Goal: Task Accomplishment & Management: Manage account settings

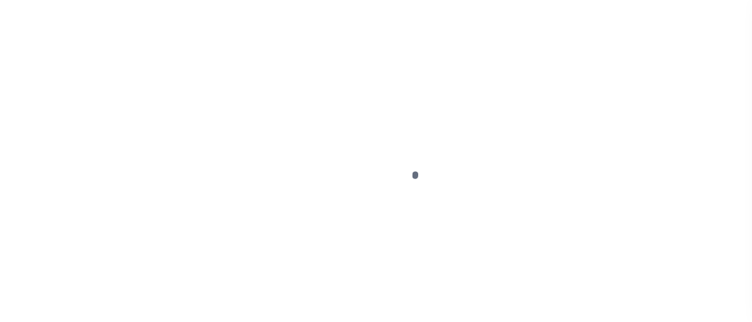
select select "SFP"
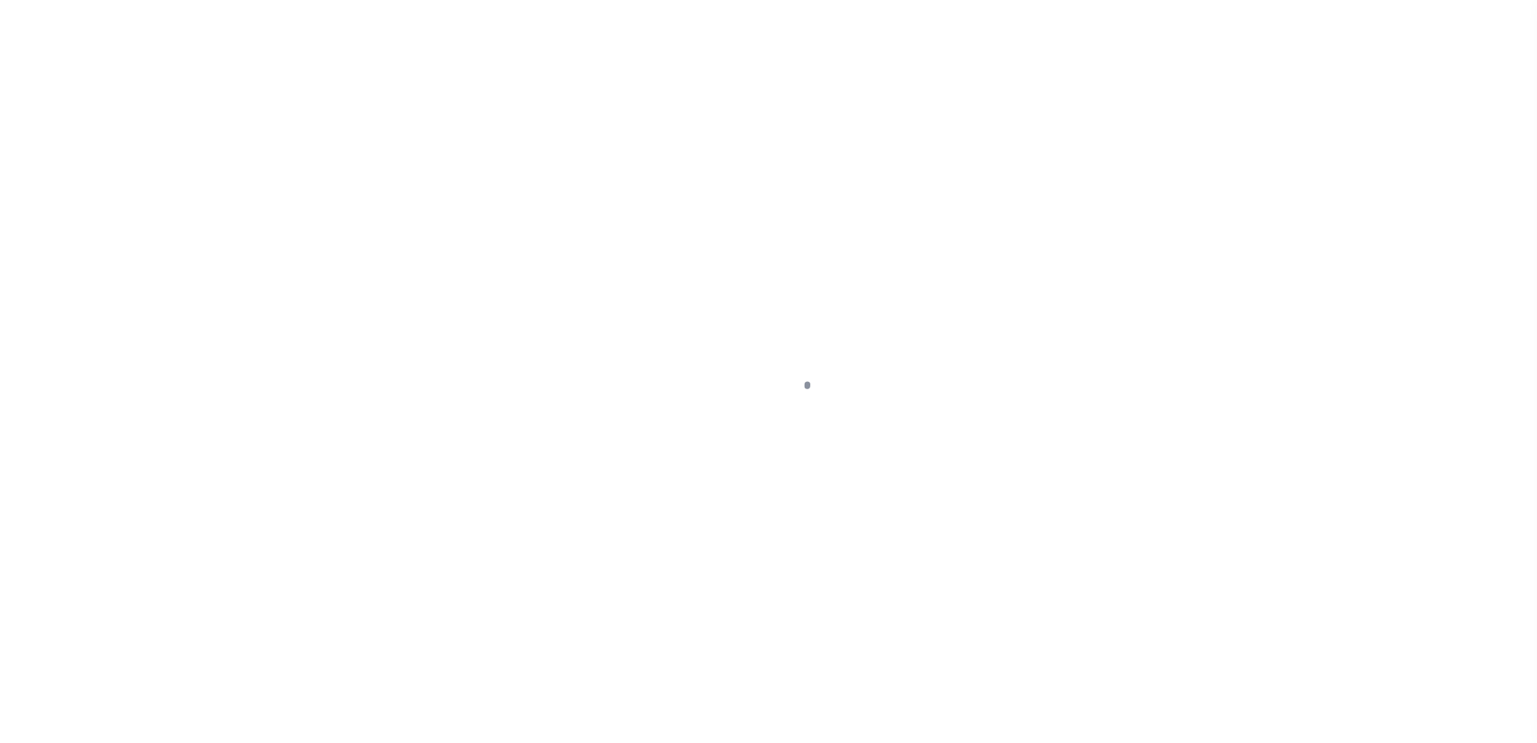
select select "1000"
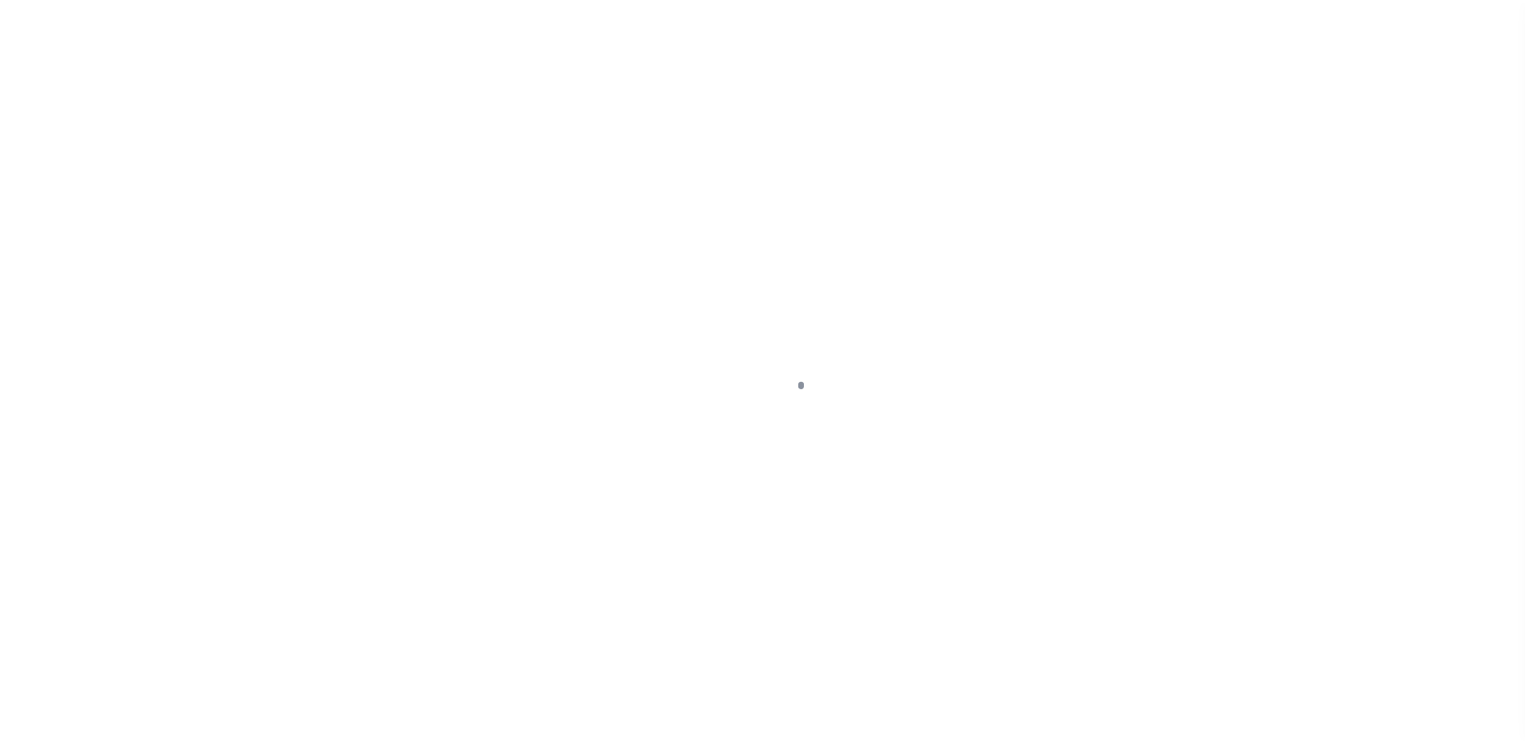
scroll to position [40, 0]
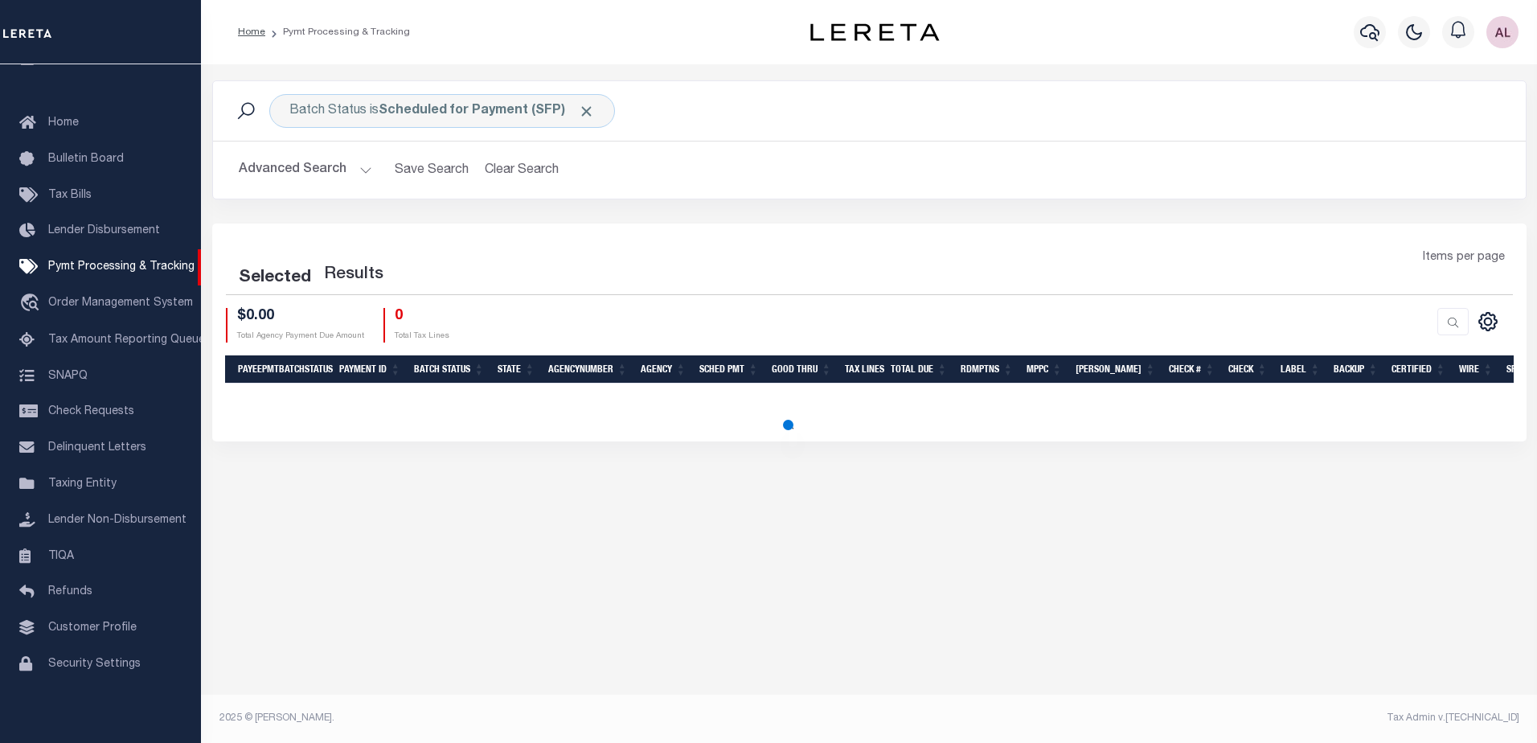
select select "1000"
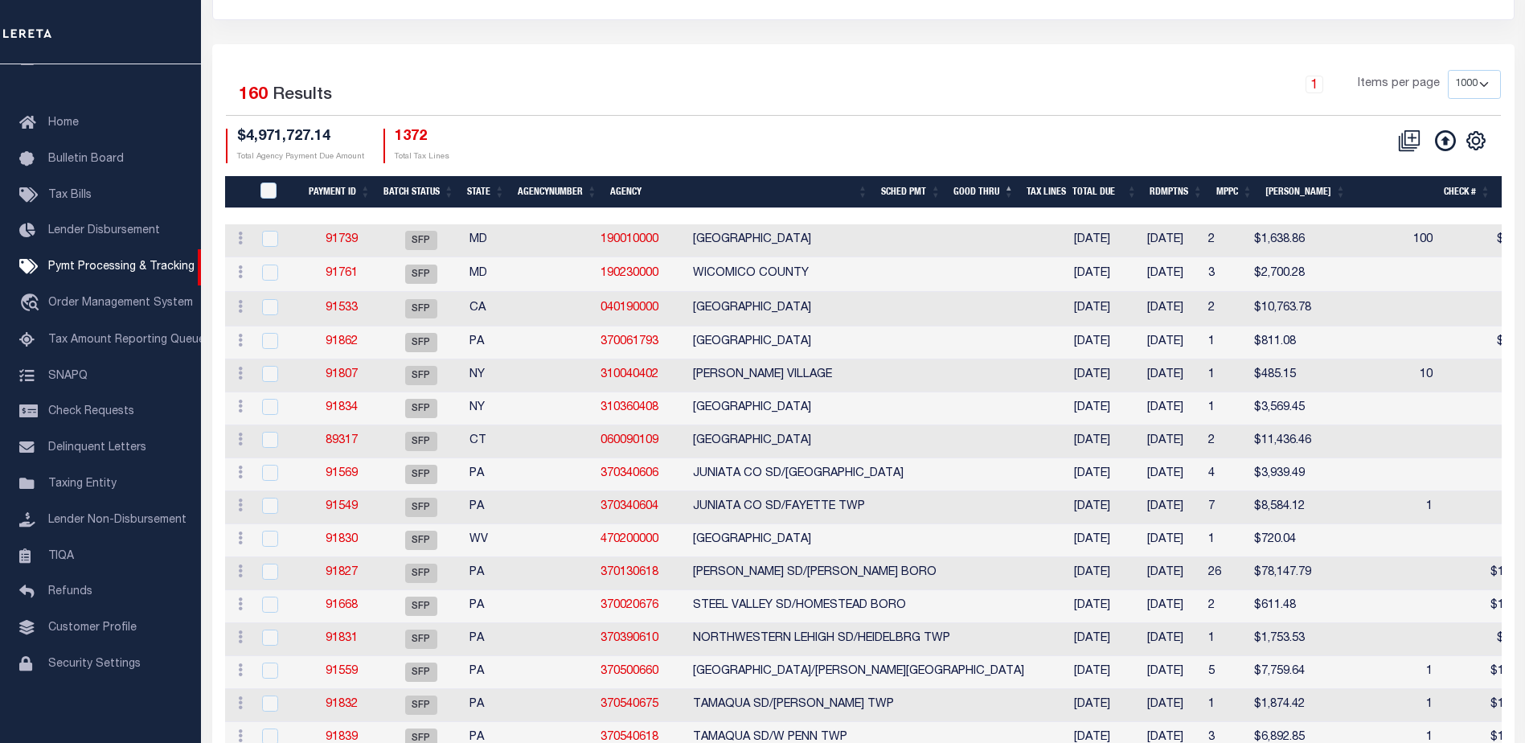
scroll to position [0, 0]
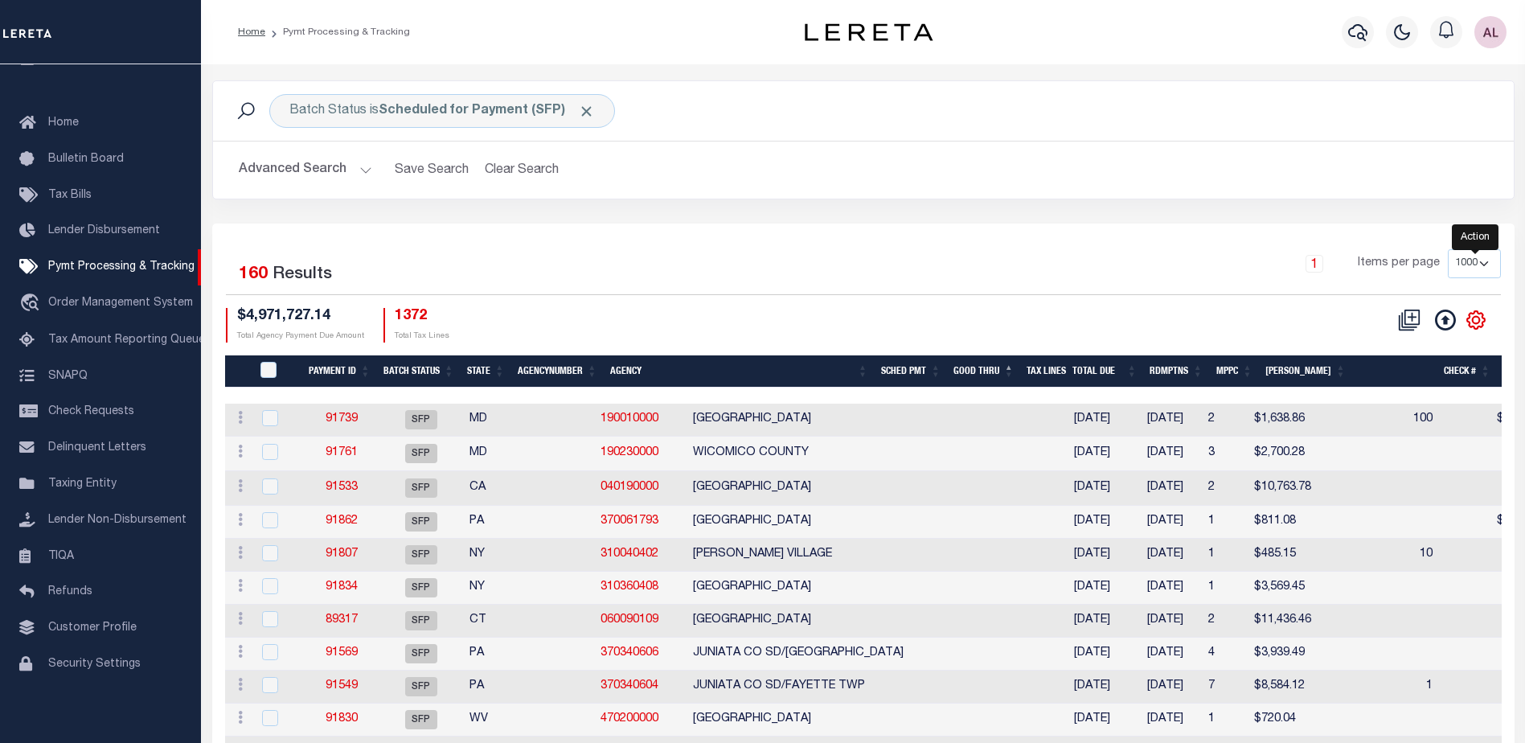
click at [1478, 321] on icon "" at bounding box center [1476, 320] width 21 height 21
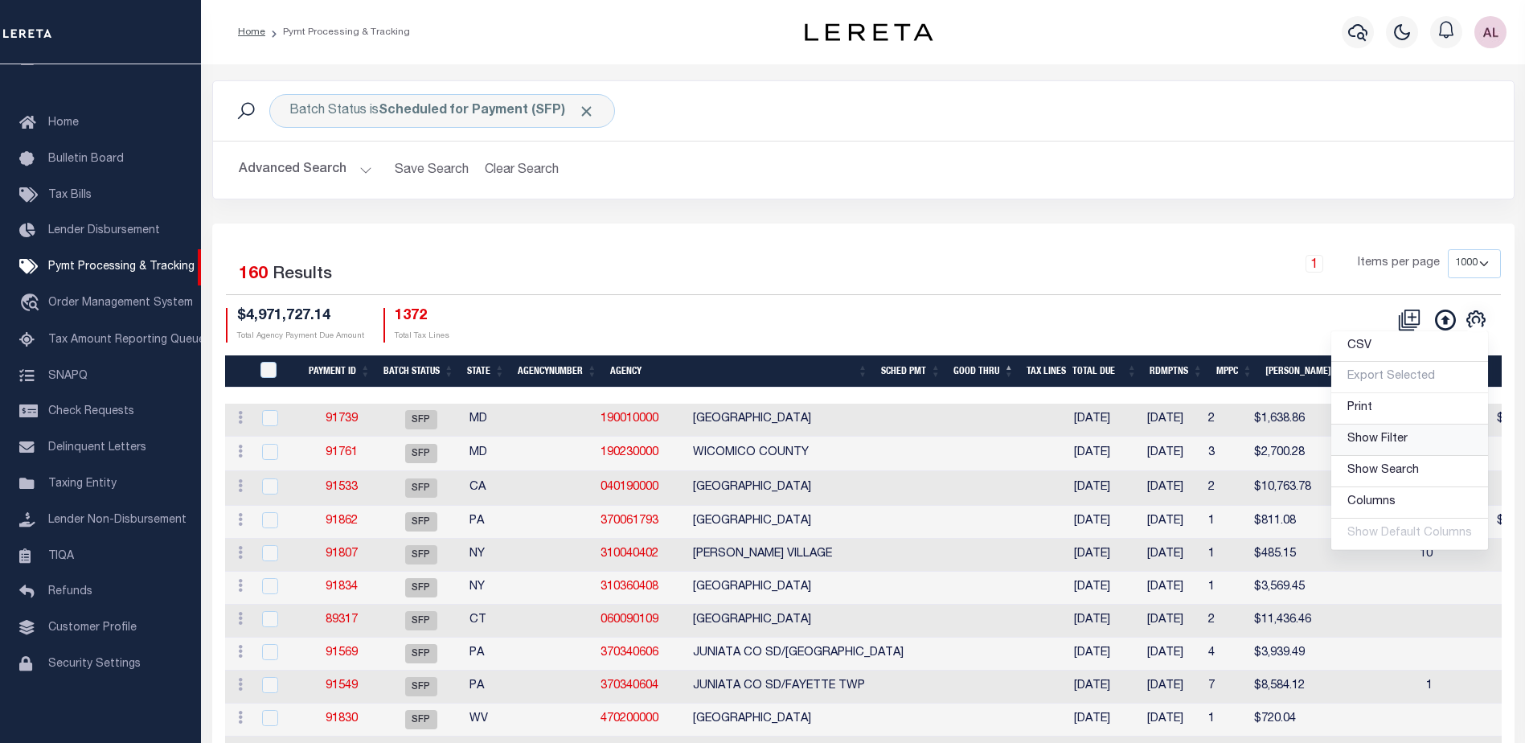
click at [1374, 441] on span "Show Filter" at bounding box center [1377, 438] width 60 height 11
select select
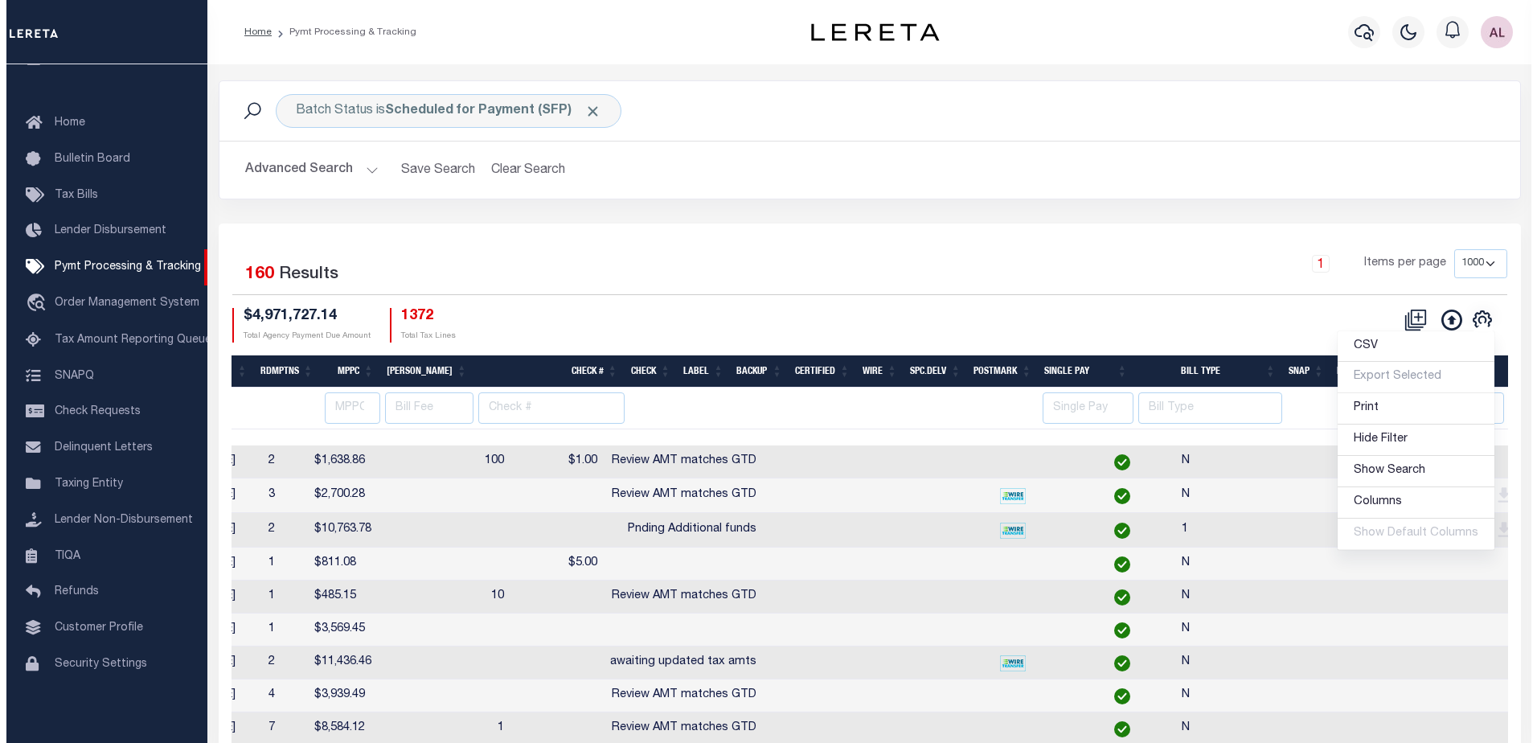
scroll to position [0, 1248]
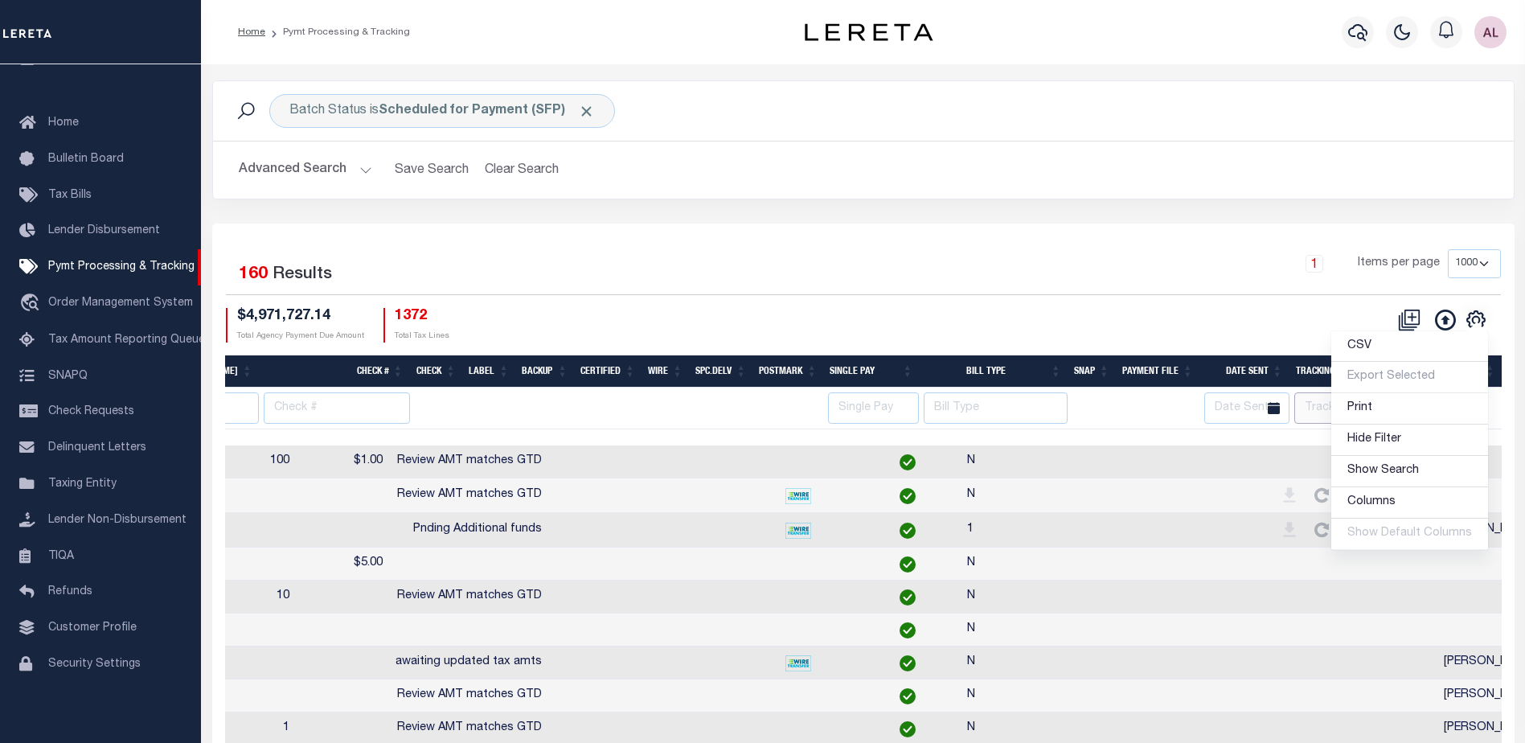
click at [1317, 400] on input "text" at bounding box center [1342, 407] width 96 height 31
type input "audira"
select select
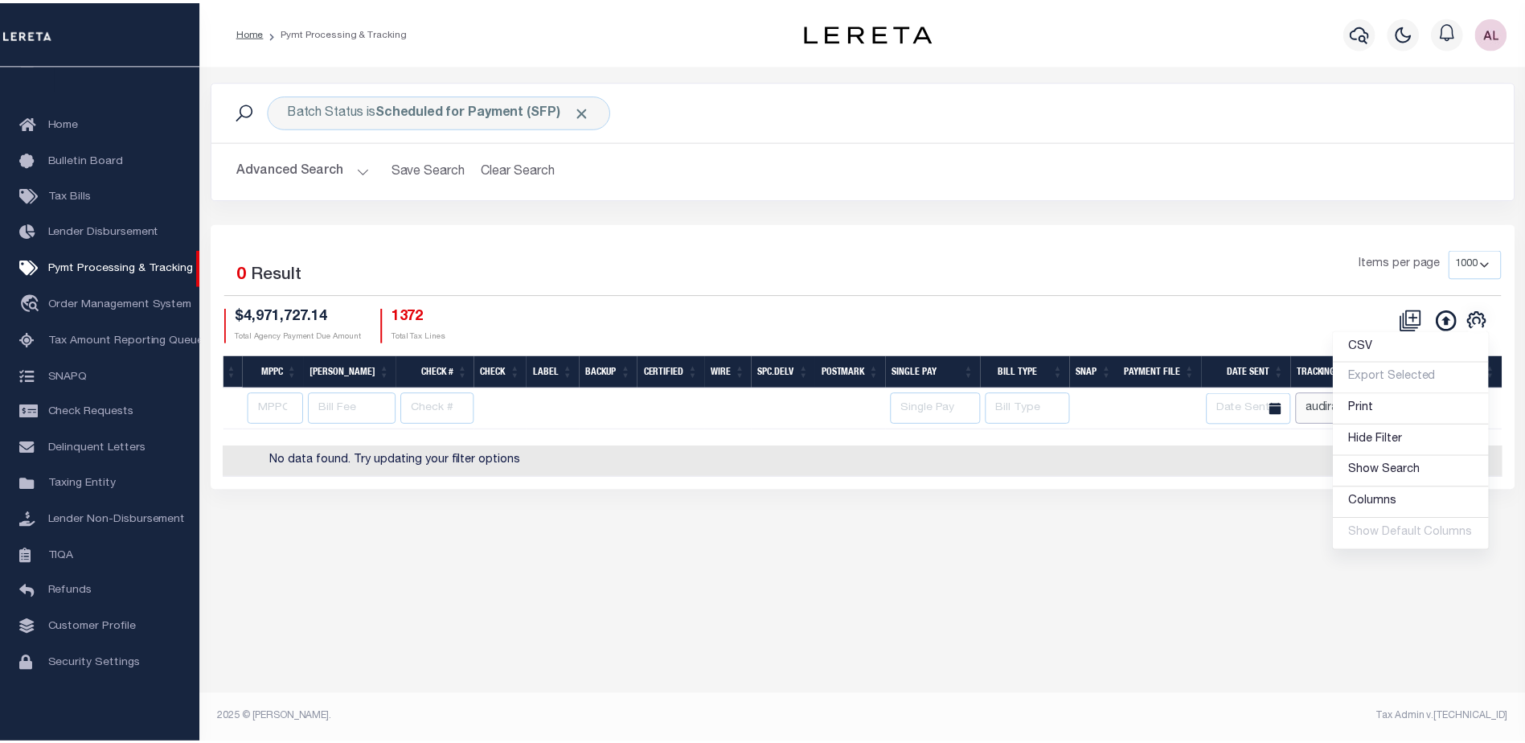
scroll to position [0, 942]
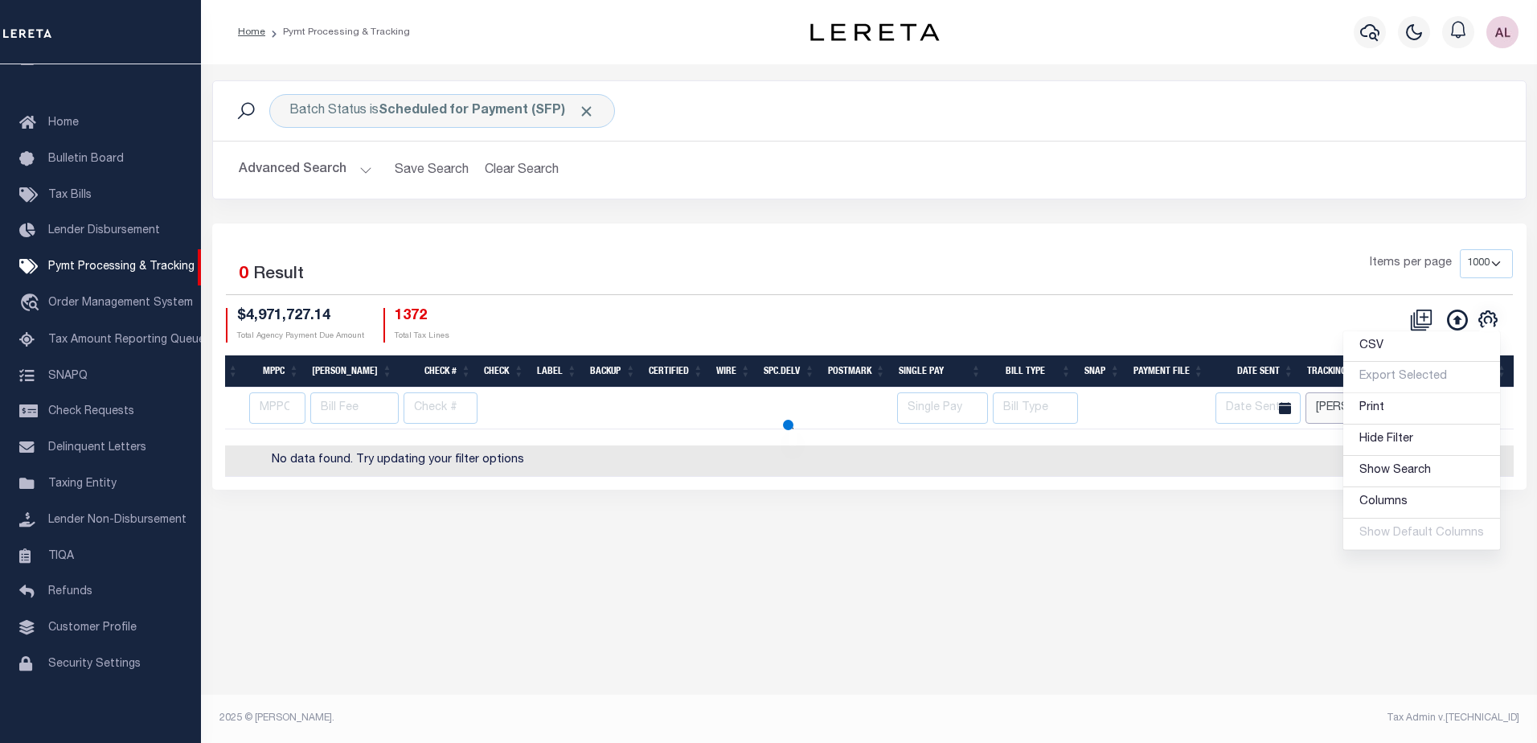
type input "[PERSON_NAME]"
select select
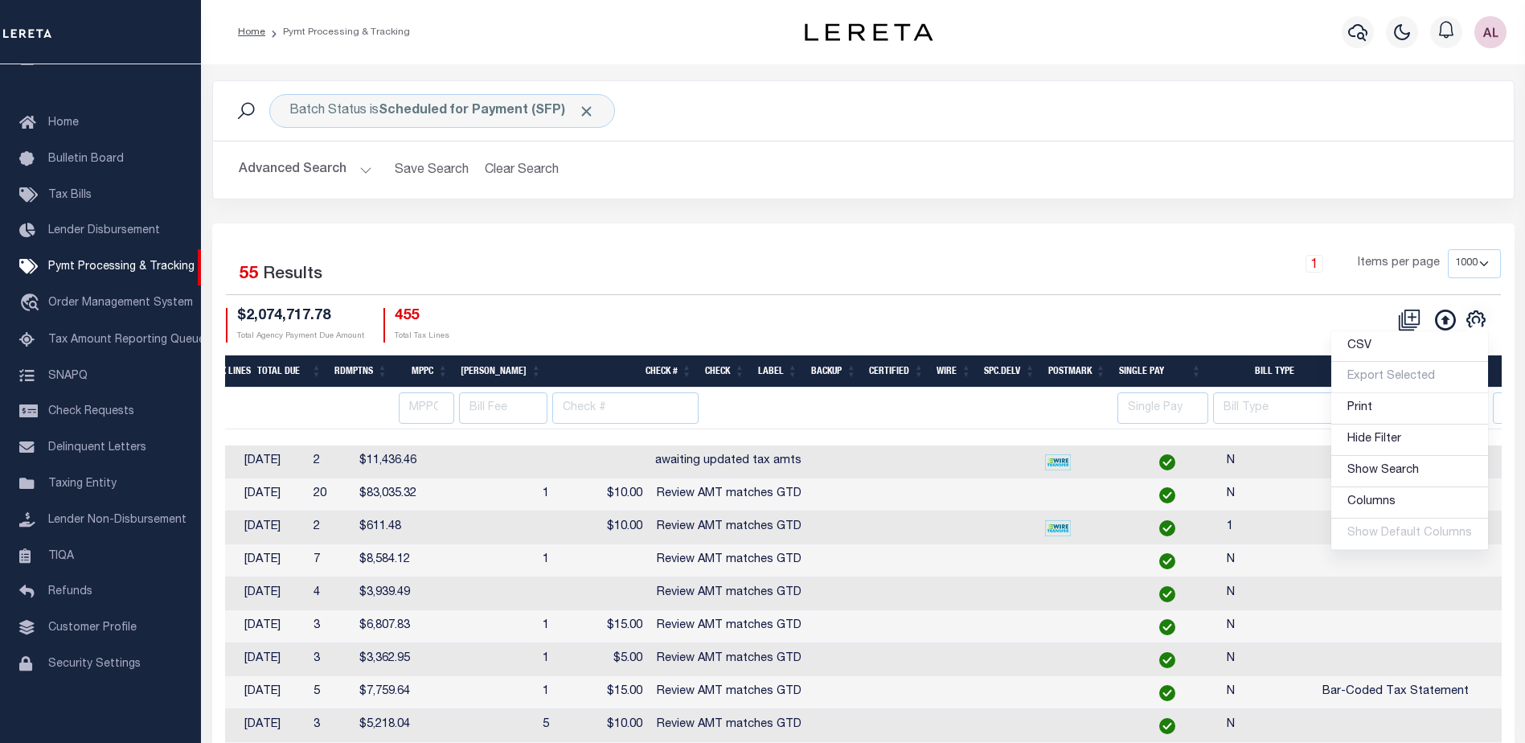
scroll to position [0, 1232]
select select
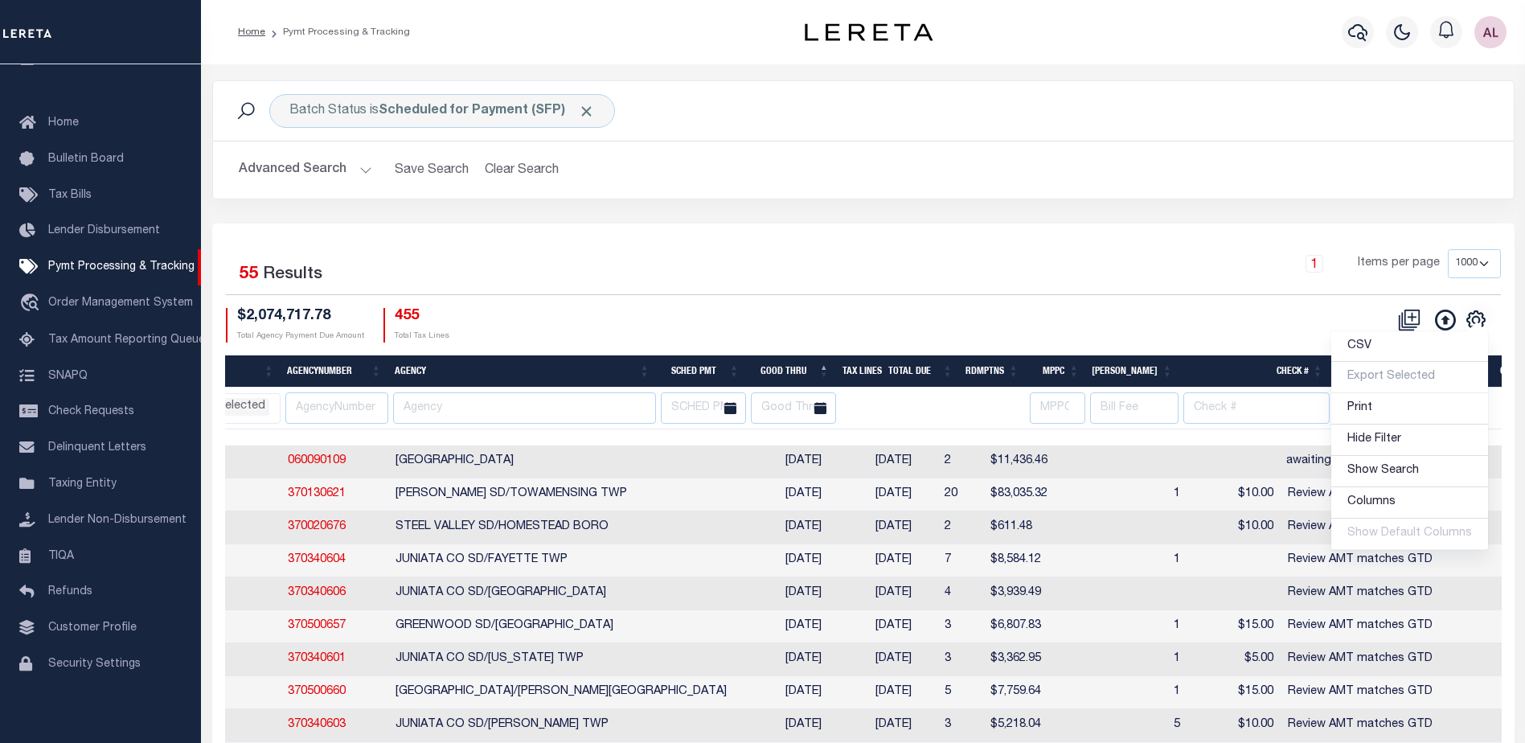
scroll to position [0, 0]
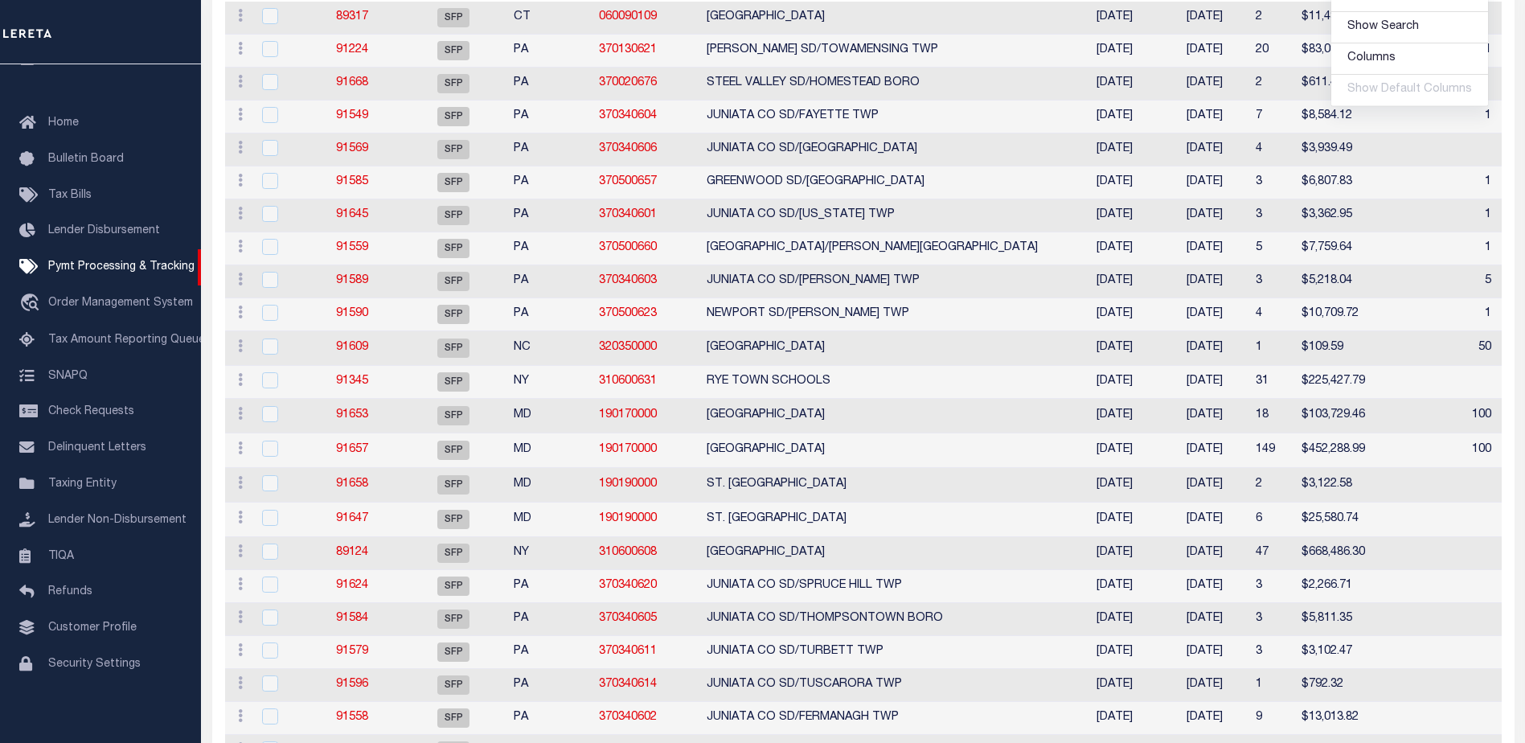
select select
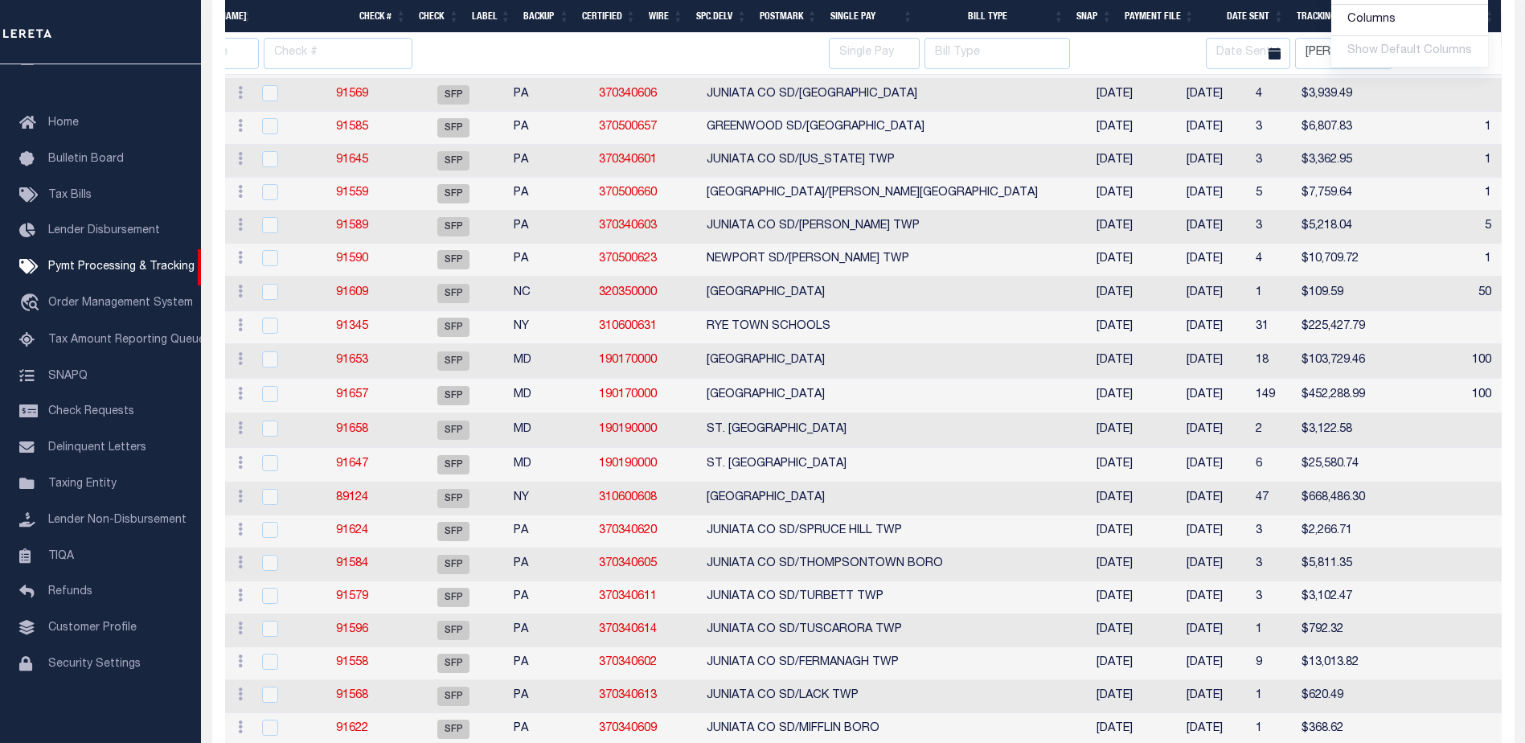
select select
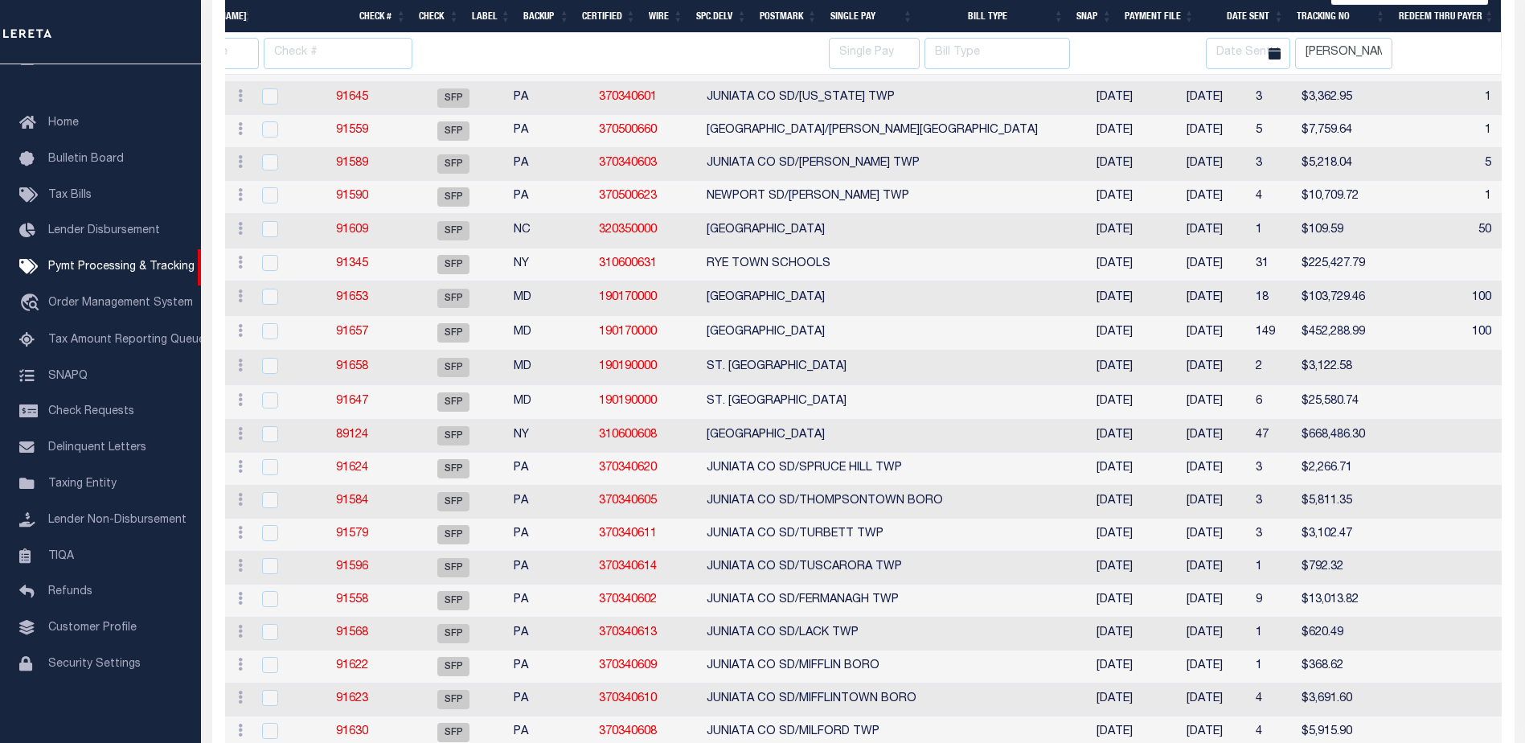
select select
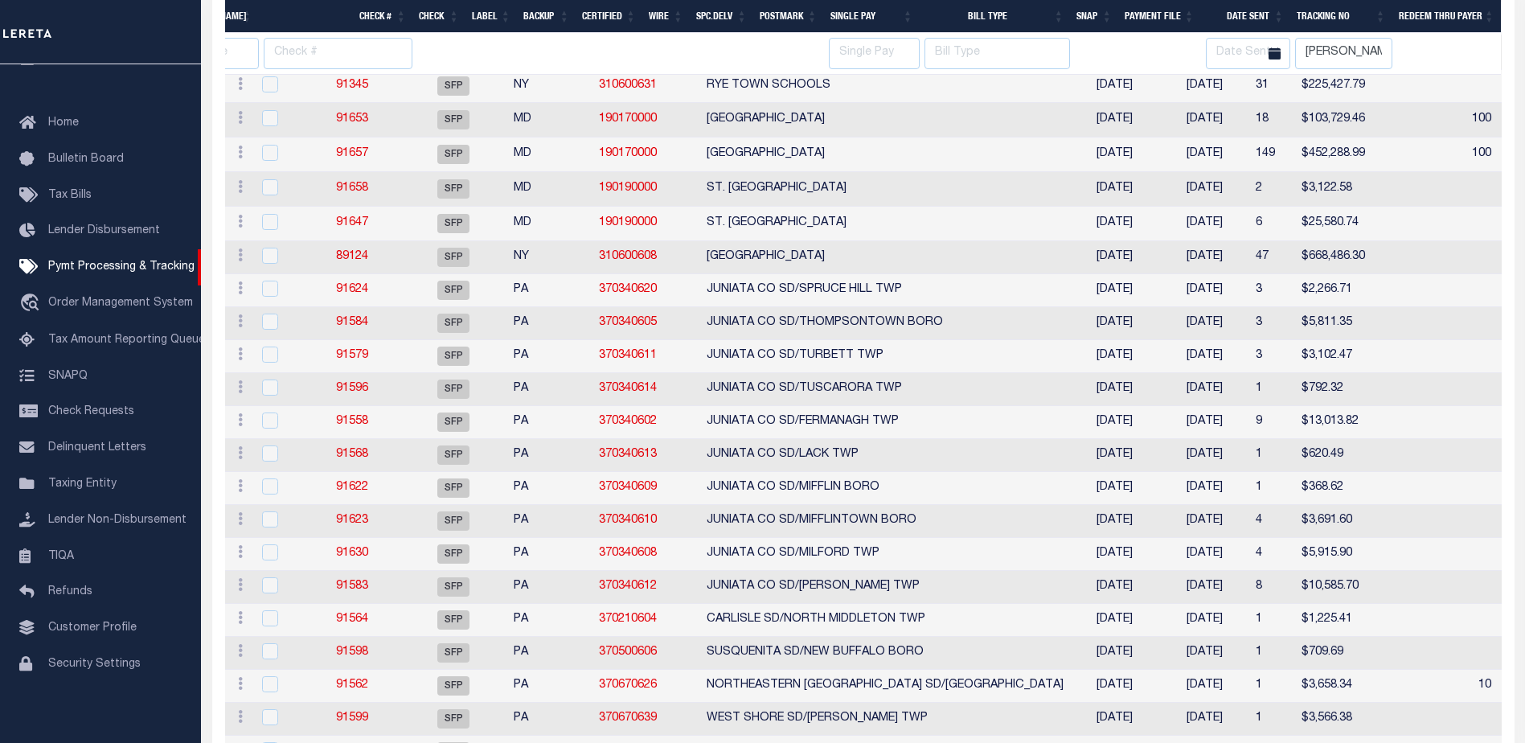
select select
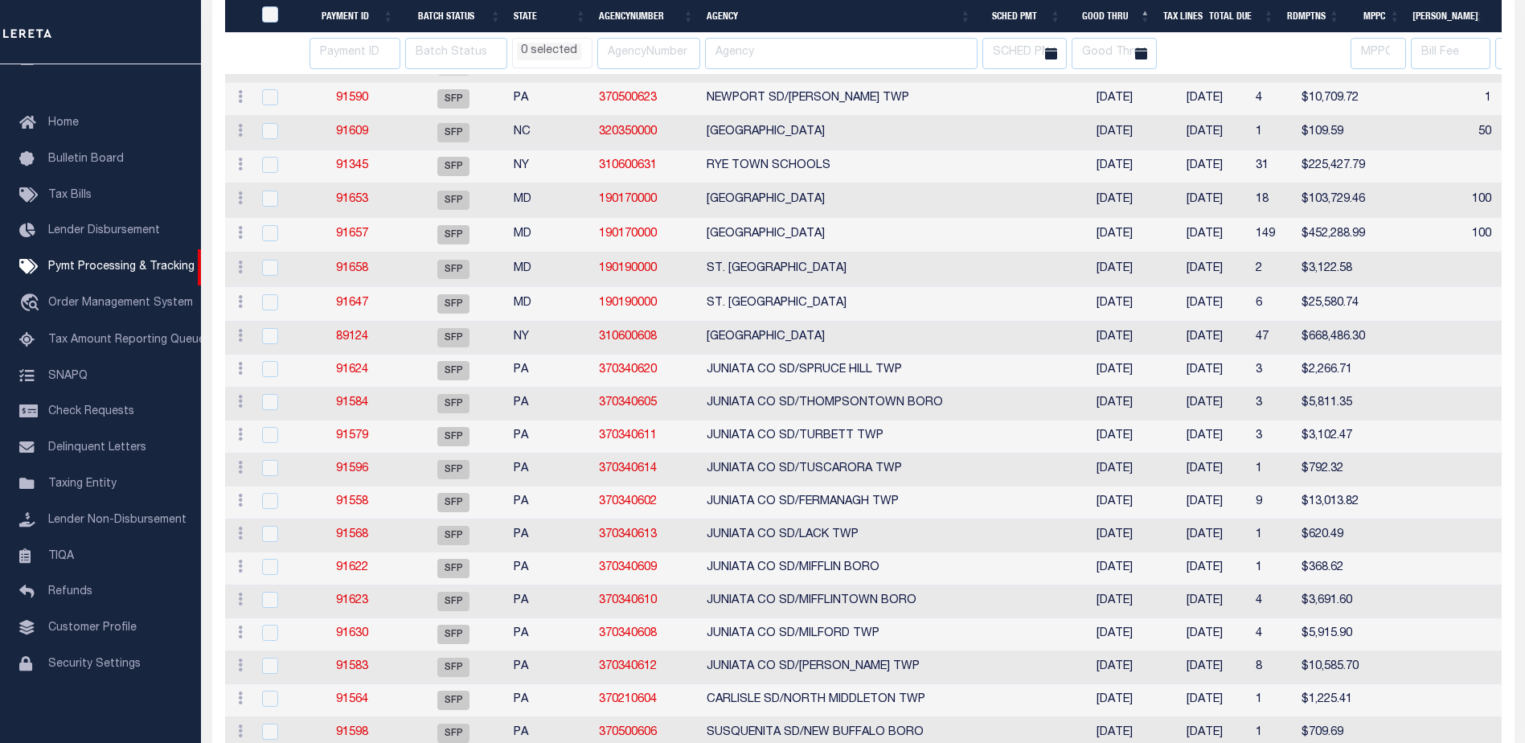
select select
click at [270, 344] on input "checkbox" at bounding box center [270, 336] width 16 height 16
checkbox input "true"
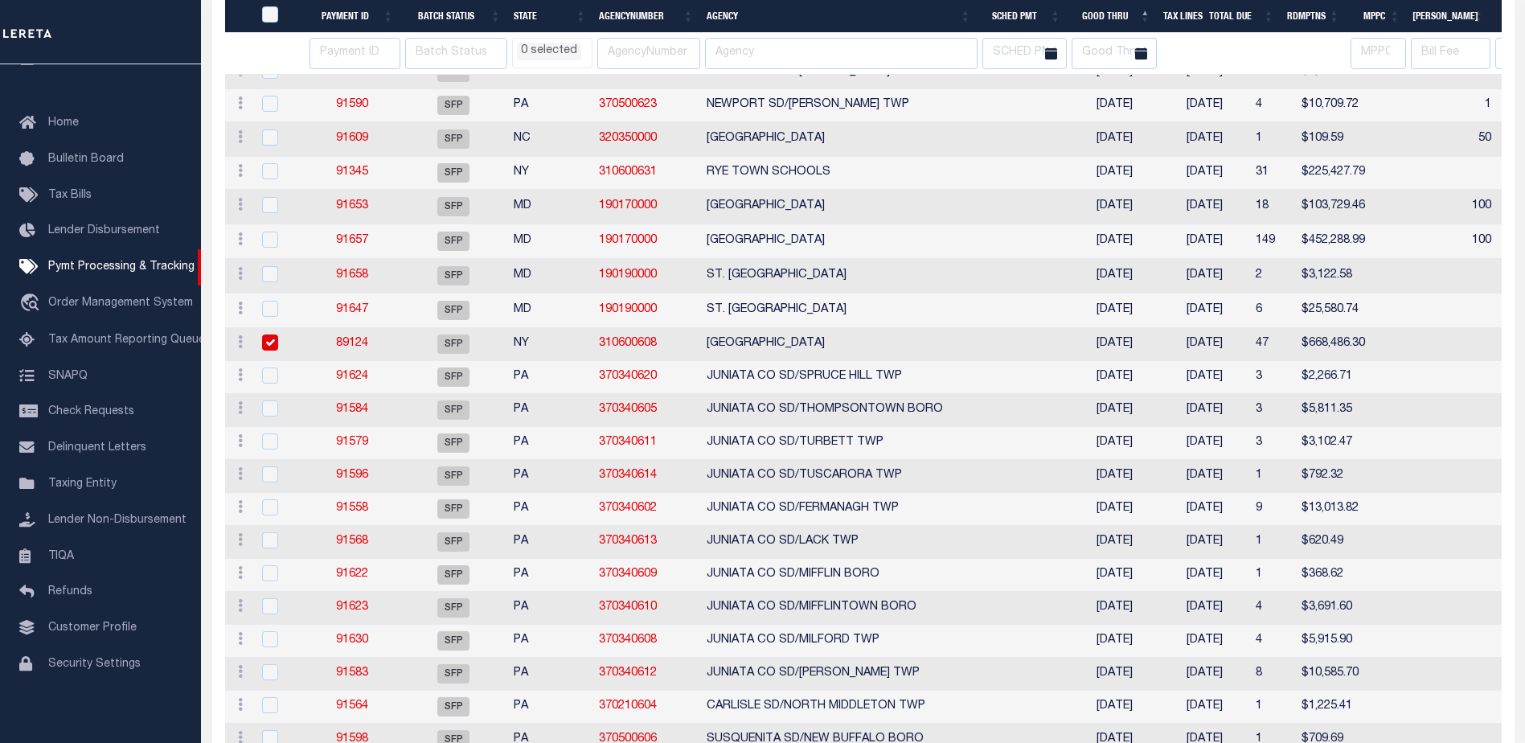
select select
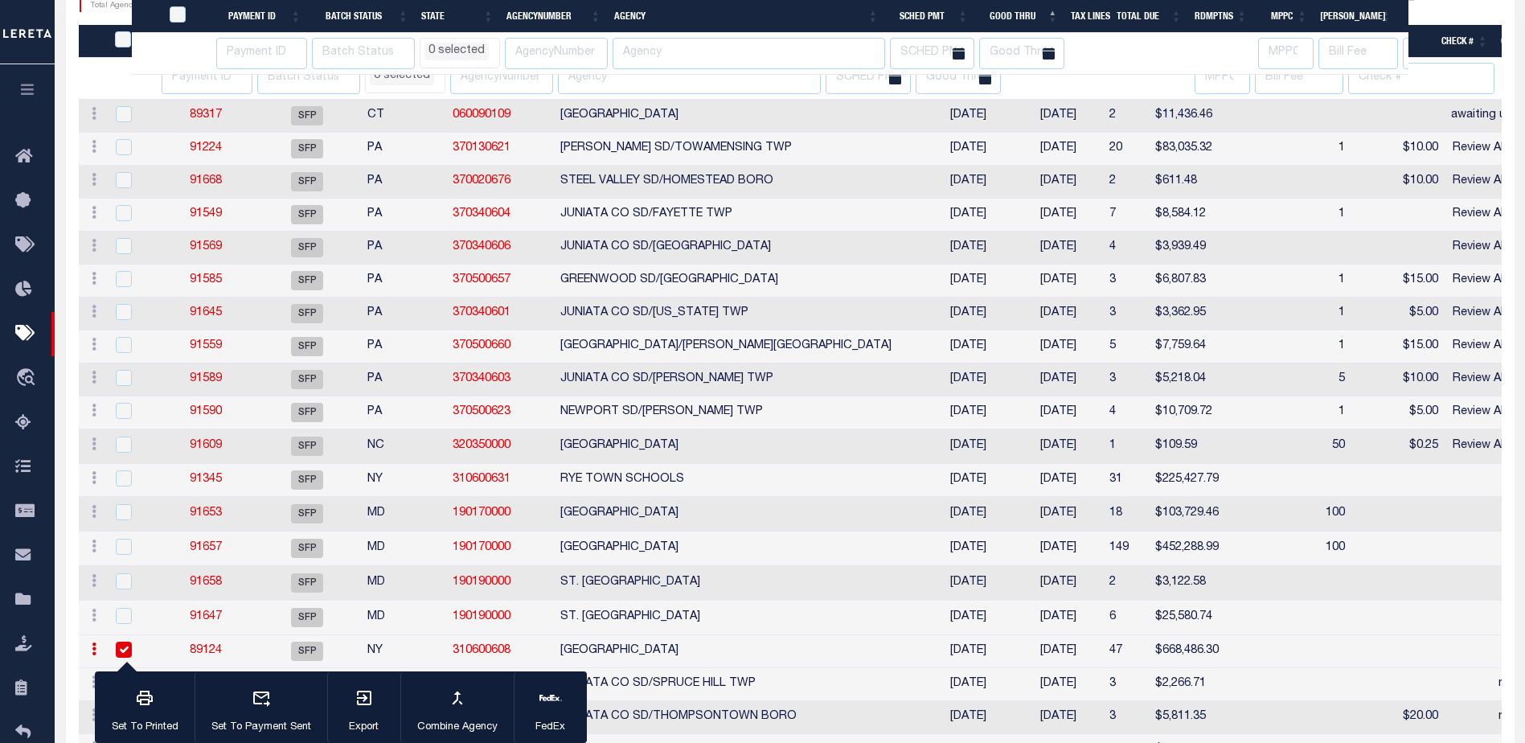
select select
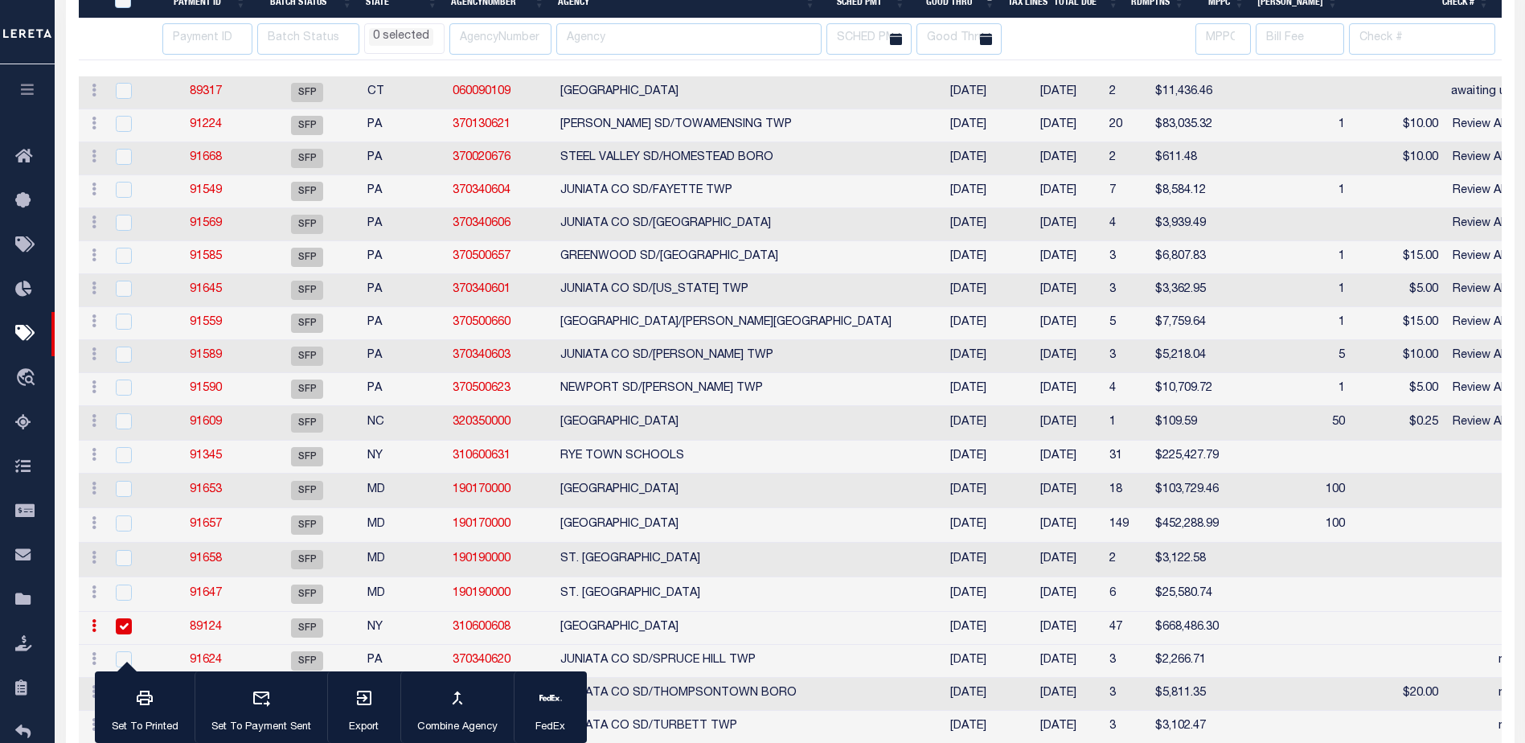
select select
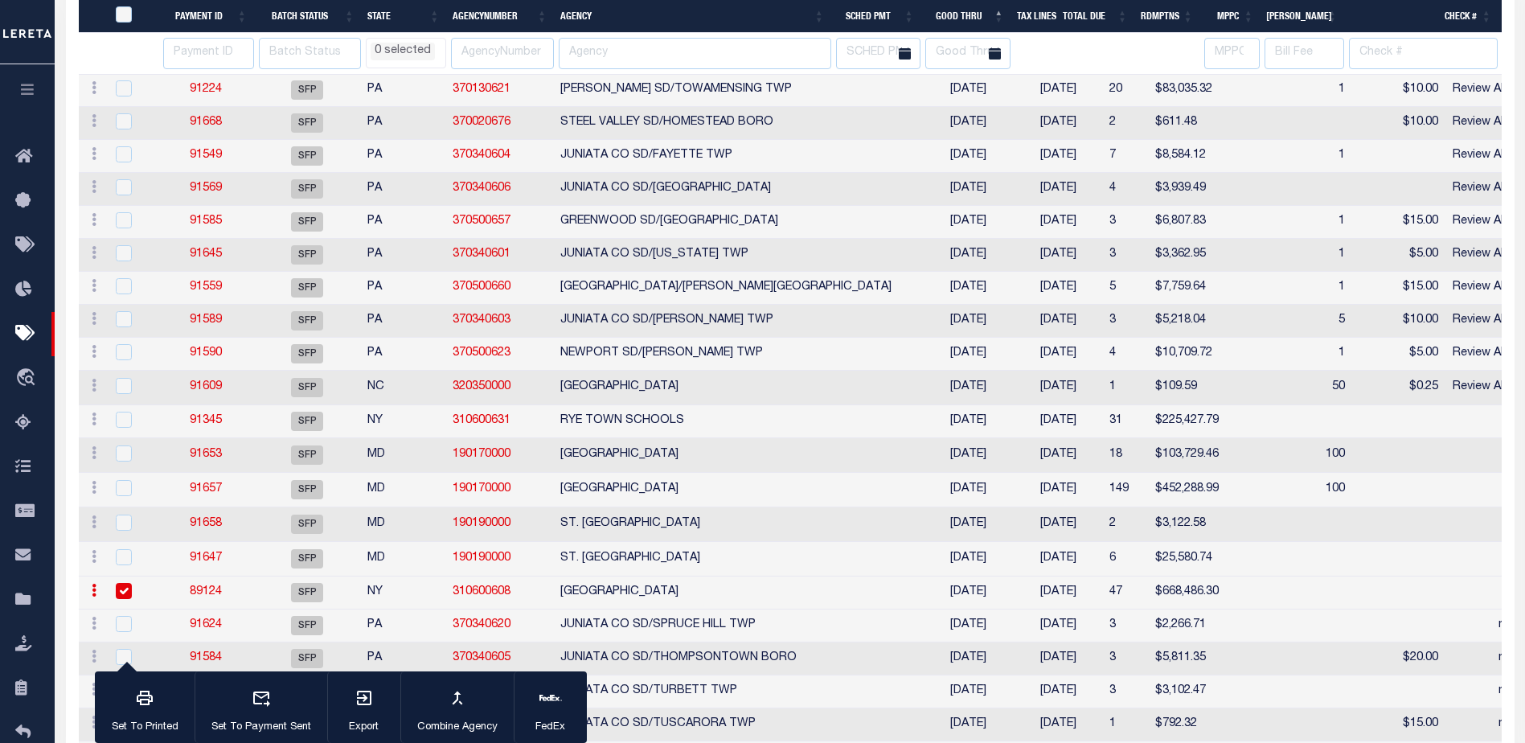
select select
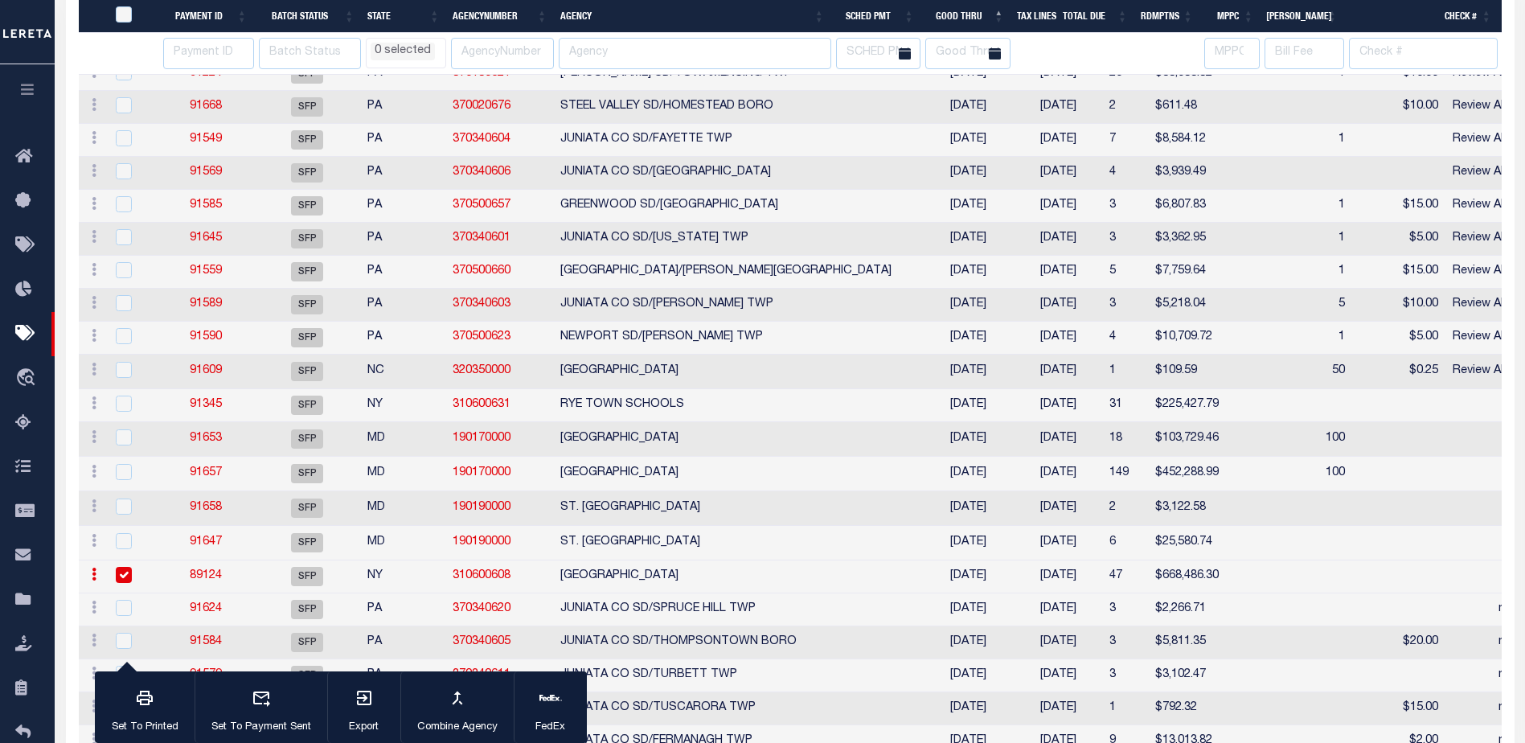
click at [207, 581] on link "89124" at bounding box center [206, 575] width 32 height 11
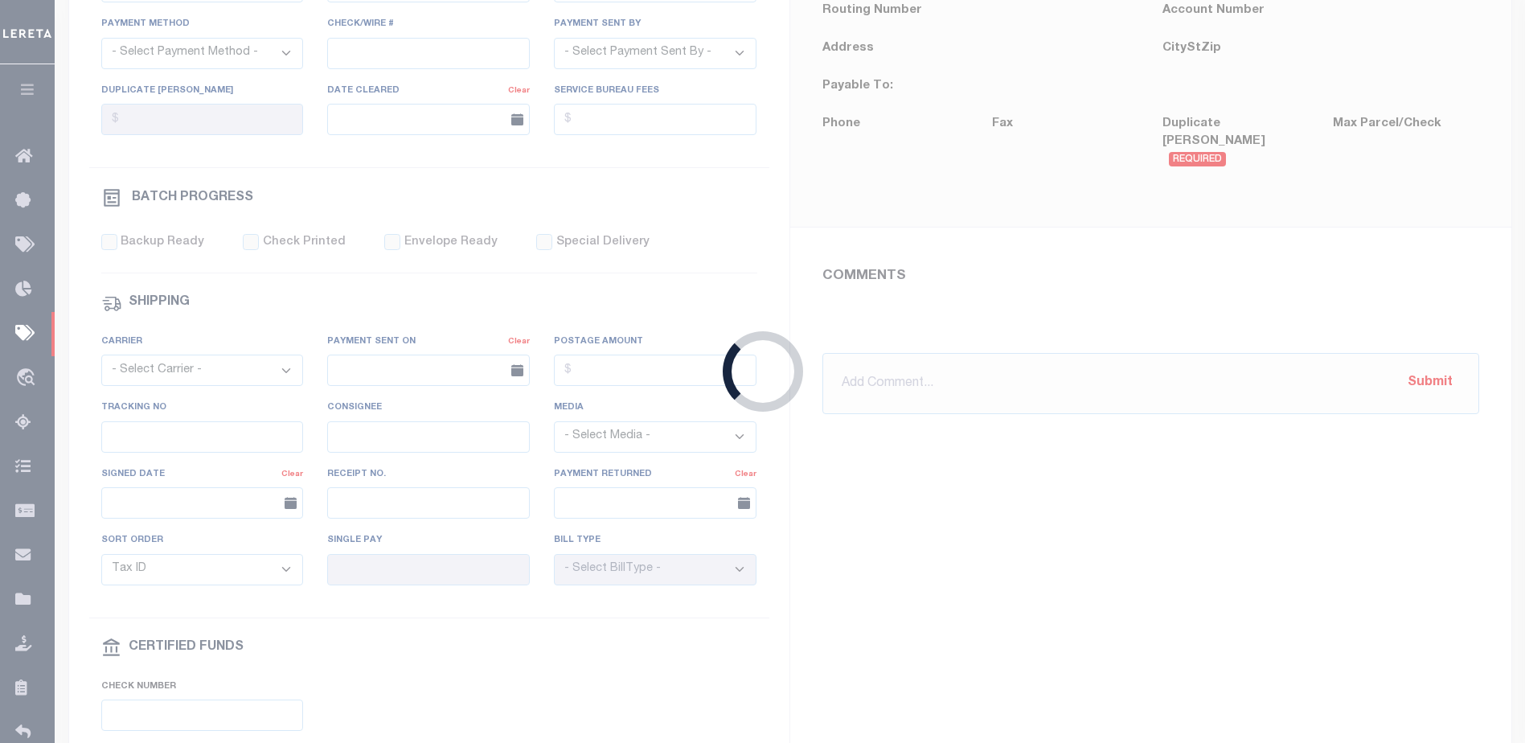
select select "SFP"
type input "[DATE]"
type input "46"
type input "[PERSON_NAME]"
type input "N"
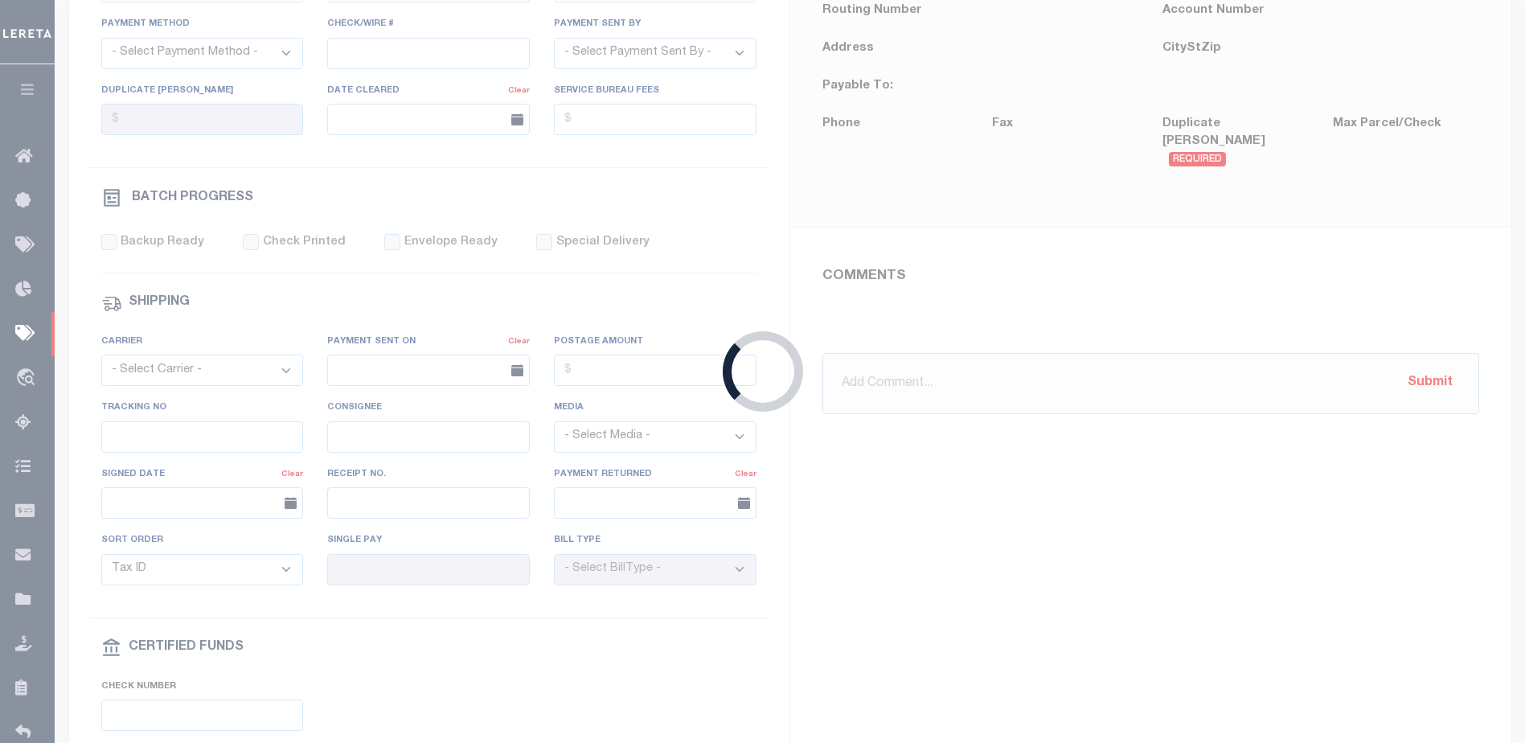
radio input "true"
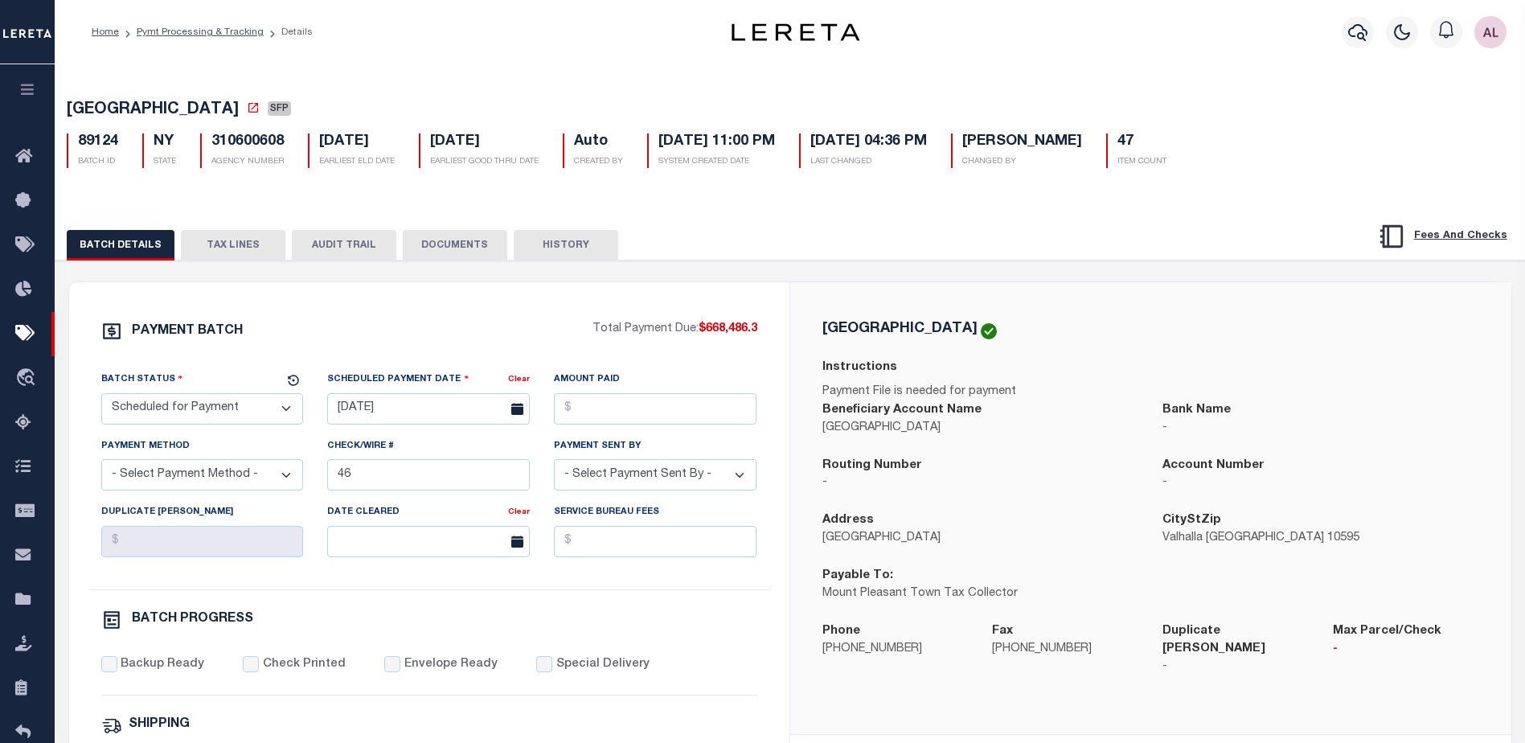
click at [237, 243] on button "TAX LINES" at bounding box center [233, 245] width 105 height 31
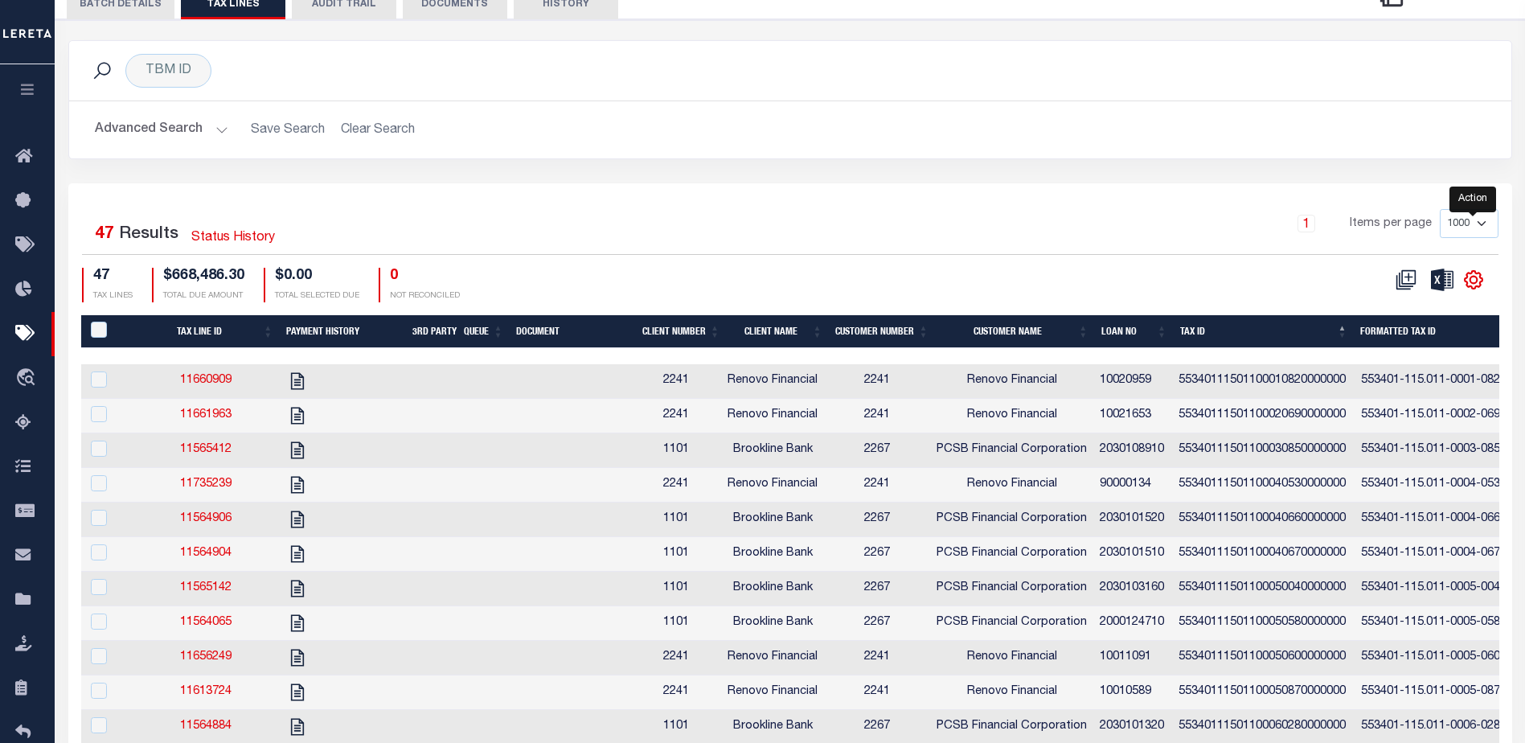
click at [1476, 284] on icon "" at bounding box center [1473, 280] width 7 height 7
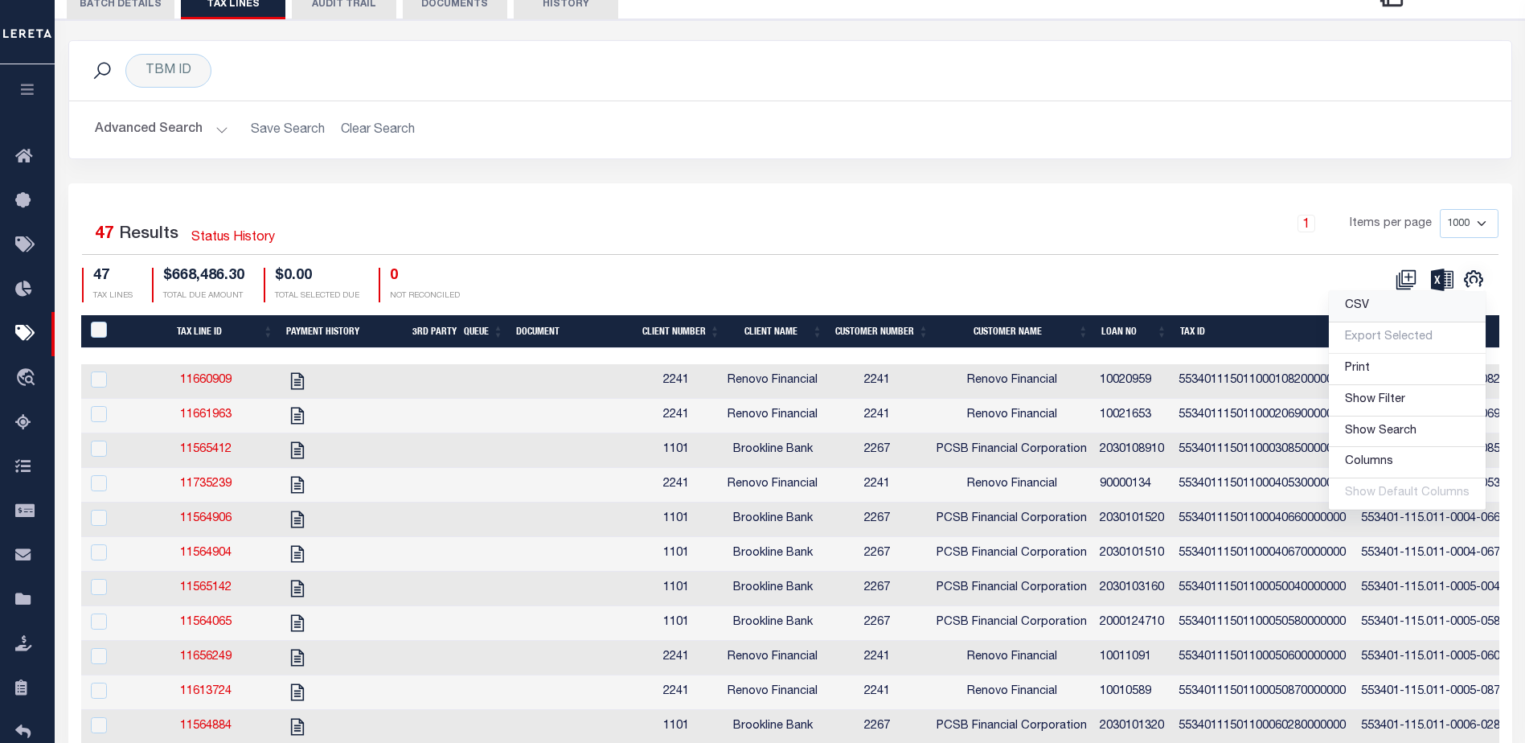
click at [1374, 307] on link "CSV" at bounding box center [1407, 306] width 157 height 31
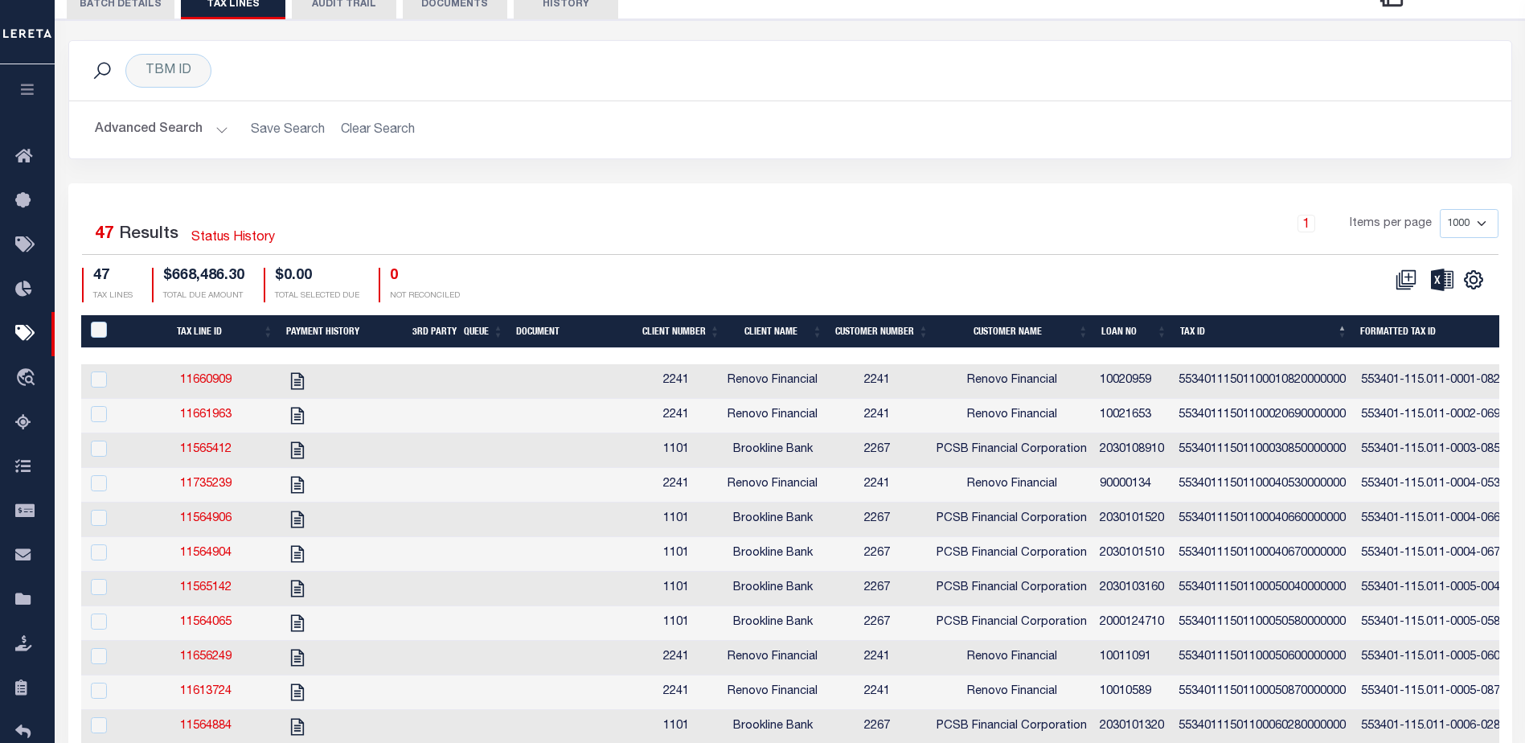
click at [1306, 327] on th "Tax ID" at bounding box center [1264, 331] width 181 height 33
click at [1346, 333] on th "Tax ID" at bounding box center [1264, 331] width 181 height 33
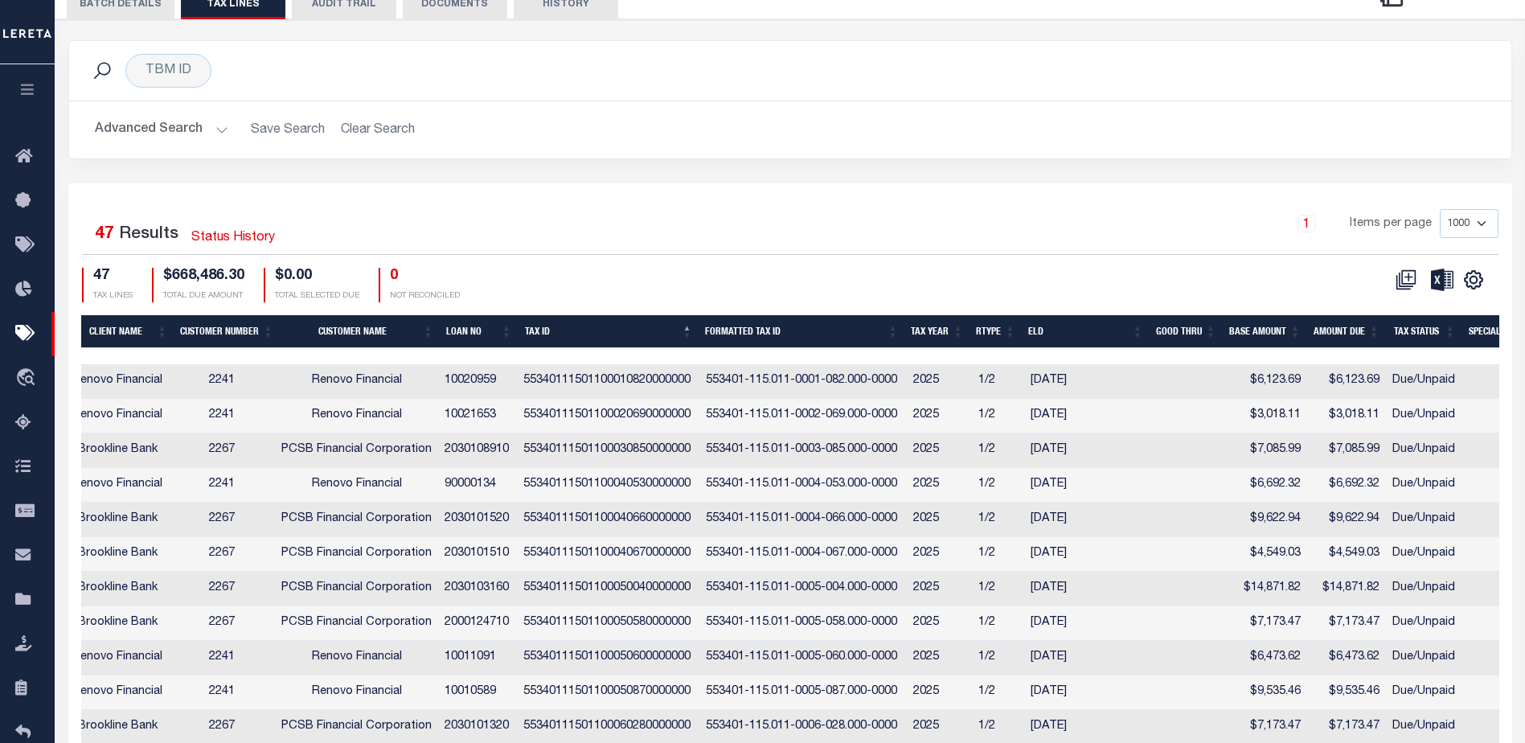
scroll to position [0, 223]
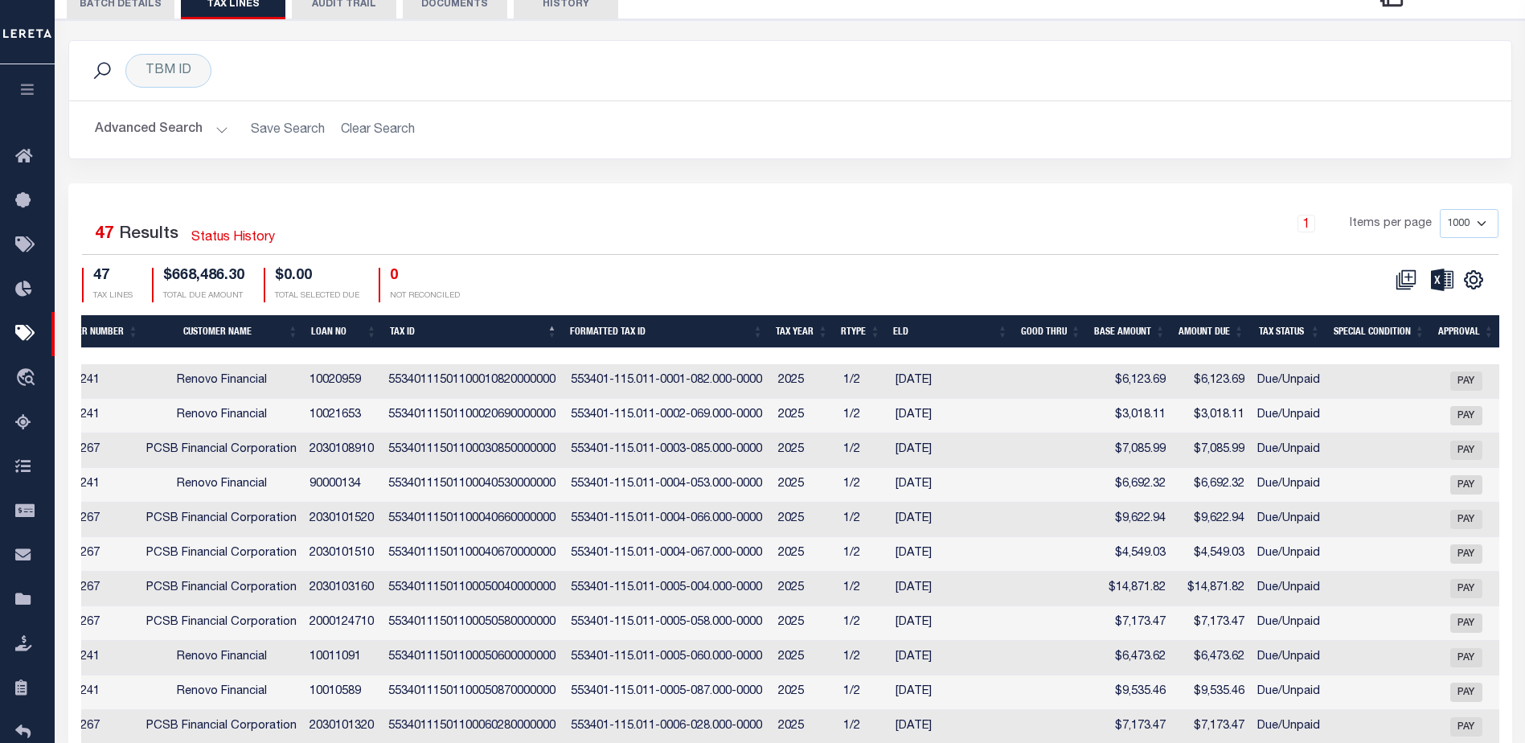
click at [998, 671] on td "[DATE]" at bounding box center [951, 658] width 125 height 35
checkbox input "true"
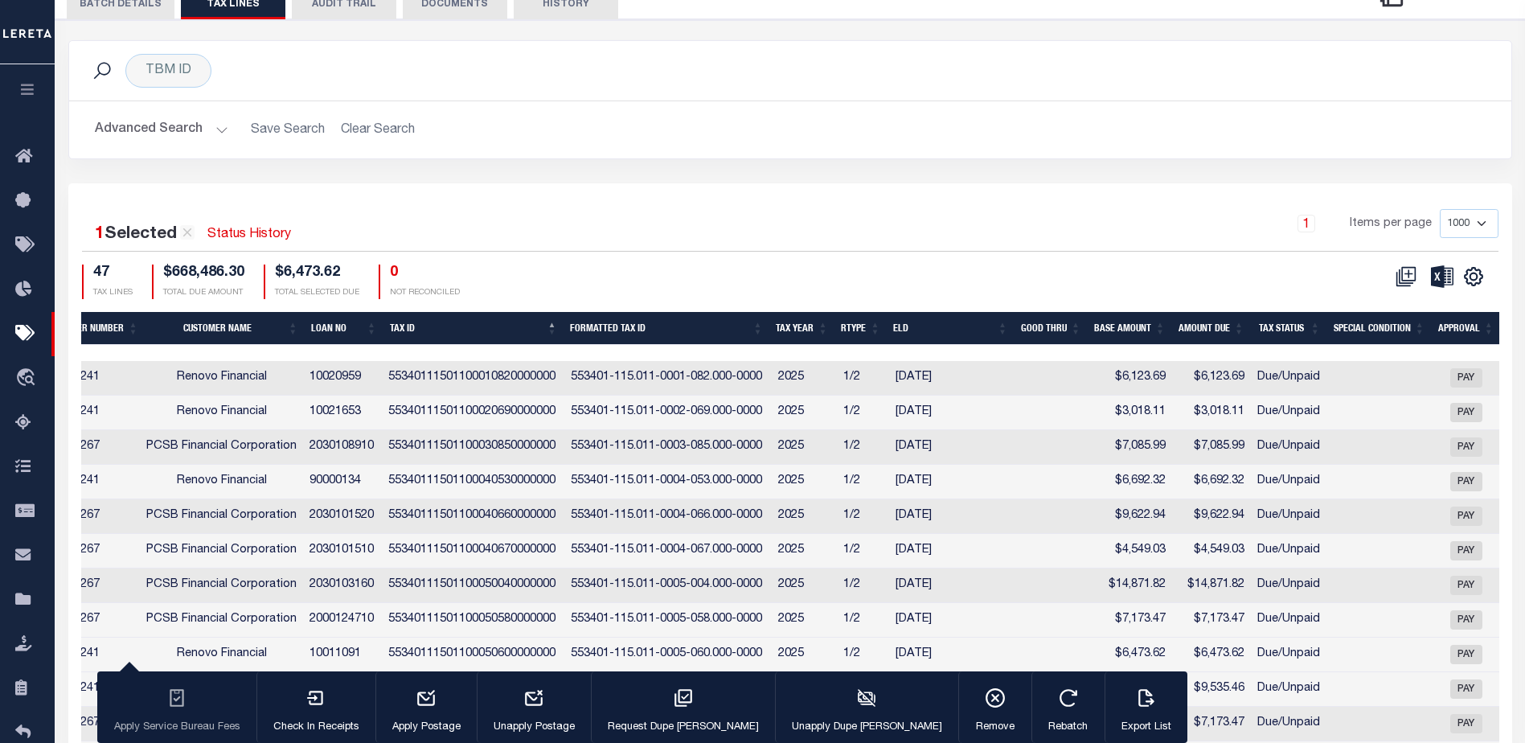
select select
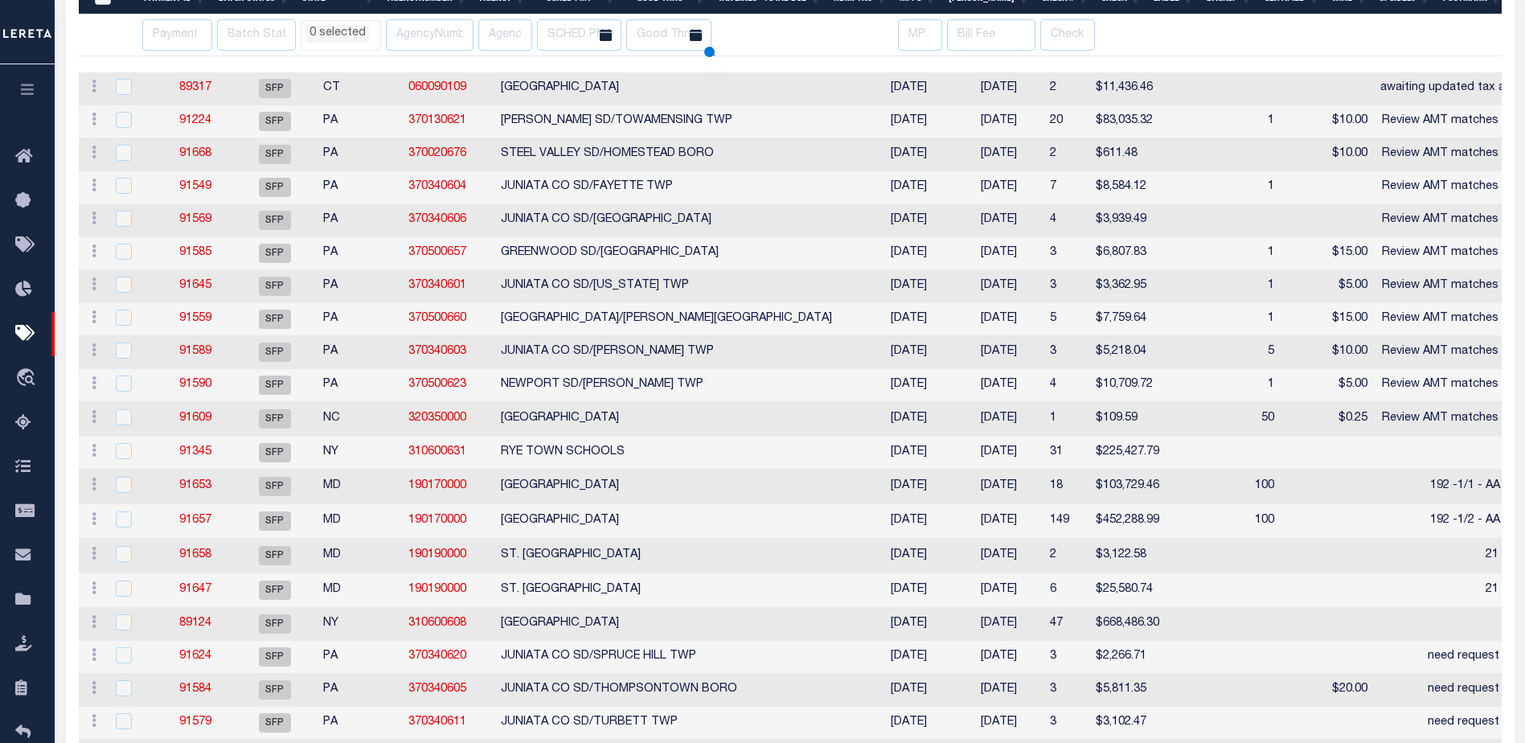
select select
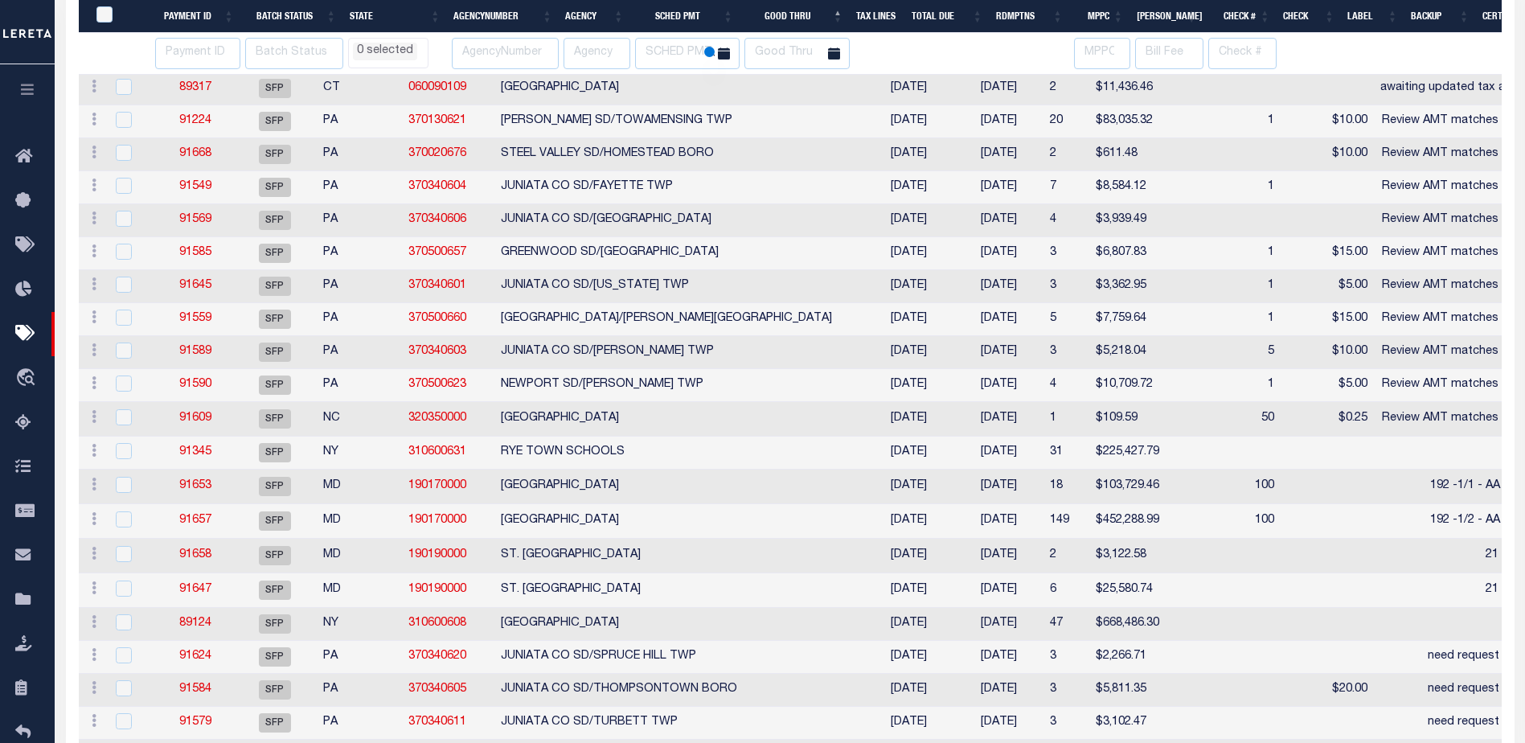
scroll to position [402, 0]
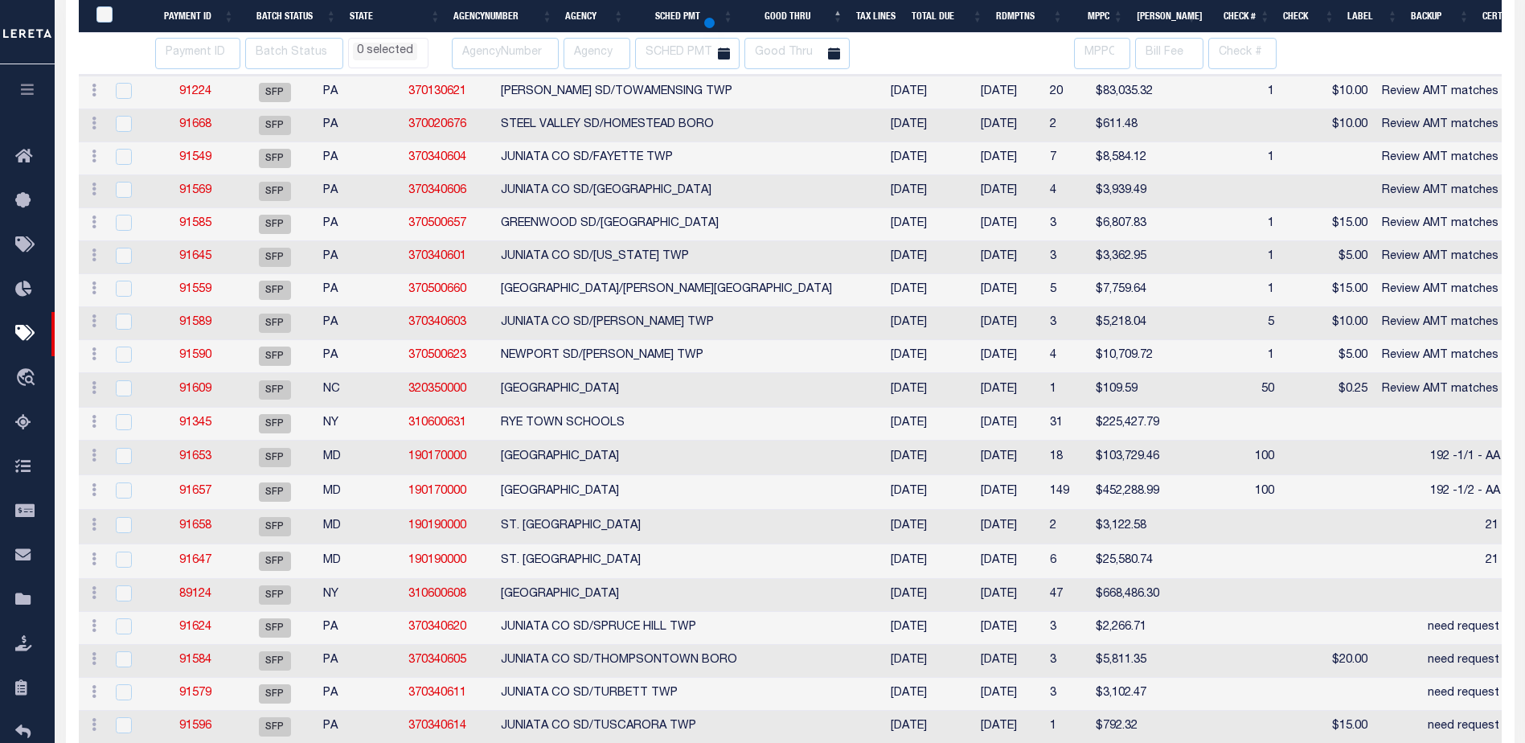
select select
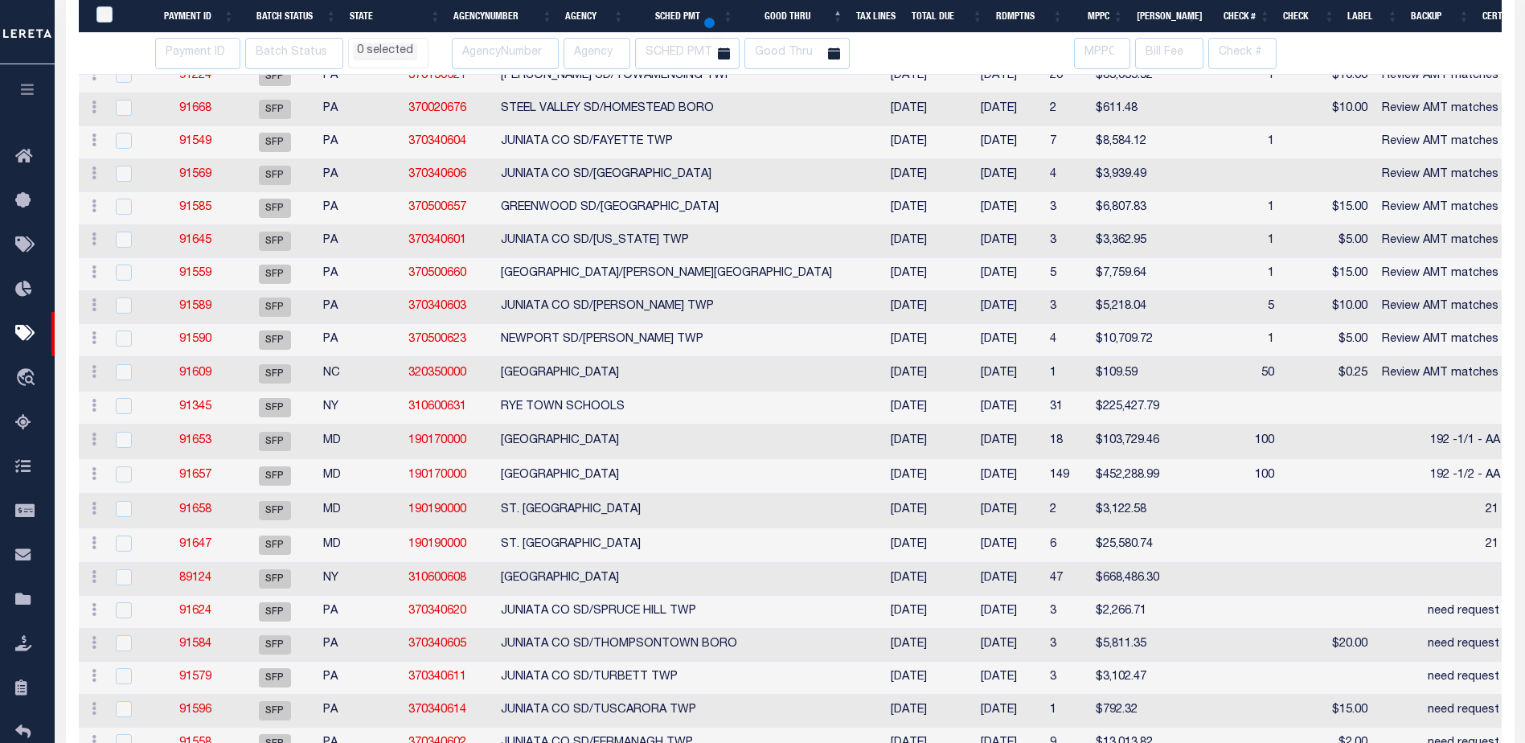
select select
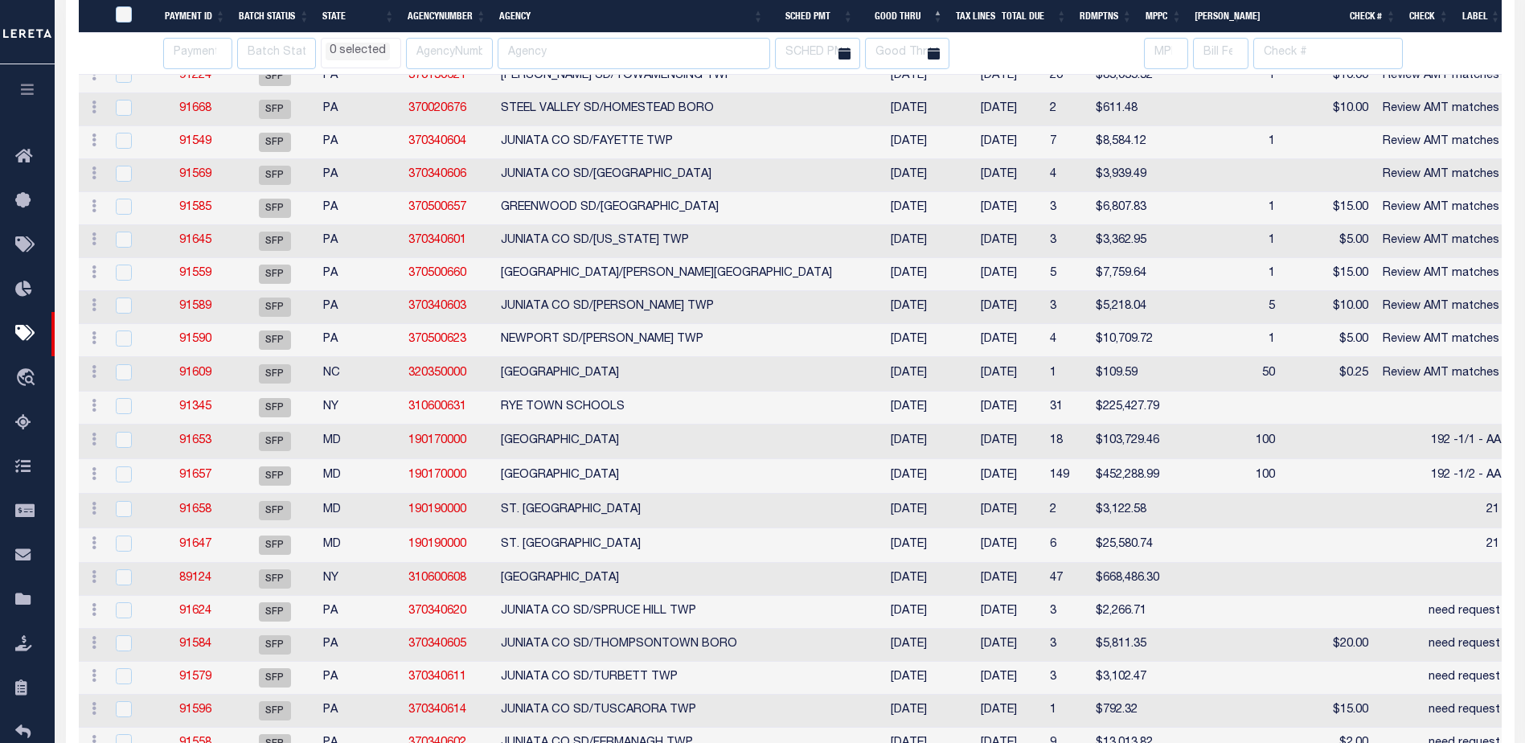
select select
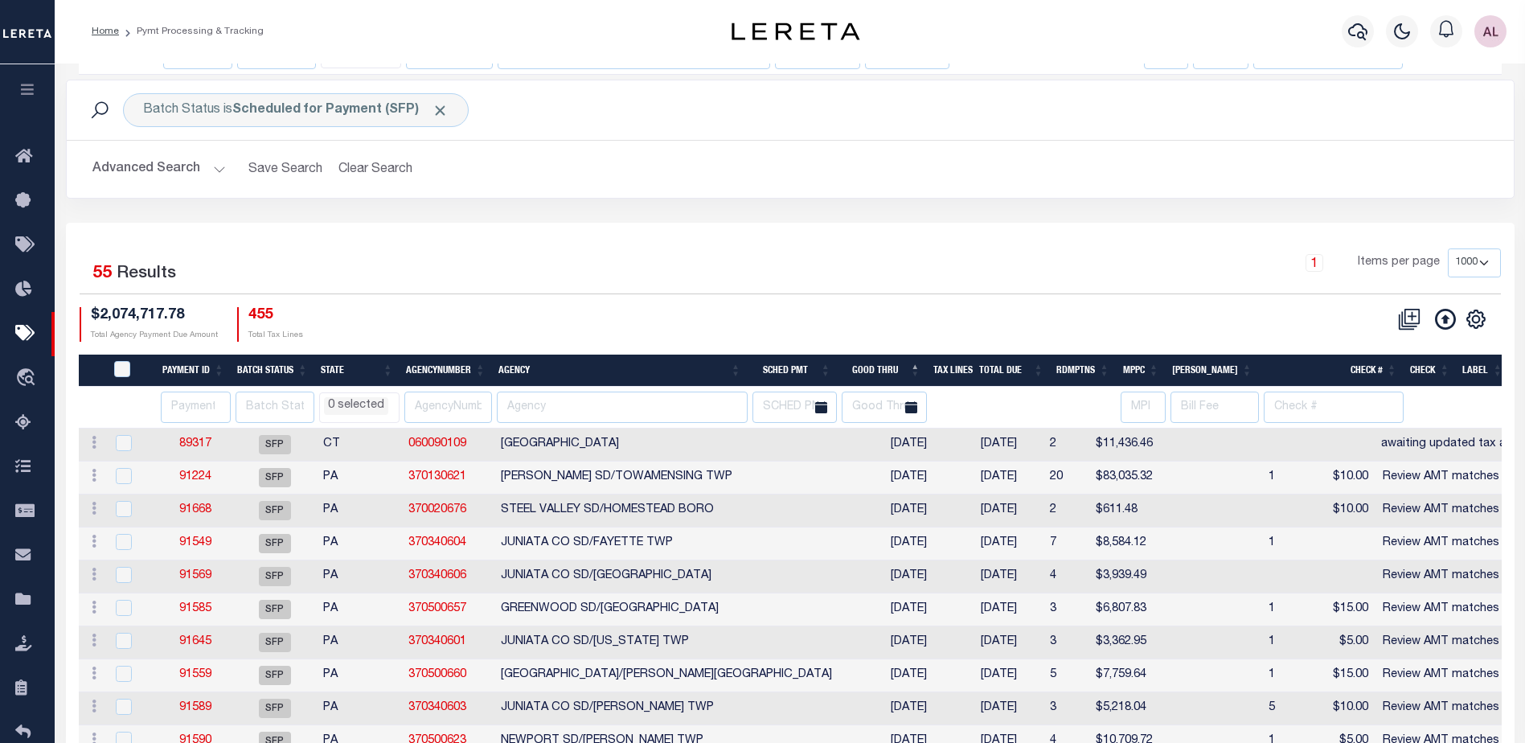
select select
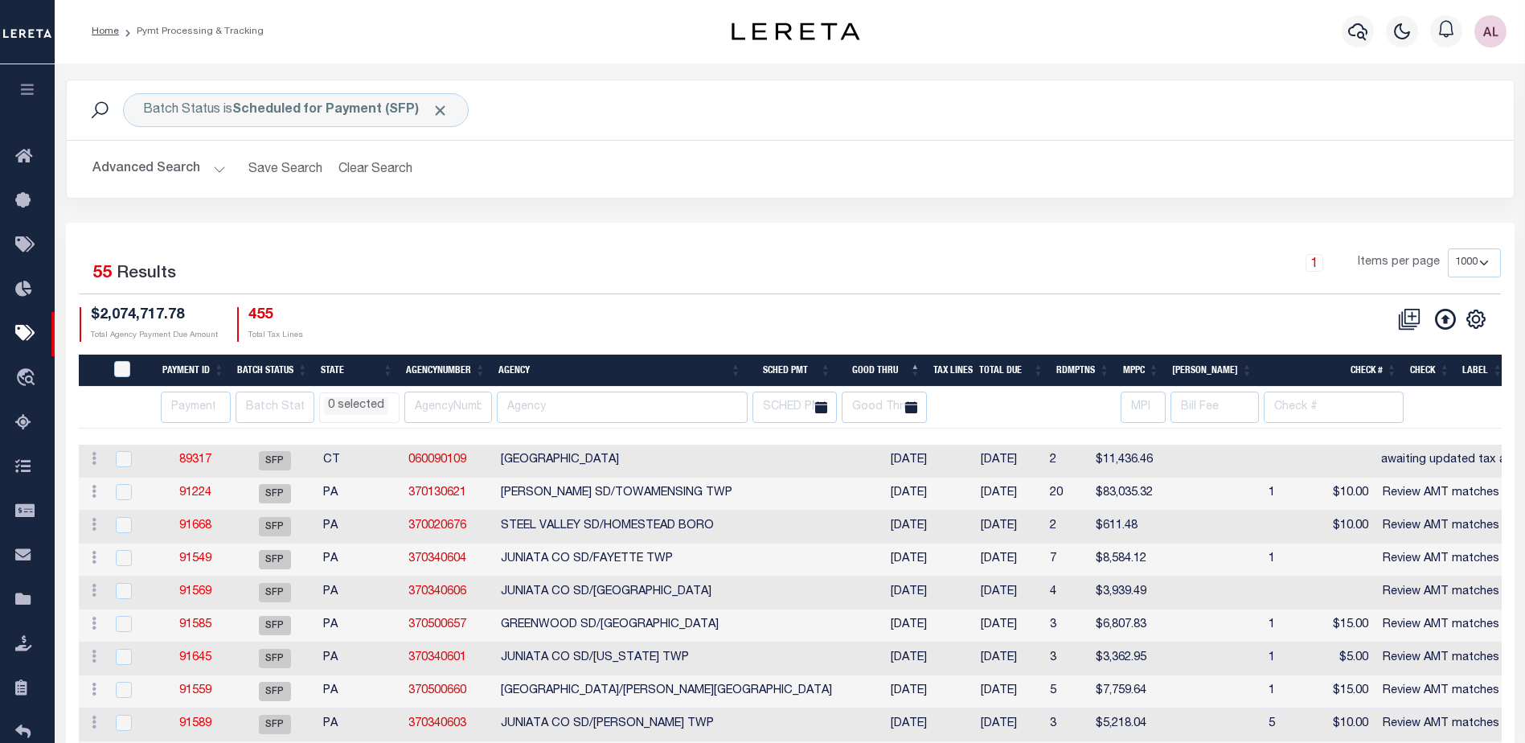
scroll to position [0, 0]
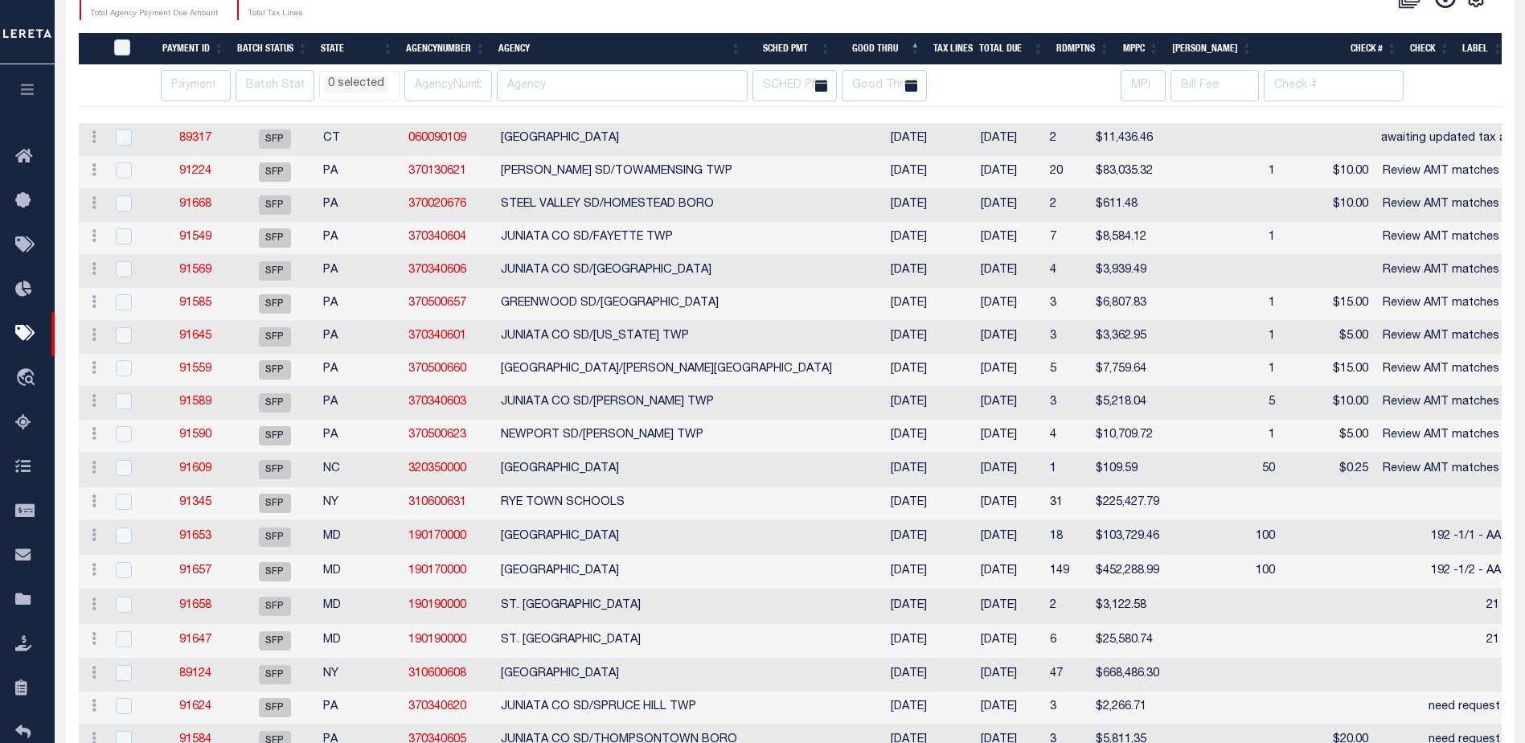
select select
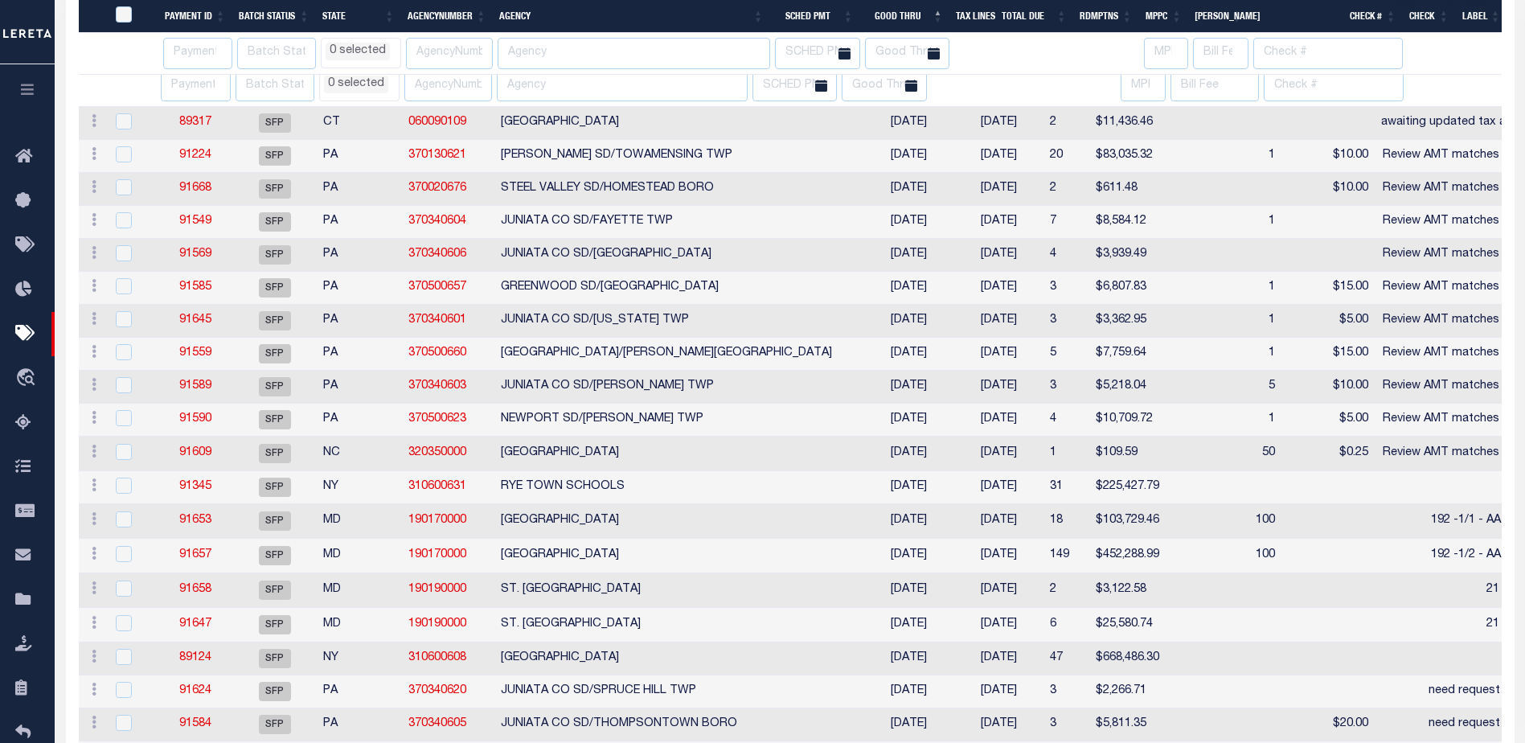
scroll to position [402, 0]
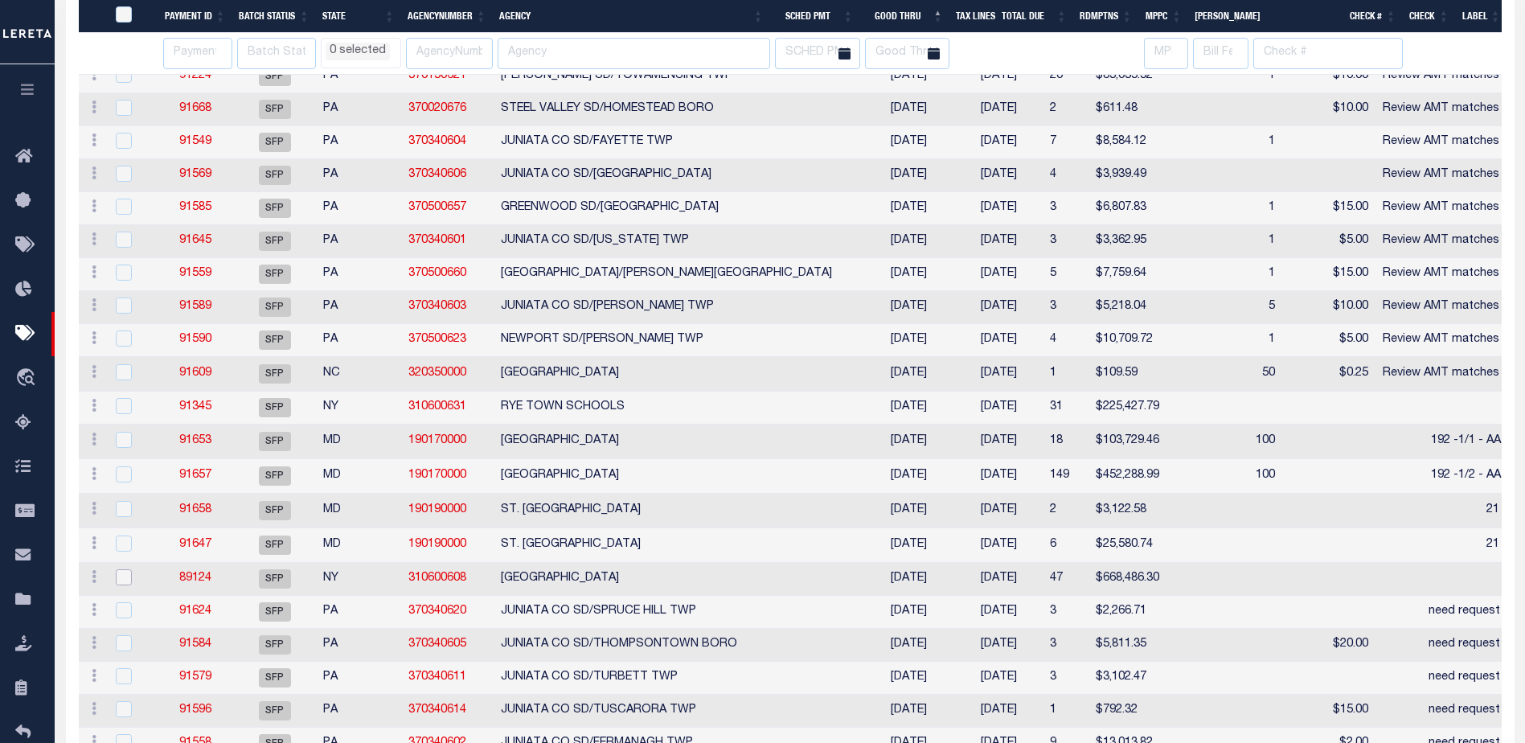
click at [122, 580] on input "checkbox" at bounding box center [124, 577] width 16 height 16
checkbox input "true"
select select
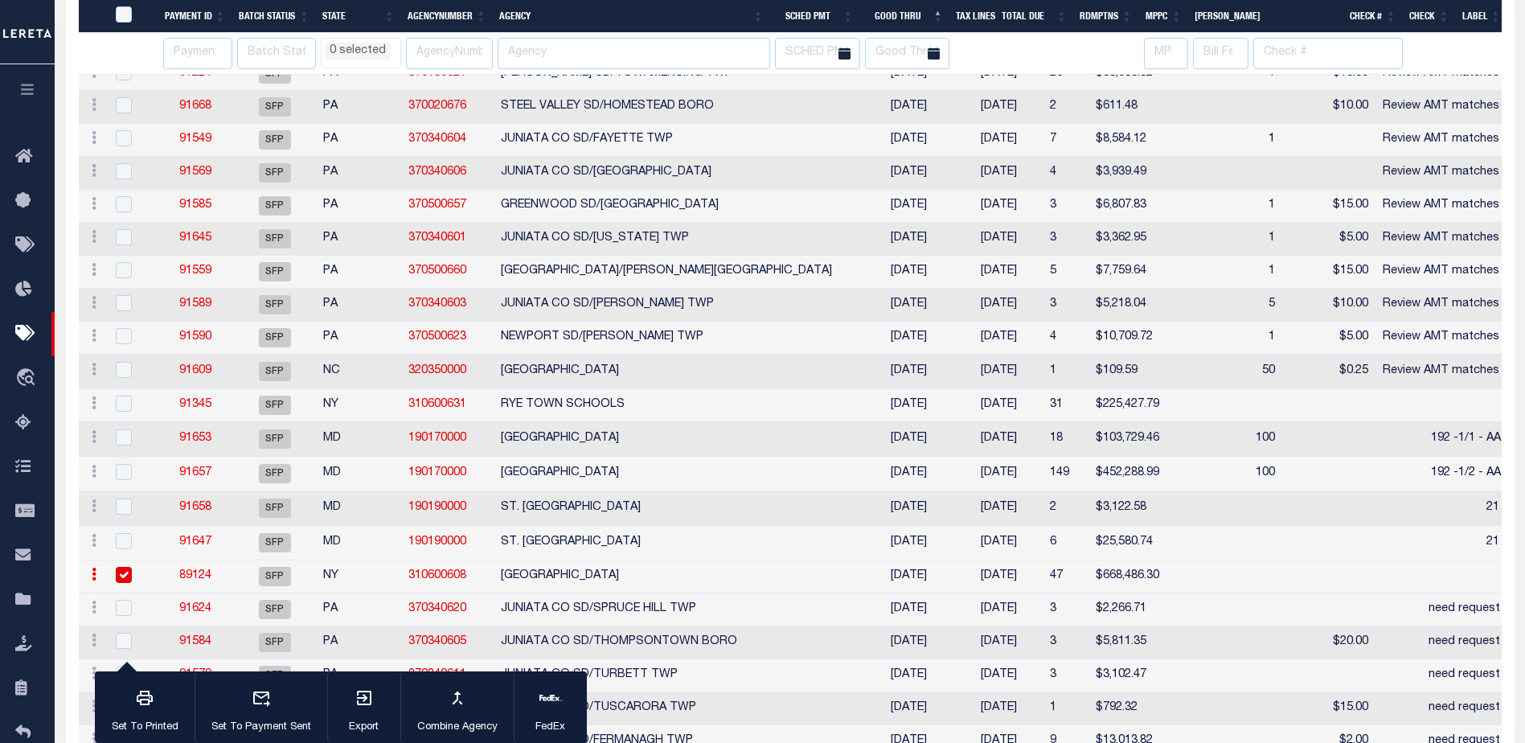
scroll to position [400, 0]
select select
click at [352, 702] on div "button" at bounding box center [364, 699] width 40 height 40
click at [155, 584] on td at bounding box center [132, 579] width 52 height 33
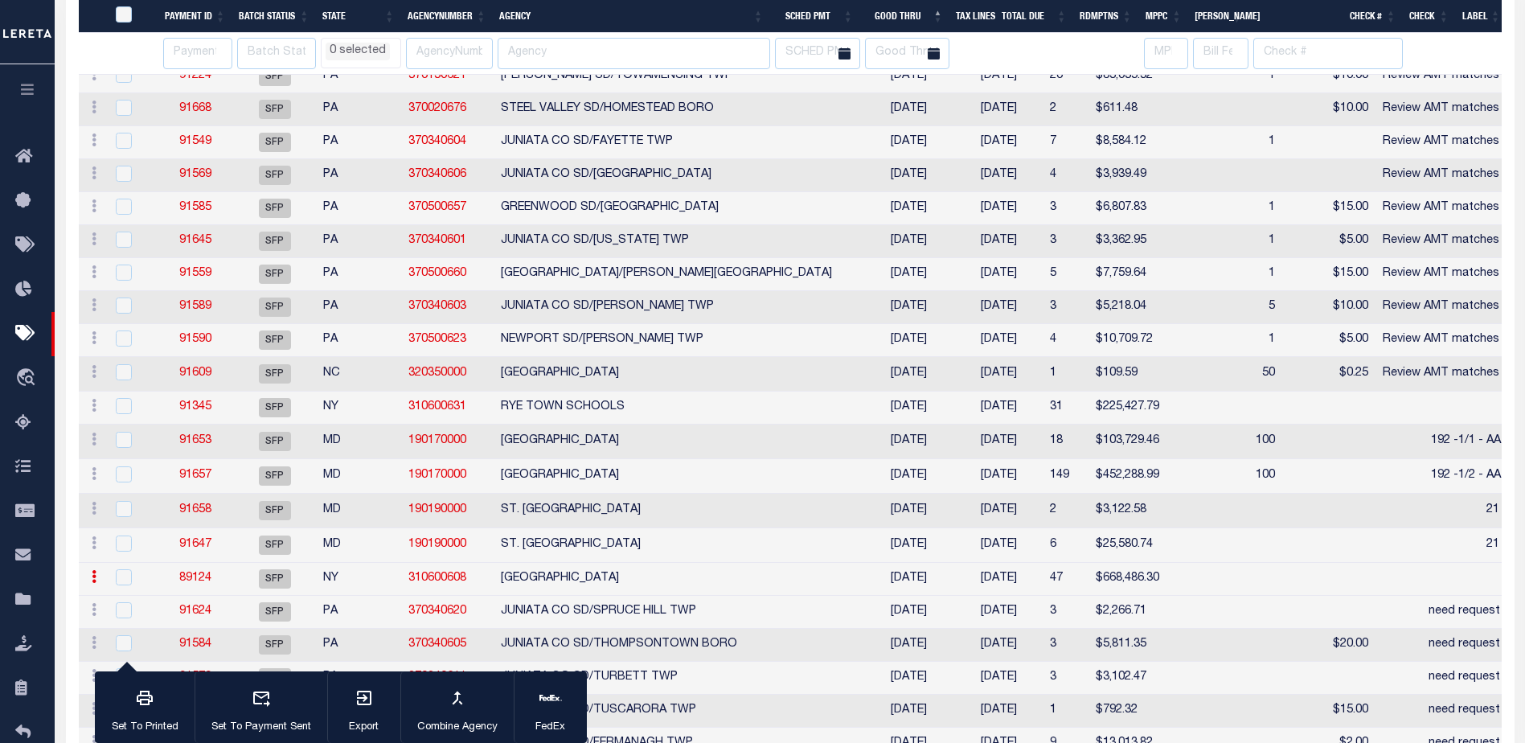
checkbox input "false"
select select
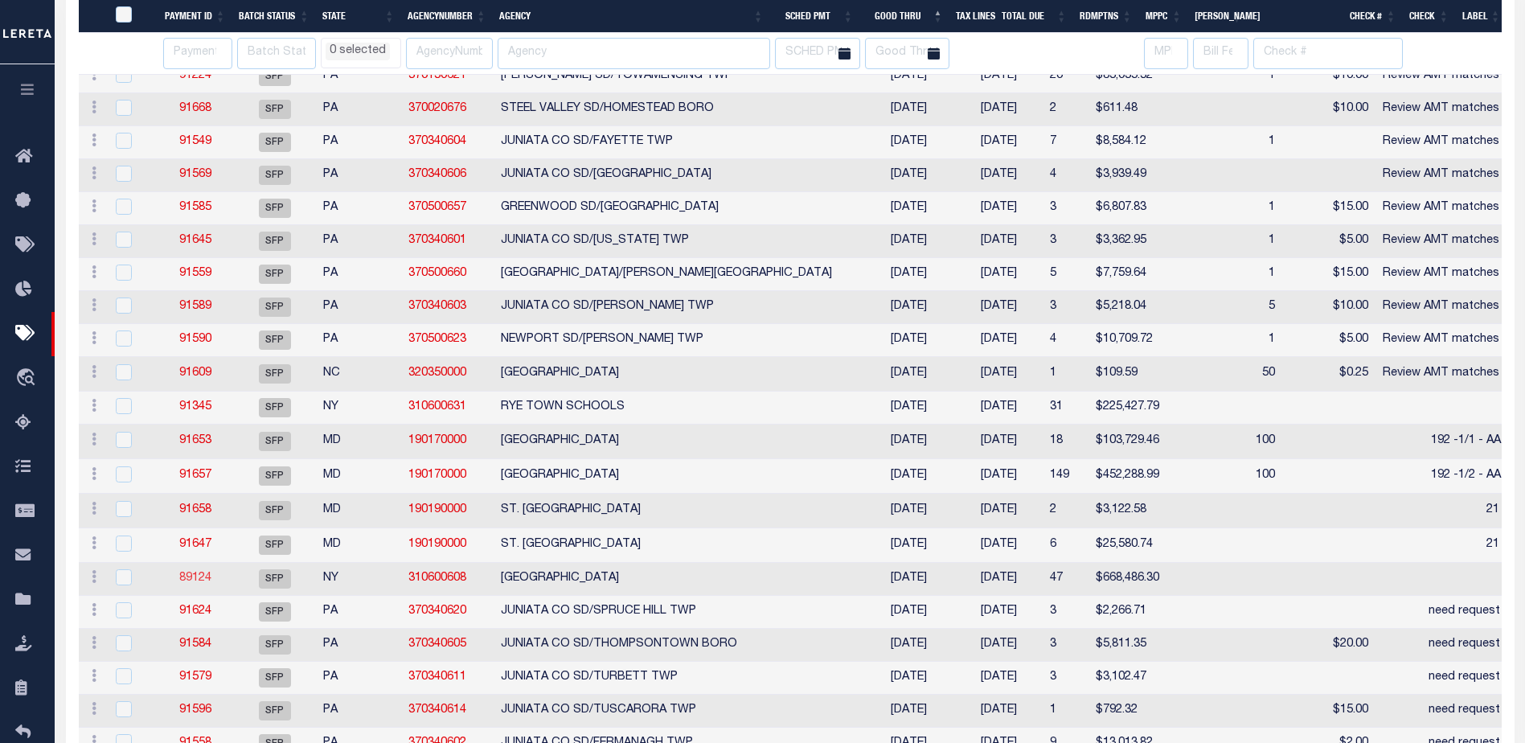
click at [199, 584] on link "89124" at bounding box center [195, 577] width 32 height 11
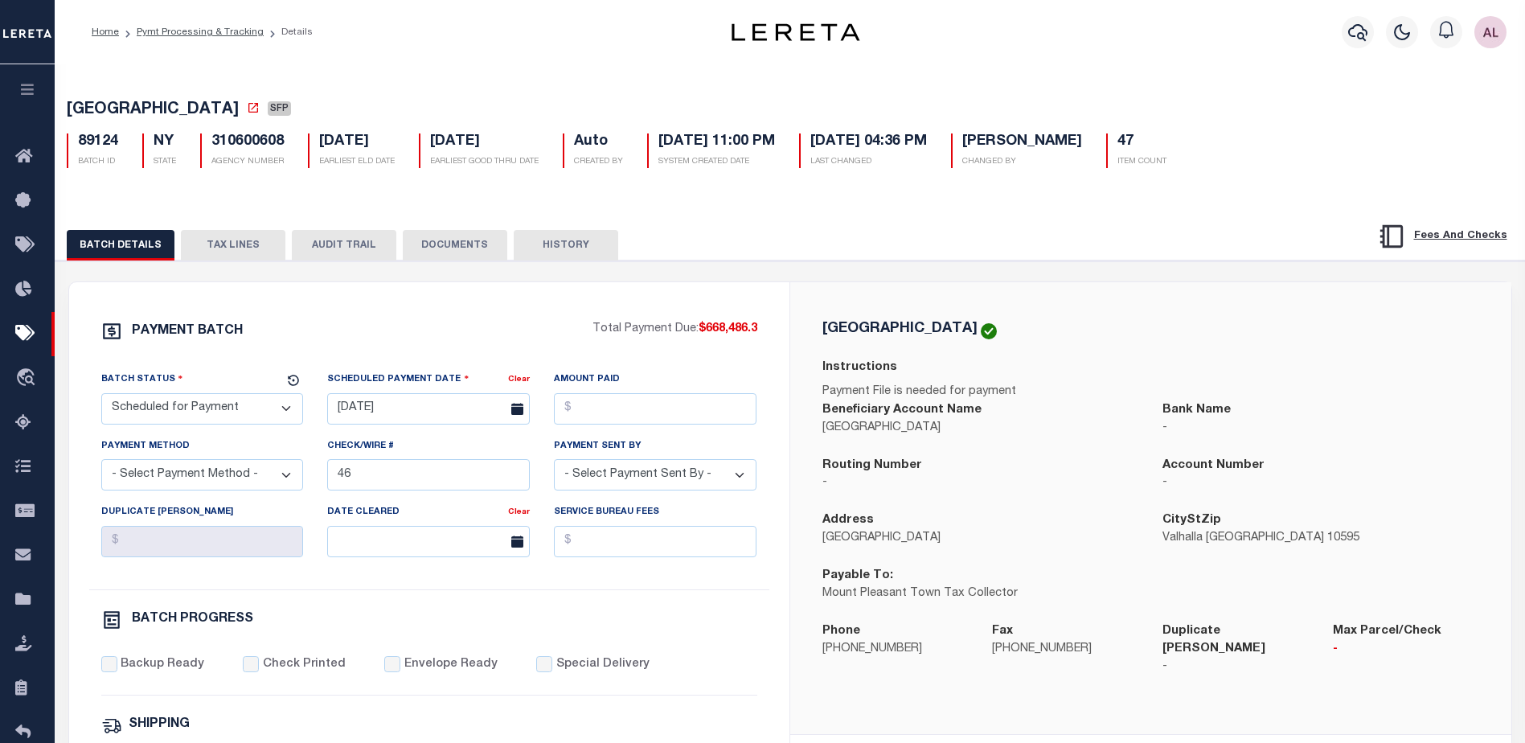
click at [203, 413] on select "- Select Status - Scheduled for Payment Ready For Payment Payment Sent Cleared …" at bounding box center [202, 408] width 203 height 31
select select "RFF"
click at [101, 396] on select "- Select Status - Scheduled for Payment Ready For Payment Payment Sent Cleared …" at bounding box center [202, 408] width 203 height 31
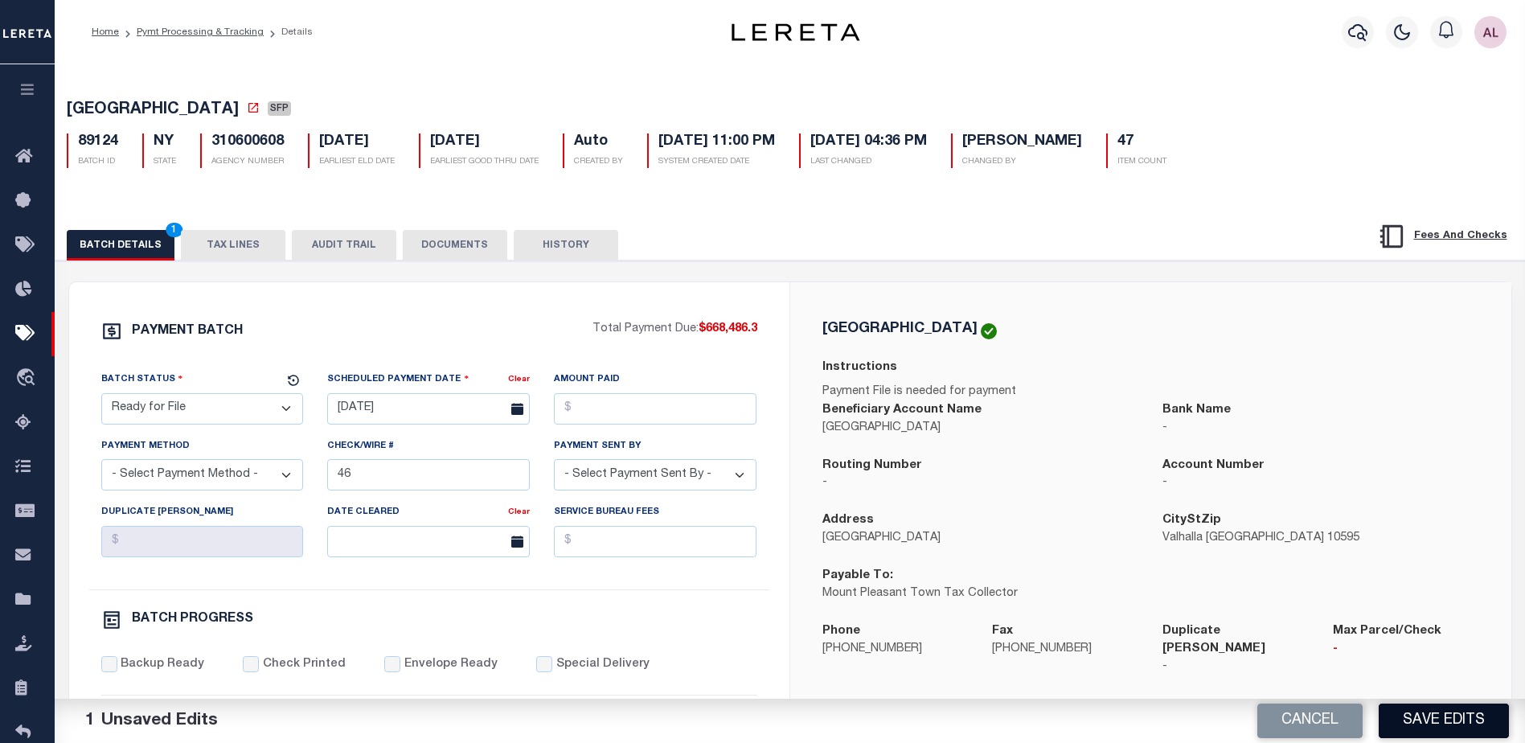
click at [1440, 723] on button "Save Edits" at bounding box center [1444, 720] width 130 height 35
select select
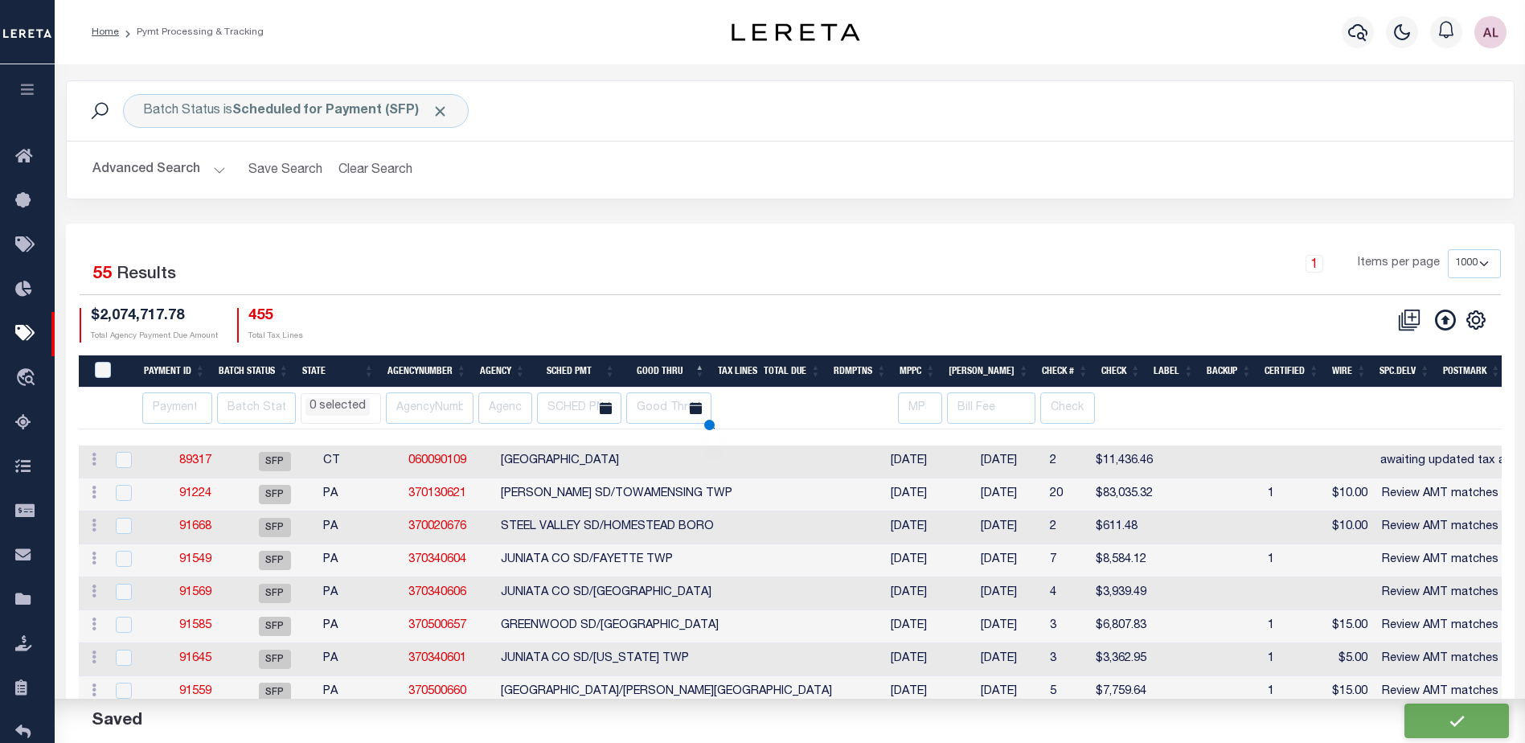
select select
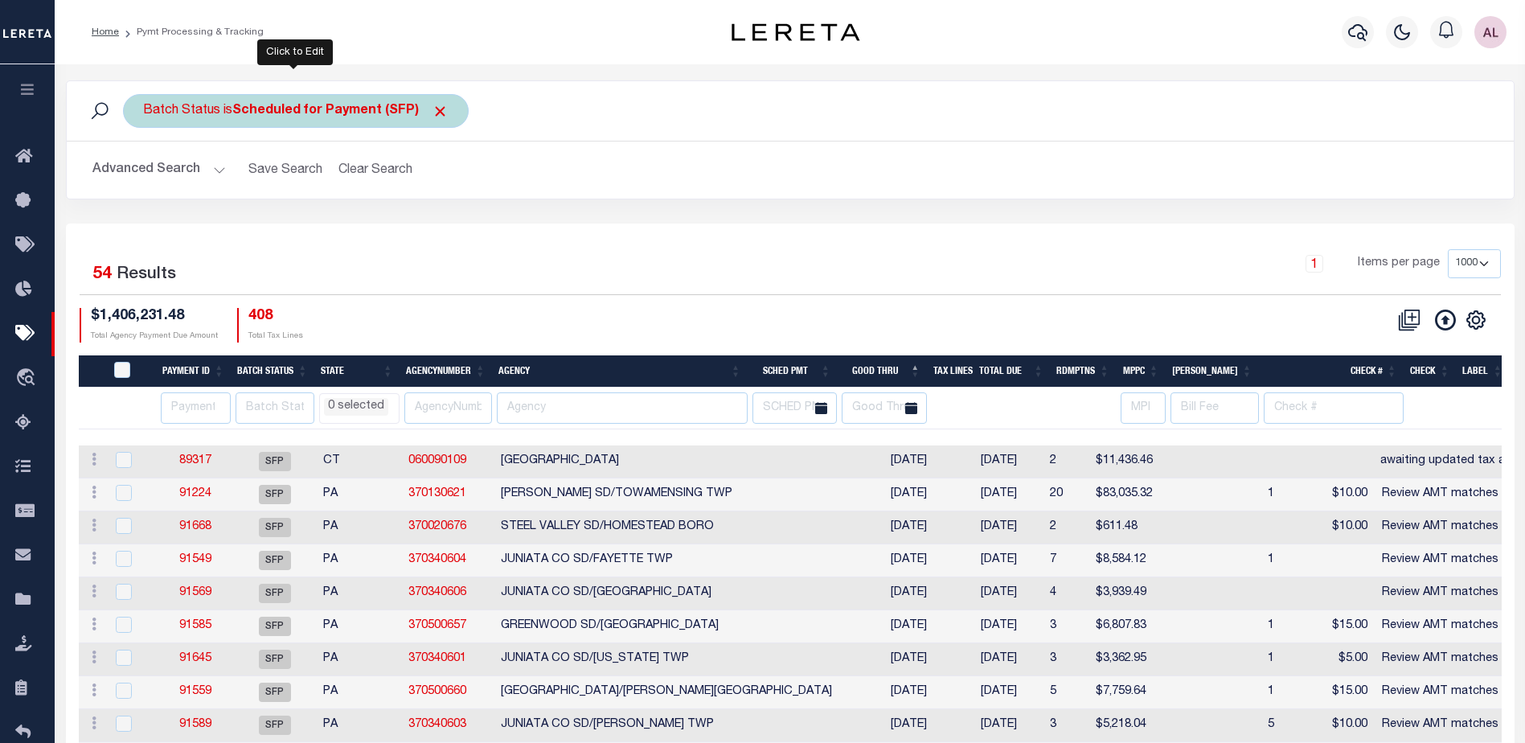
click at [347, 113] on b "Scheduled for Payment (SFP)" at bounding box center [340, 111] width 216 height 13
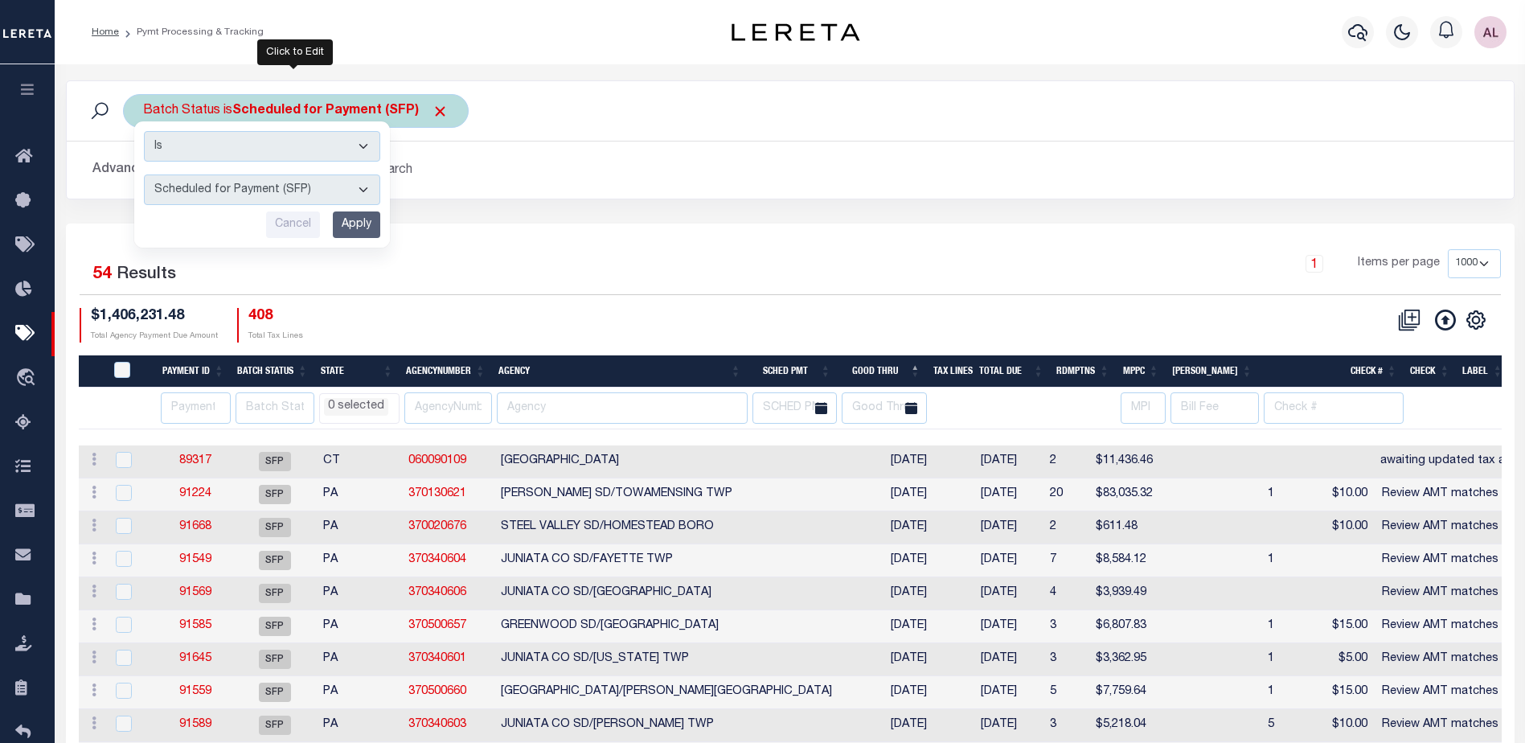
click at [293, 187] on select "Awaiting Funds (AWF) Cleared and Complete (CAC) New Check Needed (NCN) Payment …" at bounding box center [262, 189] width 236 height 31
select select "RFF"
click at [144, 174] on select "Awaiting Funds (AWF) Cleared and Complete (CAC) New Check Needed (NCN) Payment …" at bounding box center [262, 189] width 236 height 31
click at [360, 225] on input "Apply" at bounding box center [356, 224] width 47 height 27
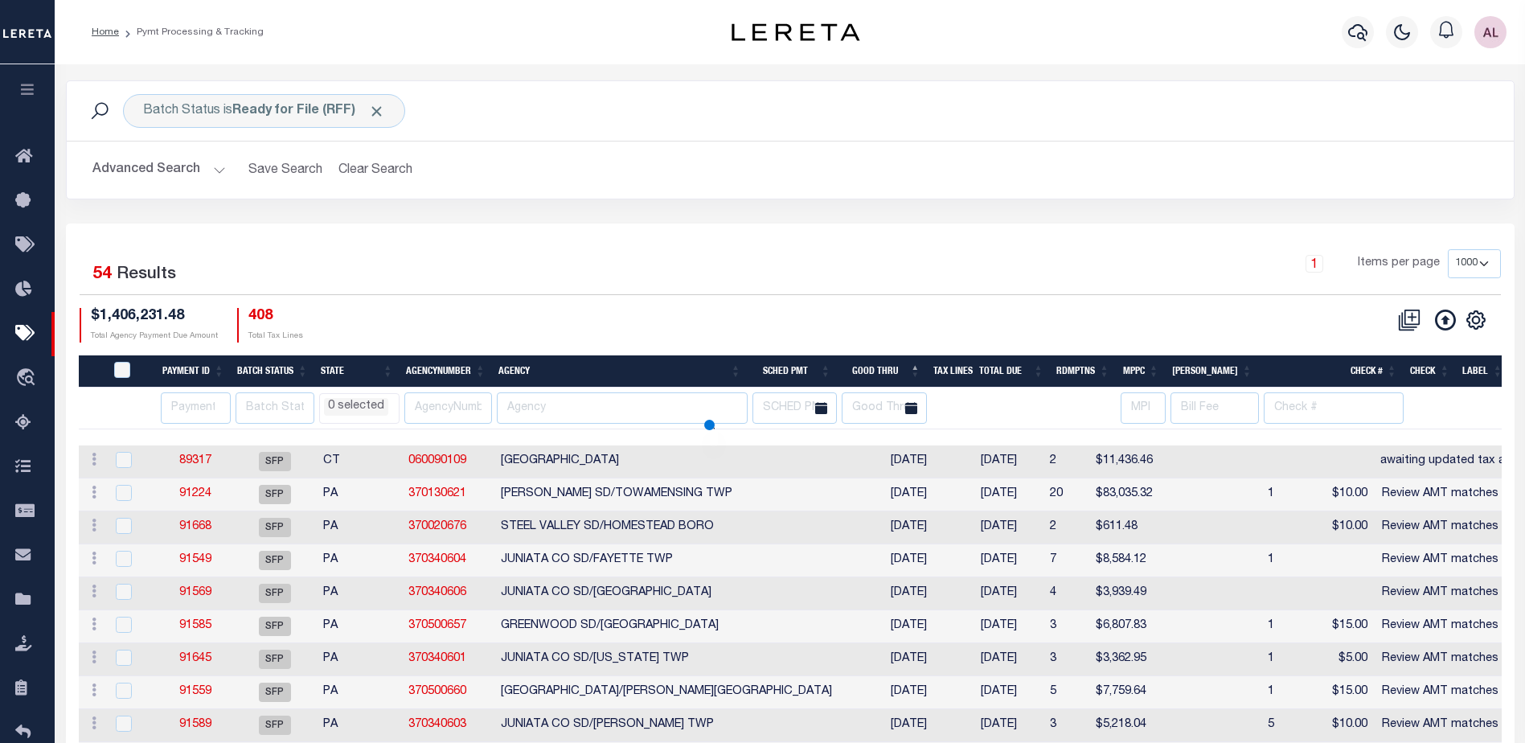
select select
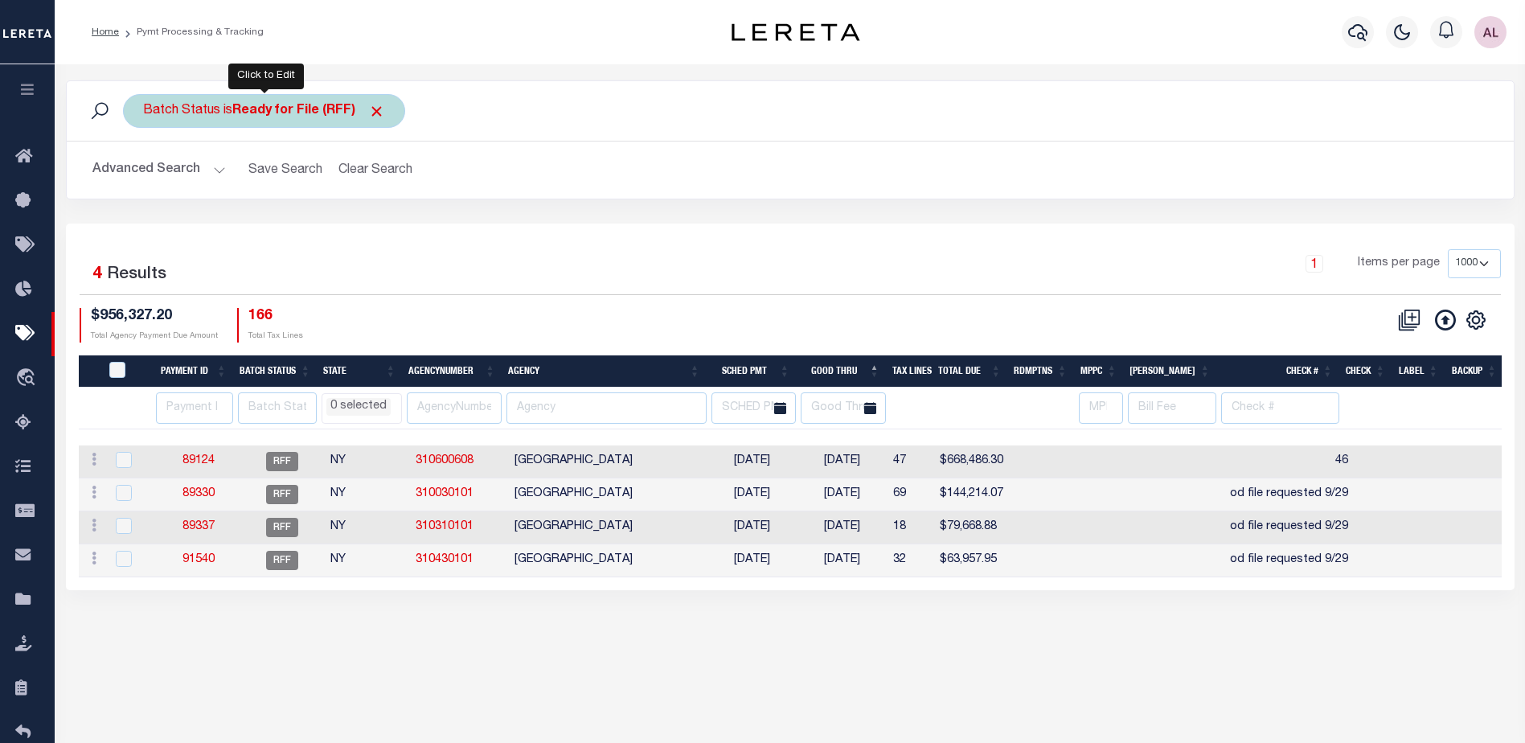
click at [301, 108] on b "Ready for File (RFF)" at bounding box center [308, 111] width 153 height 13
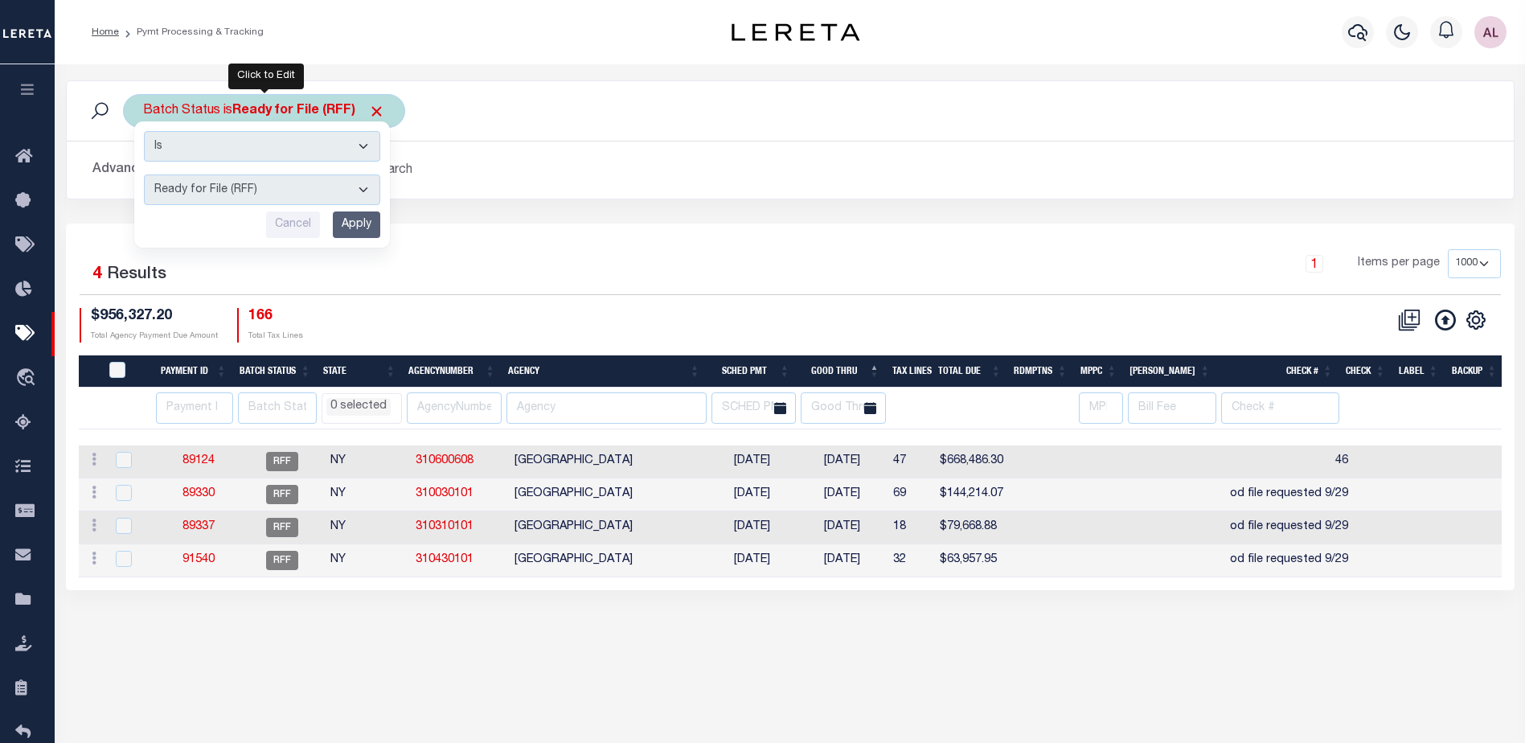
click at [261, 187] on select "Awaiting Funds (AWF) Cleared and Complete (CAC) New Check Needed (NCN) Payment …" at bounding box center [262, 189] width 236 height 31
select select "SFP"
click at [144, 174] on select "Awaiting Funds (AWF) Cleared and Complete (CAC) New Check Needed (NCN) Payment …" at bounding box center [262, 189] width 236 height 31
click at [364, 224] on input "Apply" at bounding box center [356, 224] width 47 height 27
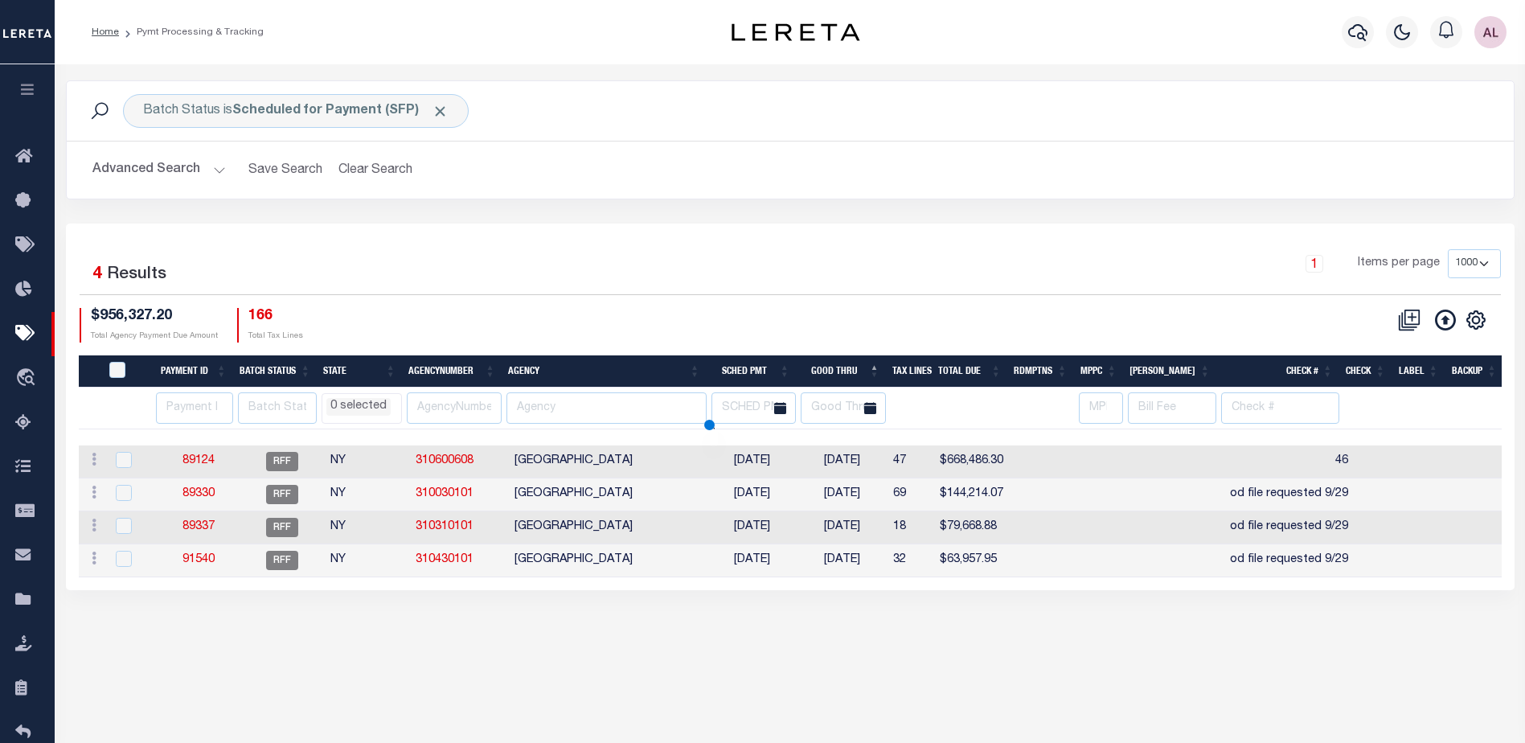
select select
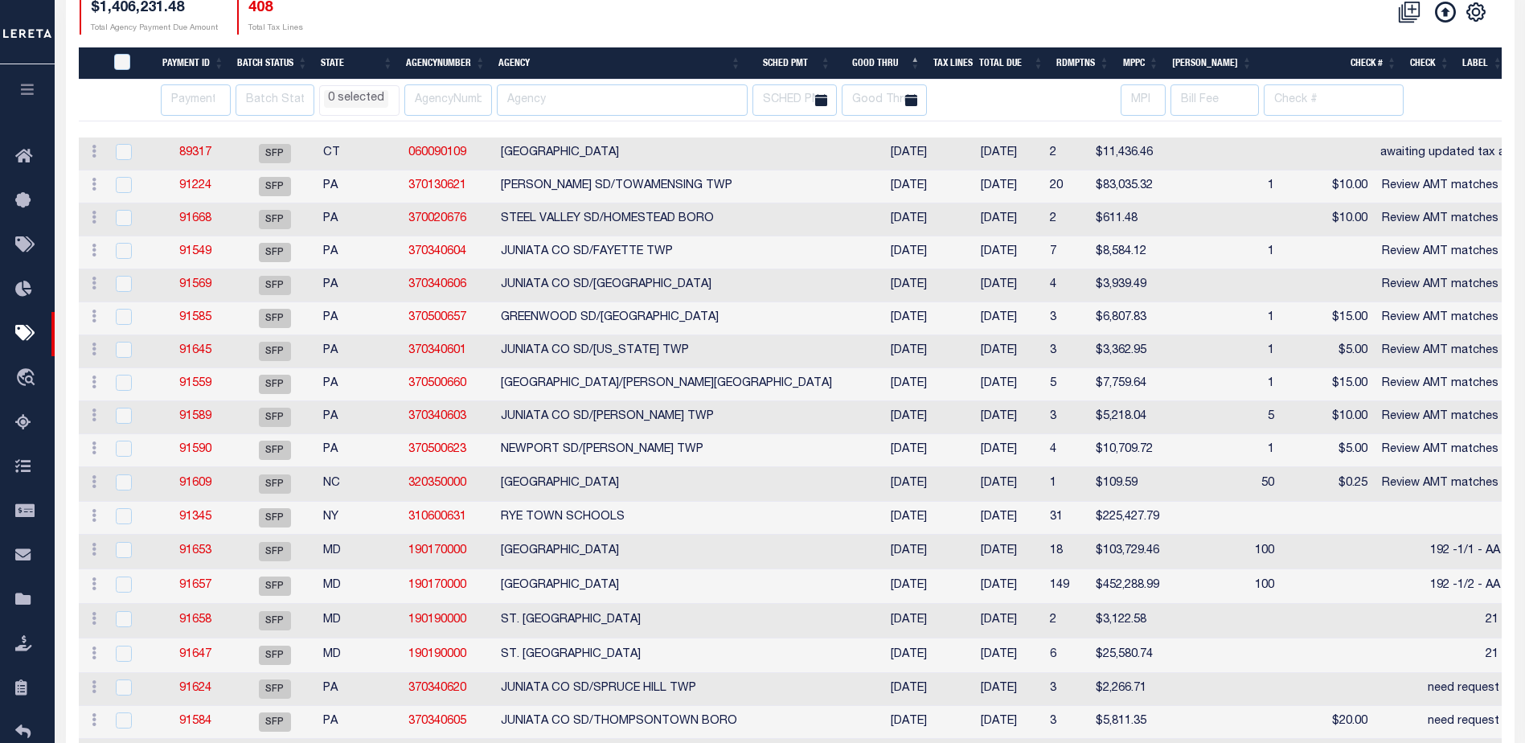
select select
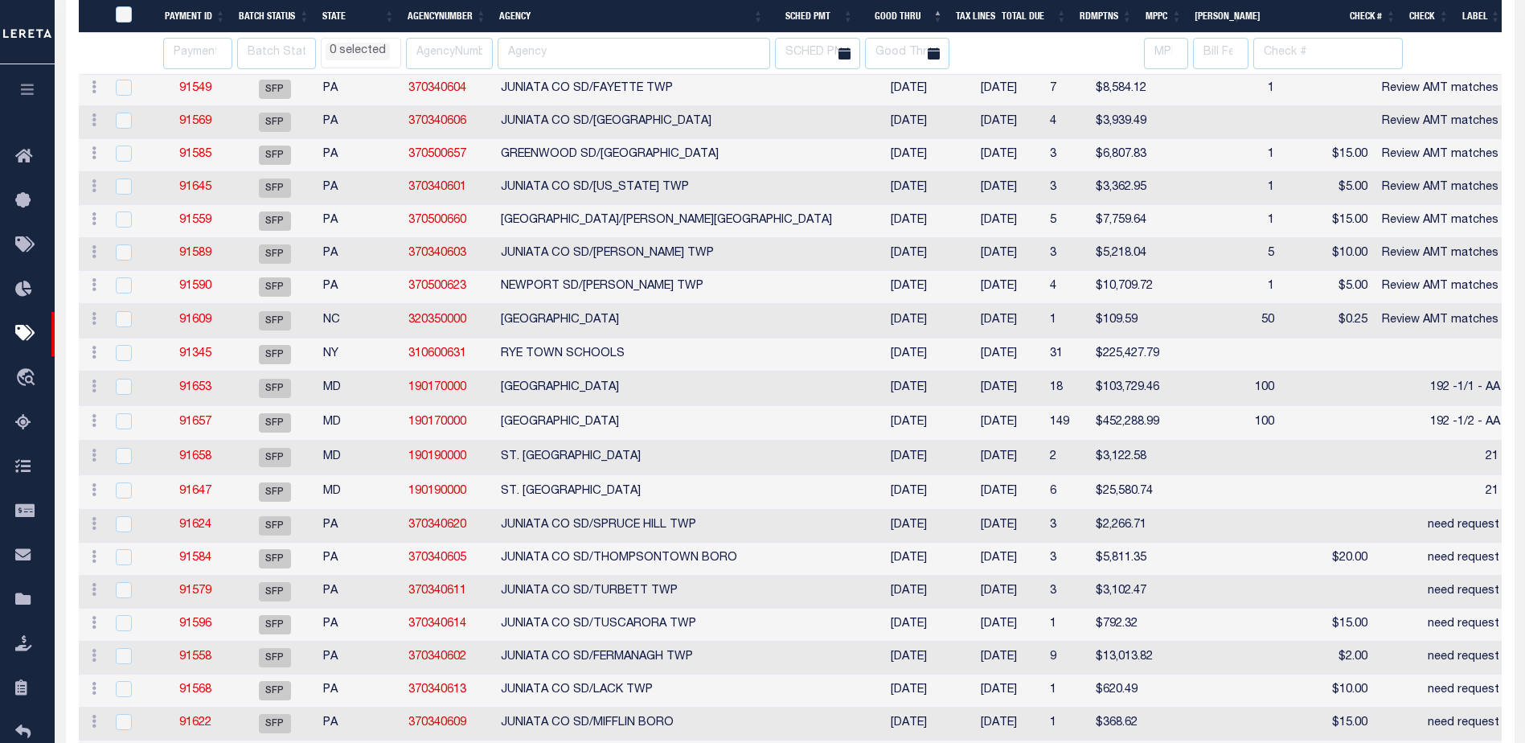
scroll to position [482, 0]
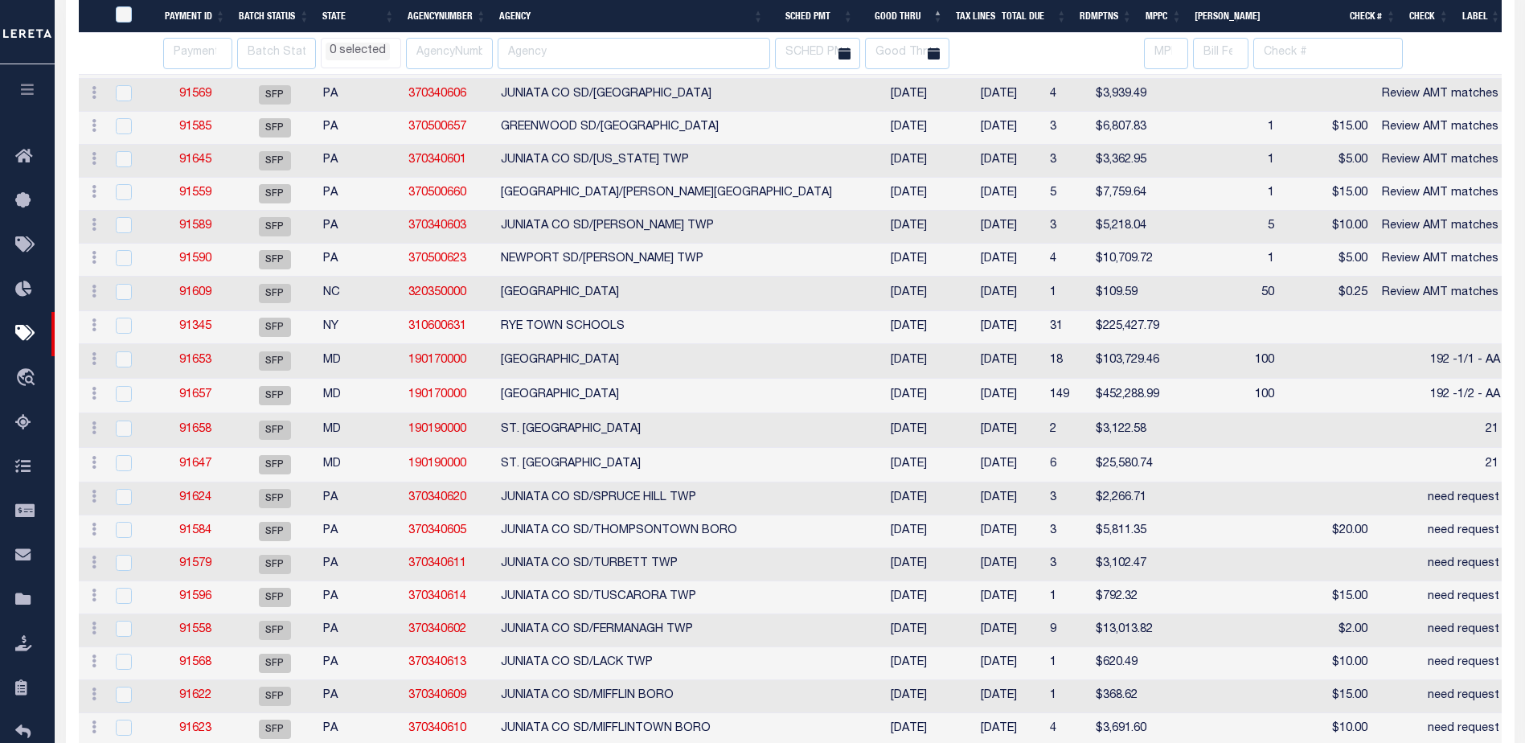
select select
click at [191, 327] on link "91345" at bounding box center [195, 326] width 32 height 11
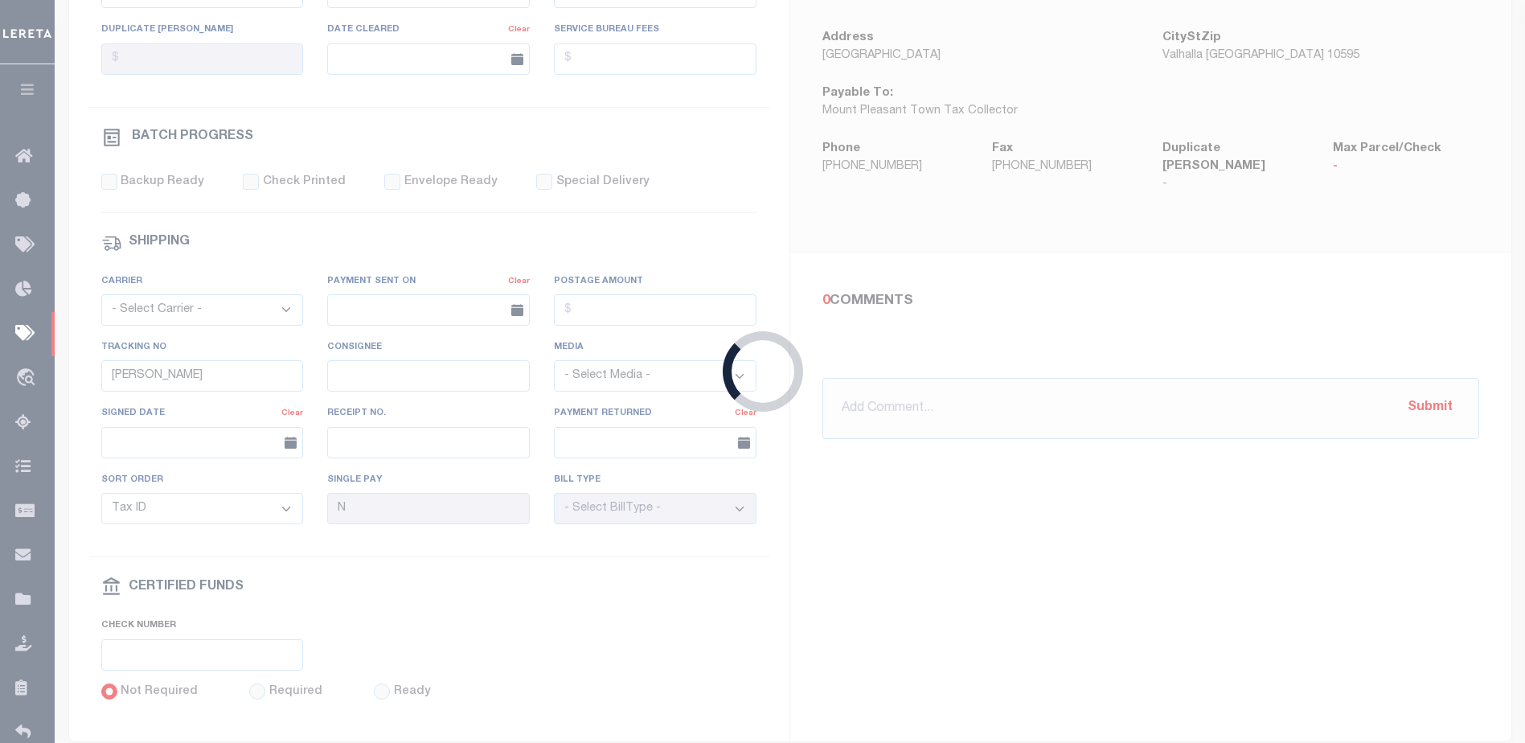
select select "SFP"
type input "30"
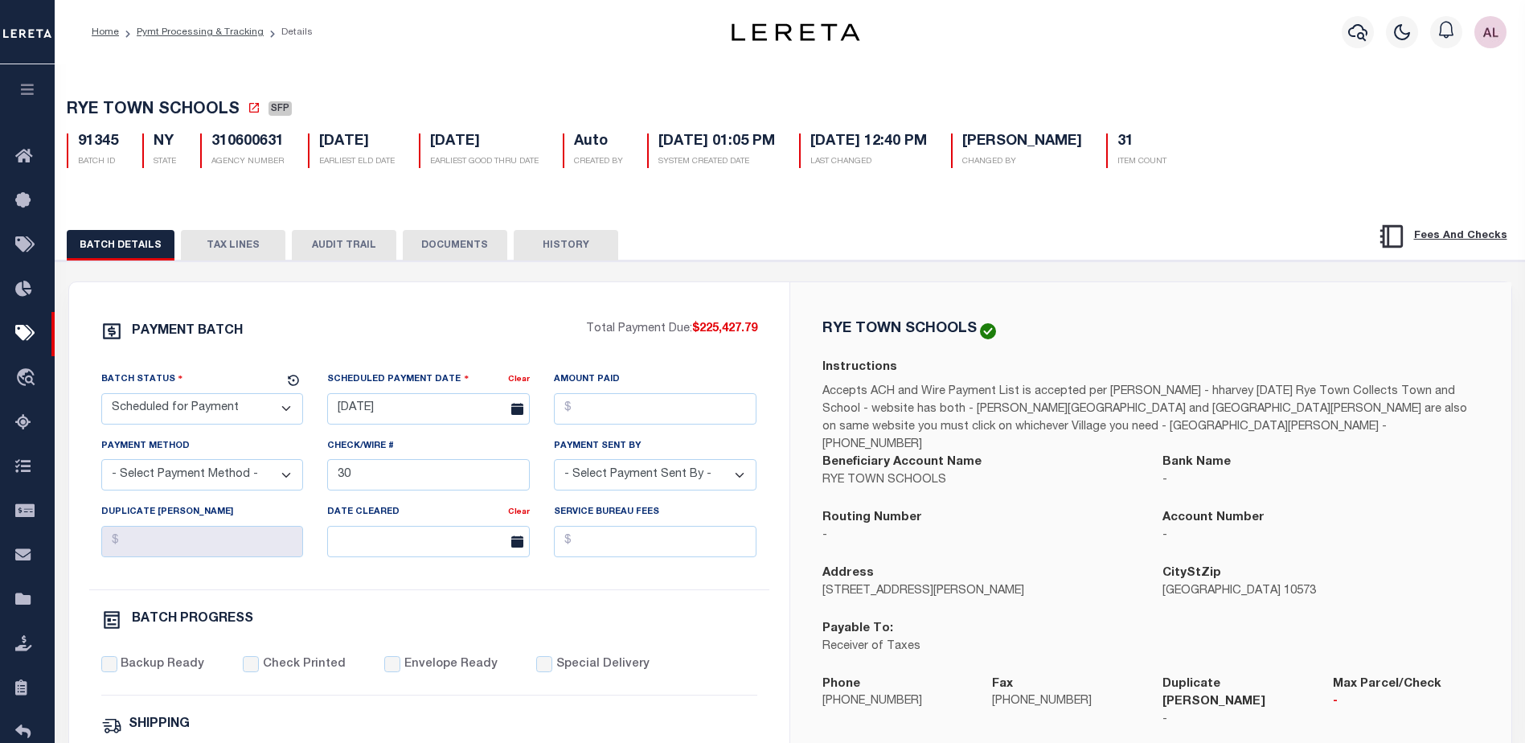
click at [206, 408] on select "- Select Status - Scheduled for Payment Ready For Payment Payment Sent Cleared …" at bounding box center [202, 408] width 203 height 31
select select "RFP"
click at [101, 396] on select "- Select Status - Scheduled for Payment Ready For Payment Payment Sent Cleared …" at bounding box center [202, 408] width 203 height 31
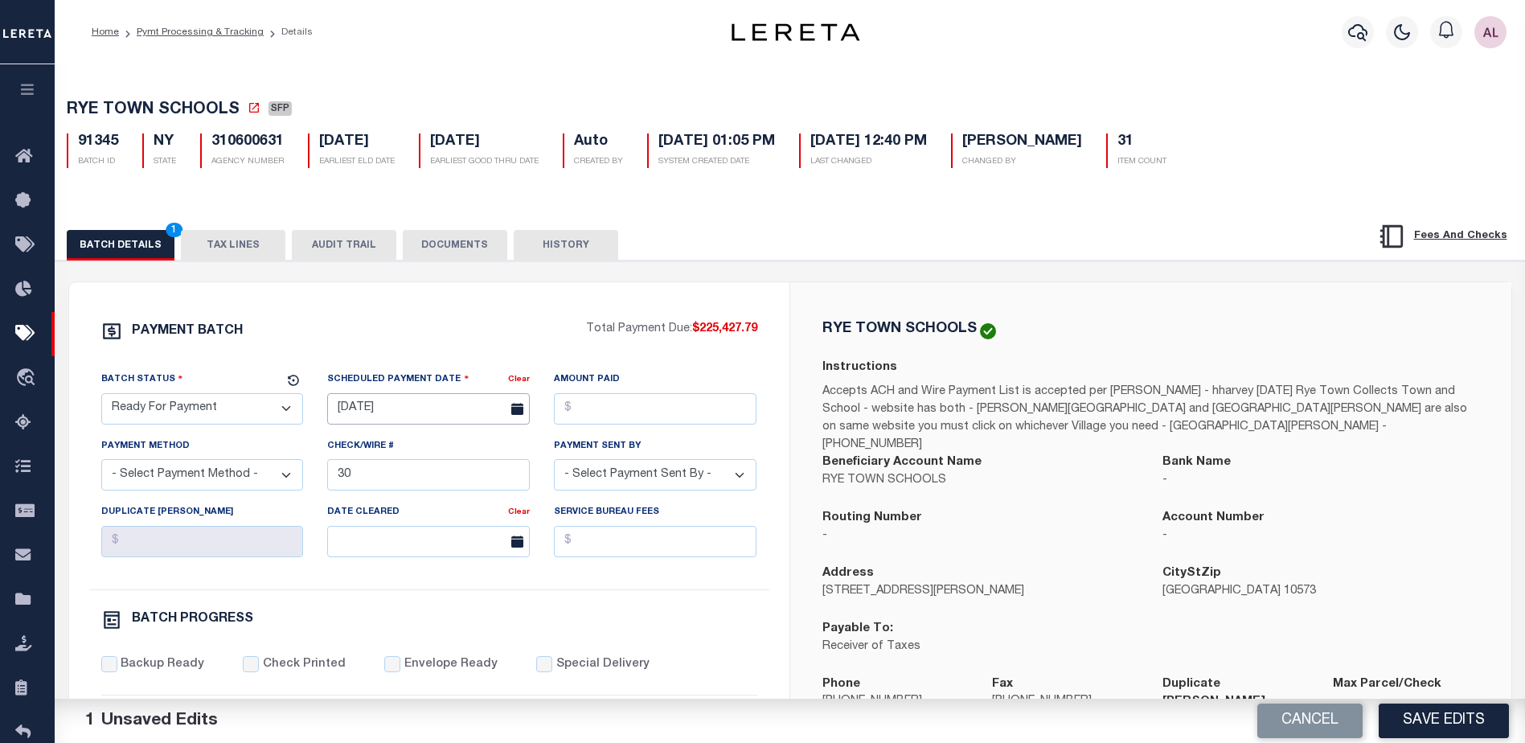
click at [466, 412] on input "[DATE]" at bounding box center [428, 408] width 203 height 31
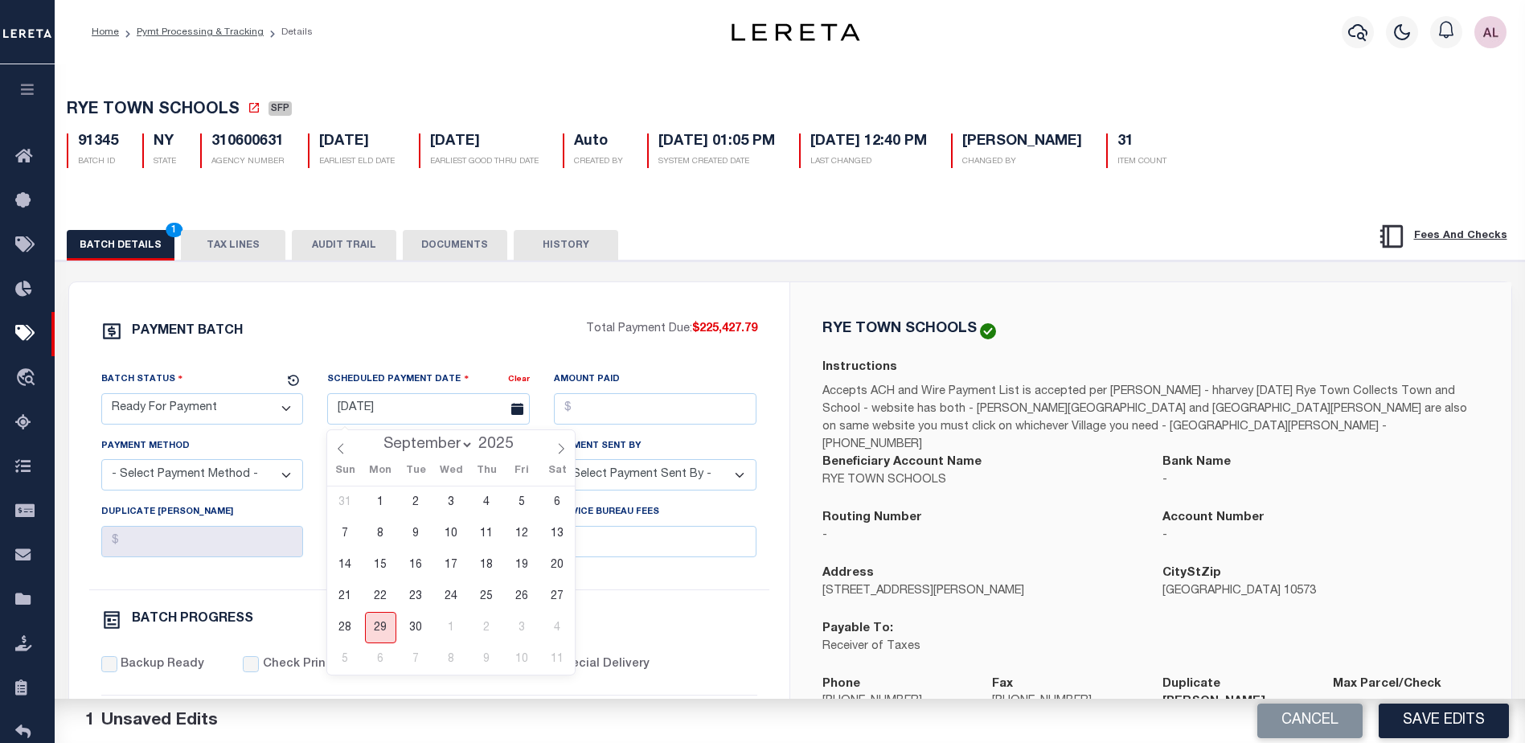
click at [381, 627] on span "29" at bounding box center [380, 627] width 31 height 31
type input "[DATE]"
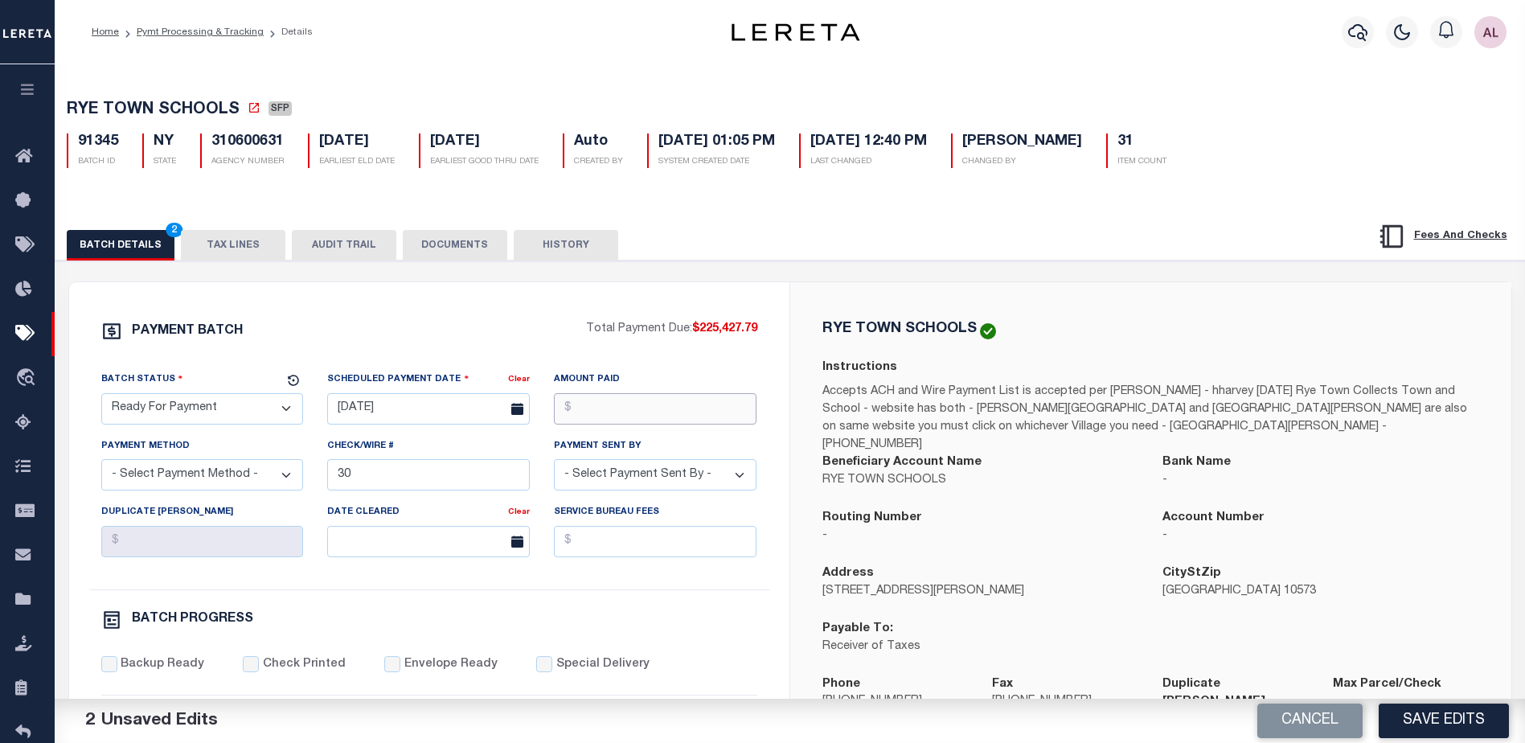
click at [605, 417] on input "Amount Paid" at bounding box center [655, 408] width 203 height 31
type input "$225,427.79"
click at [148, 475] on select "- Select Payment Method - ACH Certified Check Check Direct Deposit Wire Transfer" at bounding box center [202, 474] width 203 height 31
select select "CHK"
click at [101, 464] on select "- Select Payment Method - ACH Certified Check Check Direct Deposit Wire Transfer" at bounding box center [202, 474] width 203 height 31
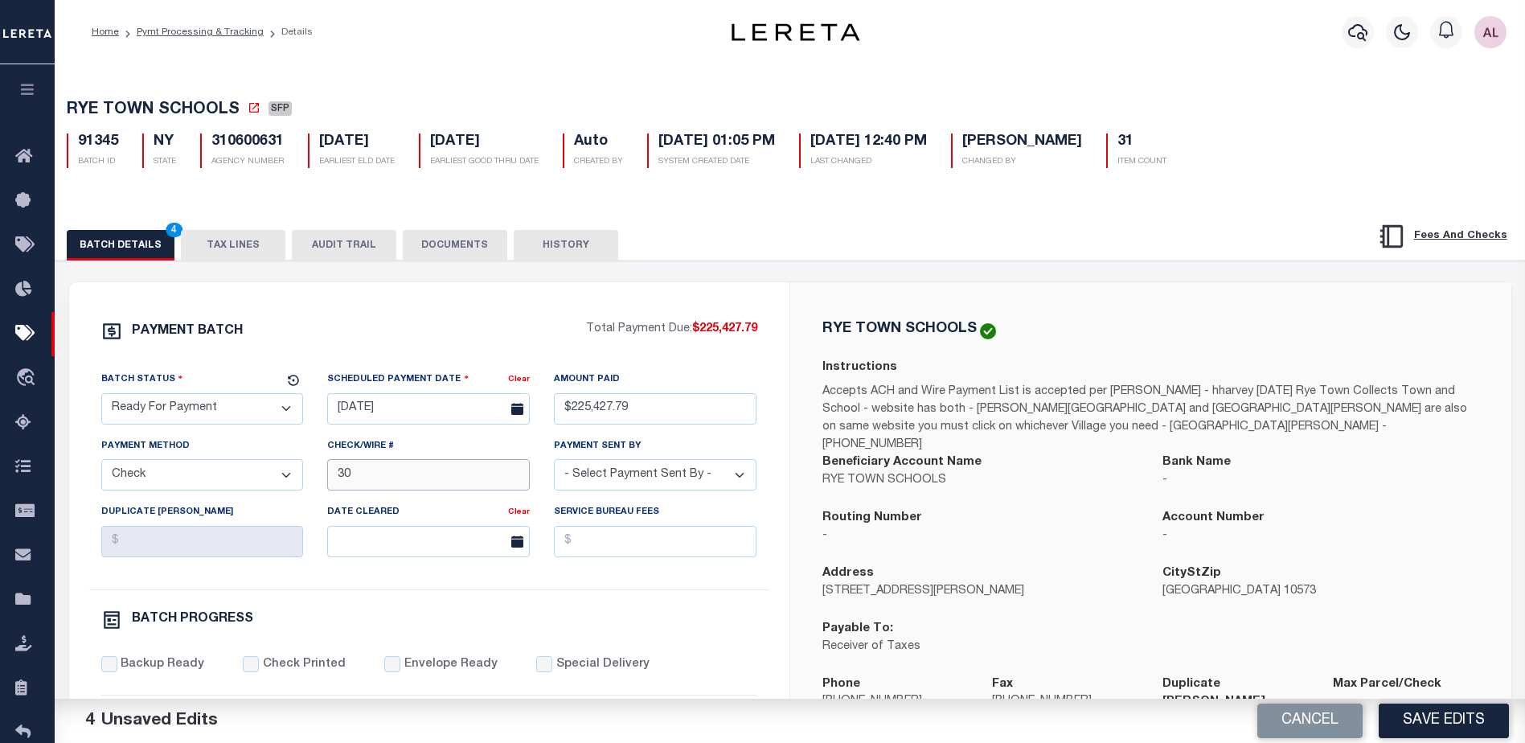
drag, startPoint x: 388, startPoint y: 474, endPoint x: 319, endPoint y: 485, distance: 69.1
click at [319, 485] on div "Check/Wire # 30" at bounding box center [428, 470] width 227 height 66
click at [663, 482] on select "- Select Payment Sent By - [PERSON_NAME] [PERSON_NAME] [PERSON_NAME] [PERSON_NA…" at bounding box center [655, 474] width 203 height 31
select select "[PERSON_NAME]"
click at [110, 672] on input "Backup Ready" at bounding box center [109, 664] width 16 height 16
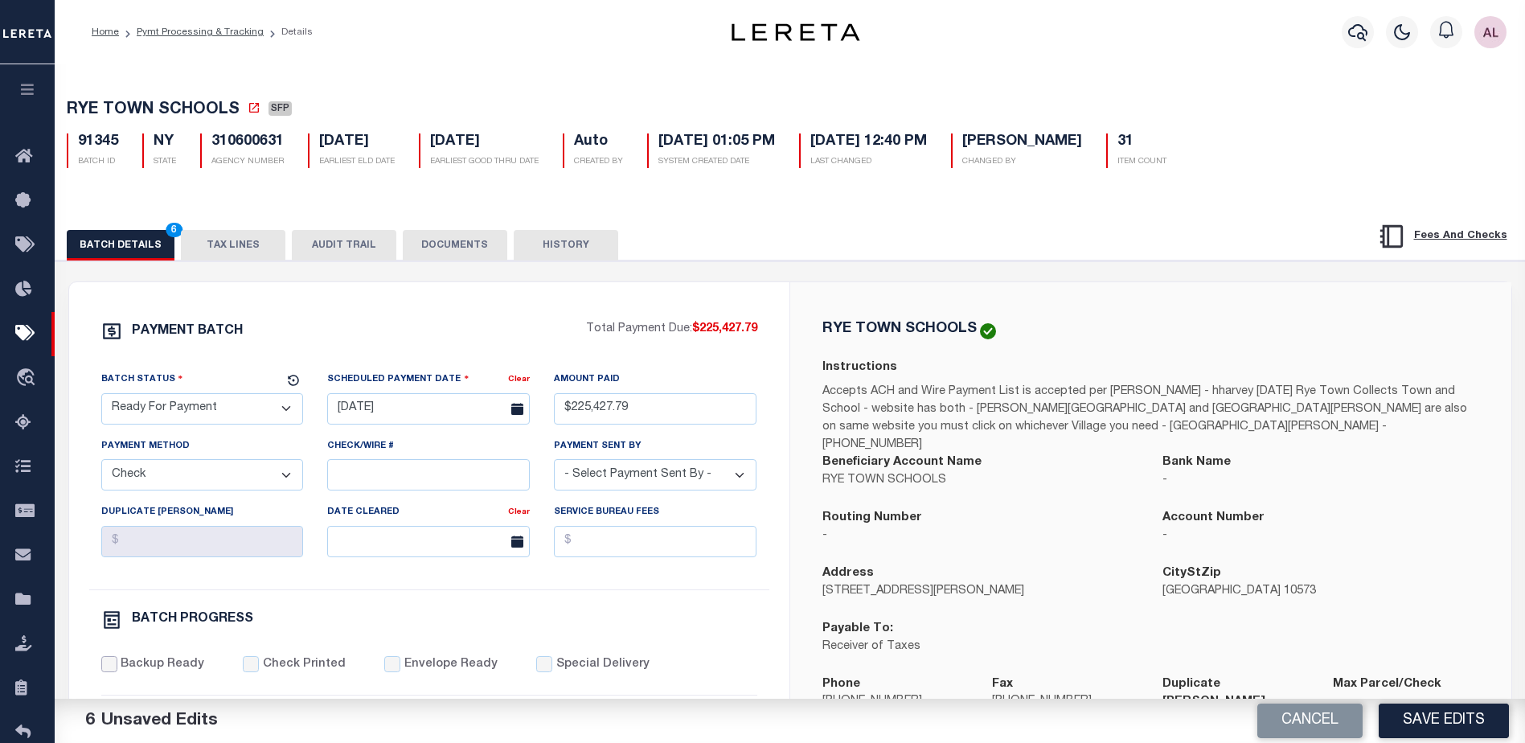
checkbox input "true"
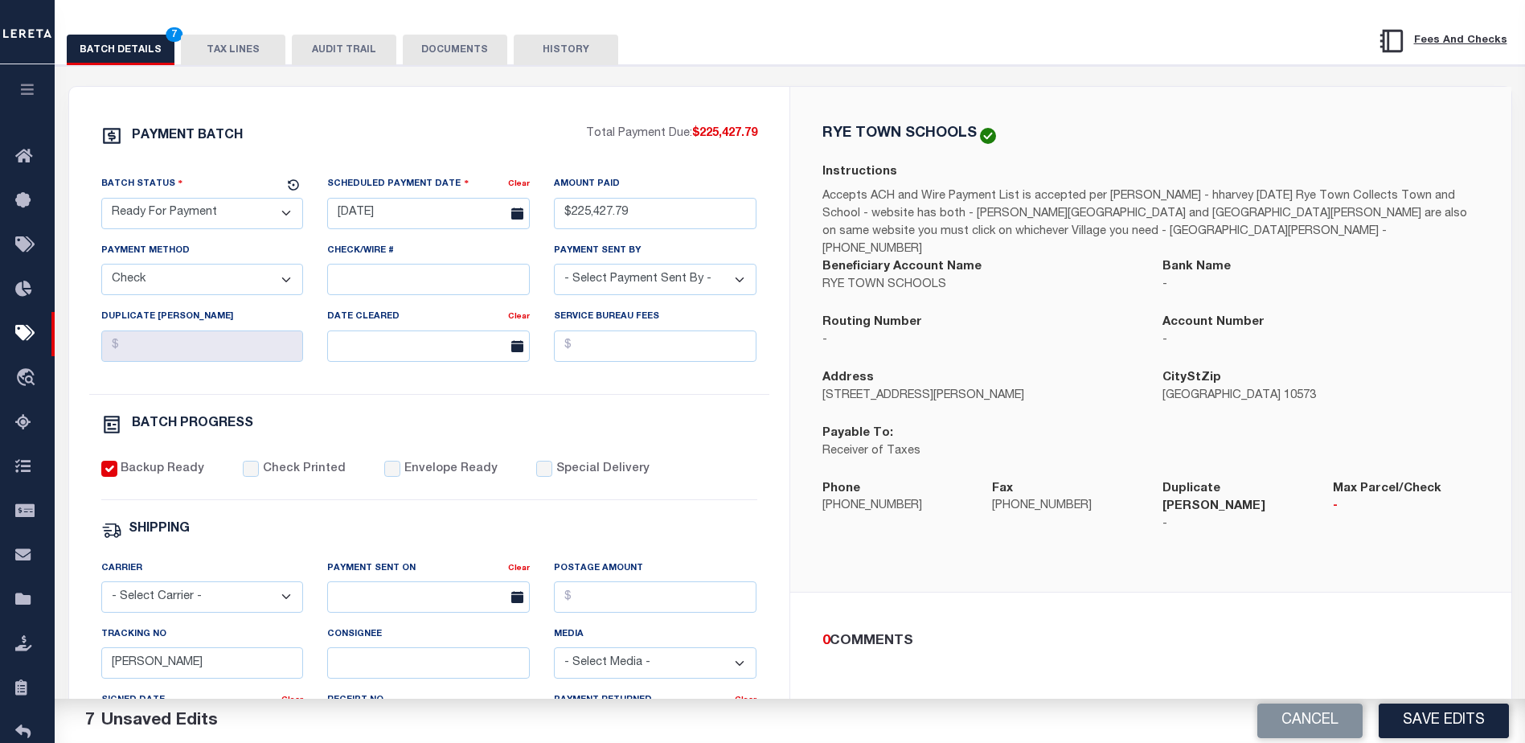
scroll to position [241, 0]
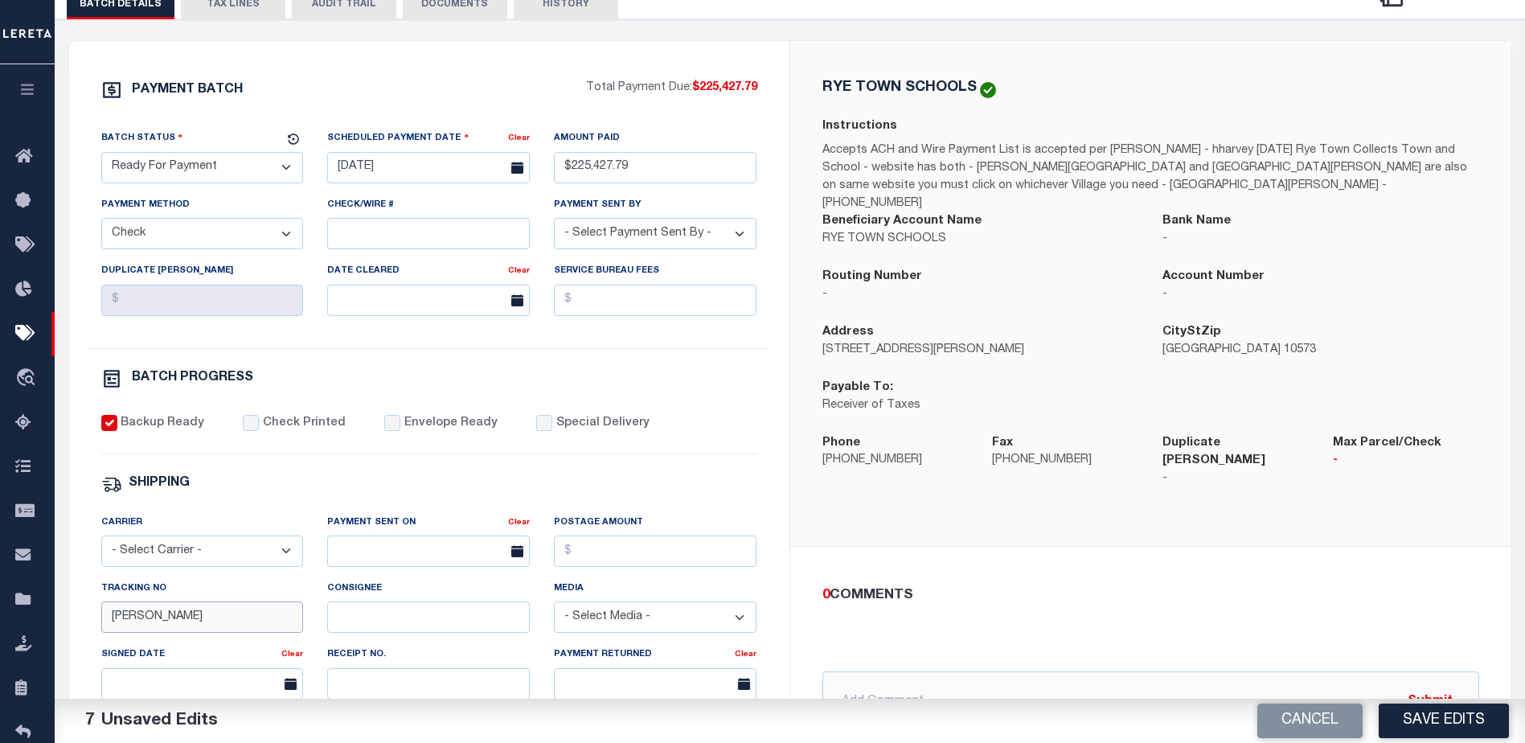
drag, startPoint x: 175, startPoint y: 629, endPoint x: 106, endPoint y: 628, distance: 69.1
click at [106, 628] on input "[PERSON_NAME]" at bounding box center [202, 616] width 203 height 31
